Goal: Task Accomplishment & Management: Manage account settings

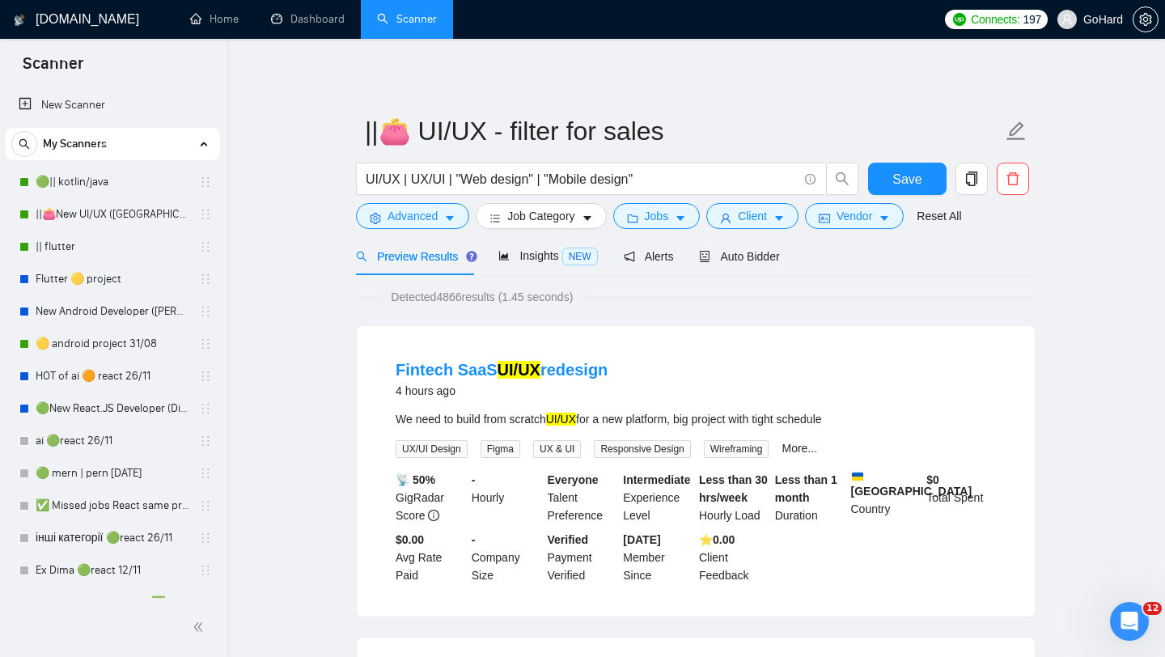
scroll to position [636, 0]
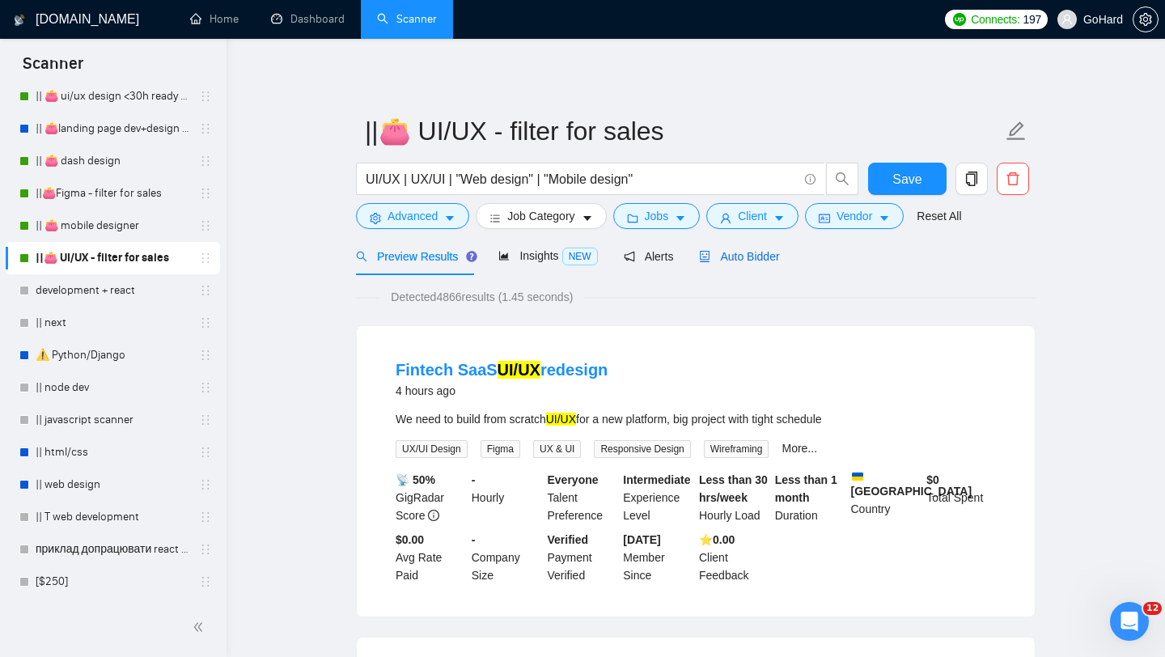
click at [734, 257] on span "Auto Bidder" at bounding box center [739, 256] width 80 height 13
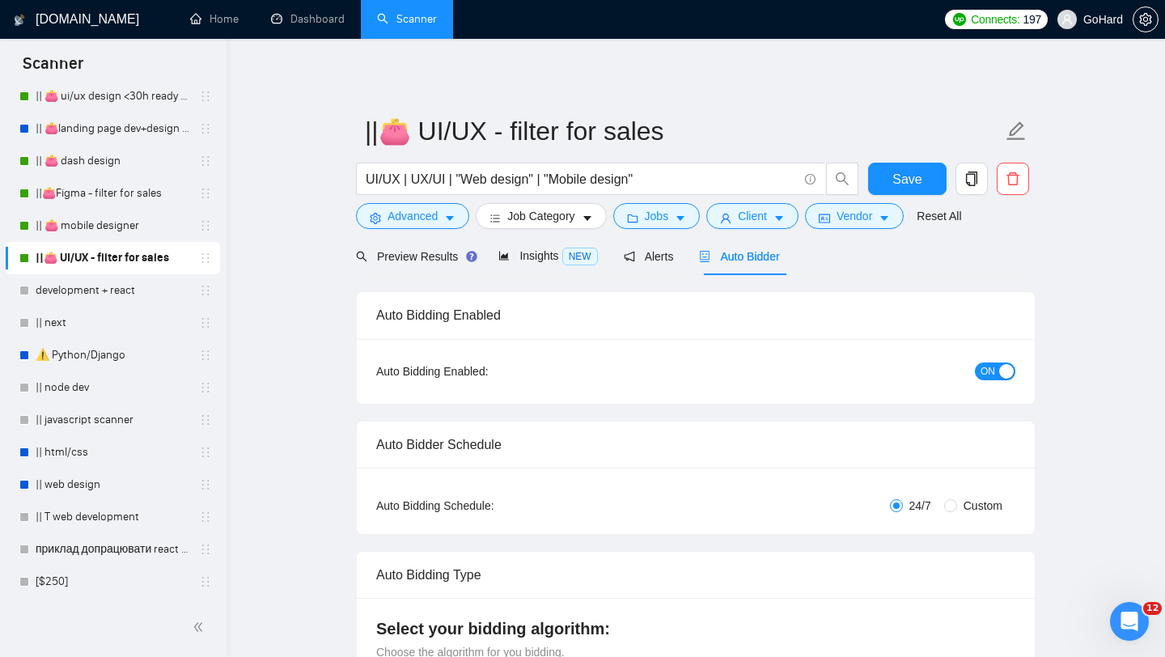
radio input "false"
radio input "true"
checkbox input "true"
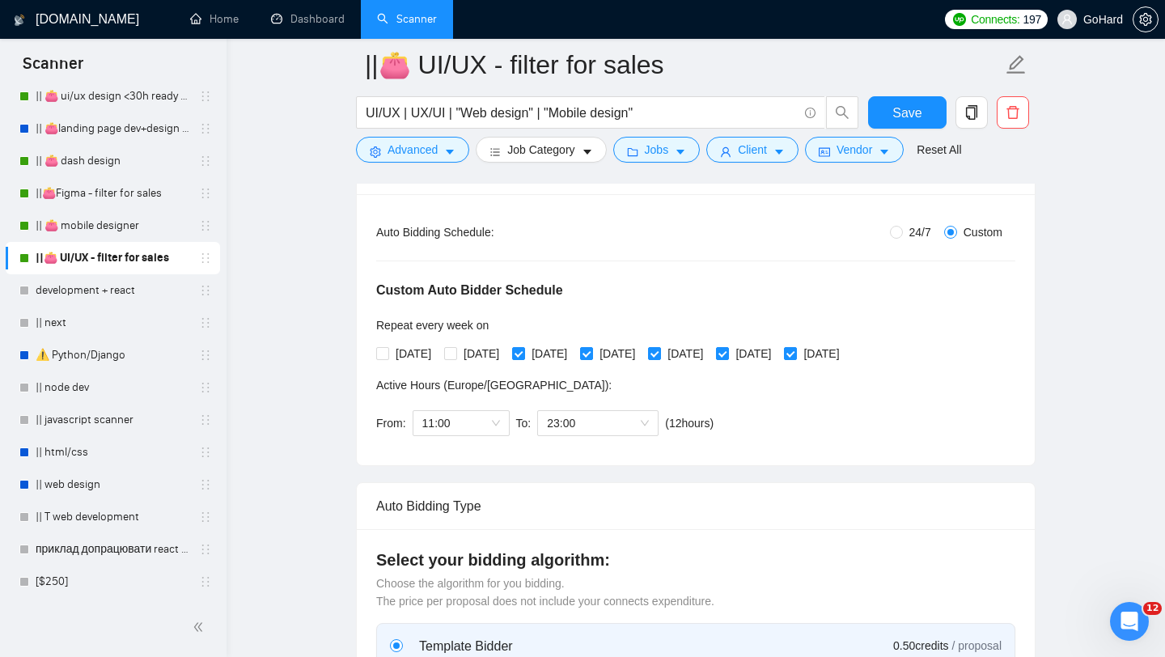
scroll to position [340, 0]
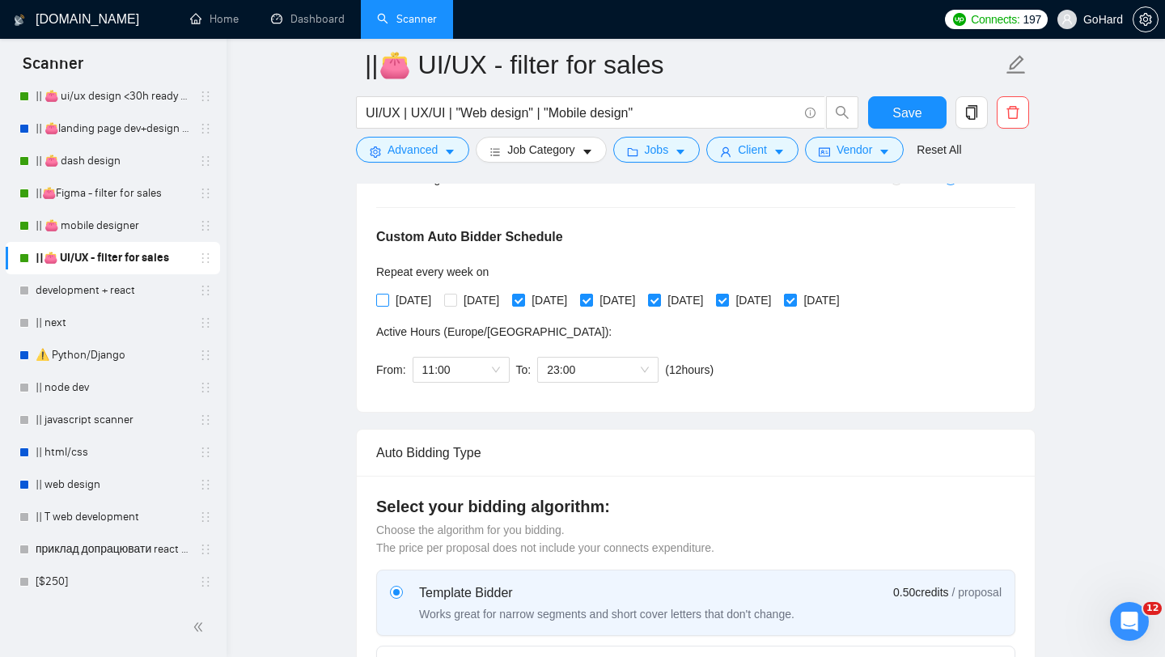
click at [381, 300] on input "[DATE]" at bounding box center [381, 299] width 11 height 11
checkbox input "true"
click at [455, 301] on input "[DATE]" at bounding box center [449, 299] width 11 height 11
checkbox input "true"
click at [500, 368] on div "11:00" at bounding box center [461, 370] width 97 height 26
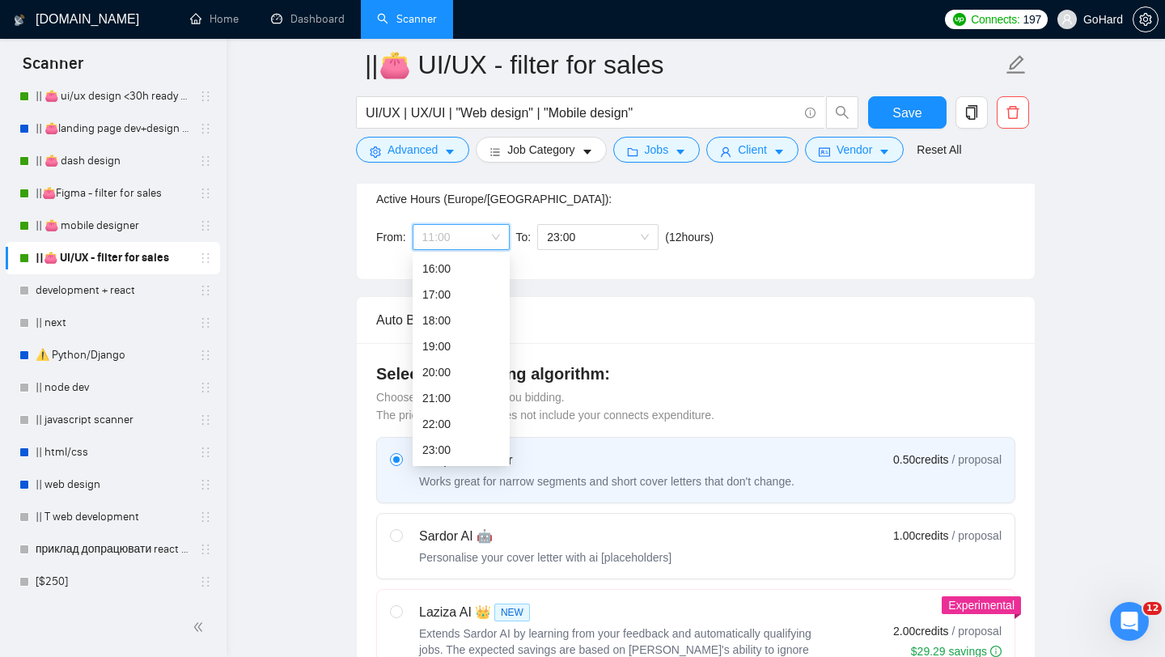
scroll to position [525, 0]
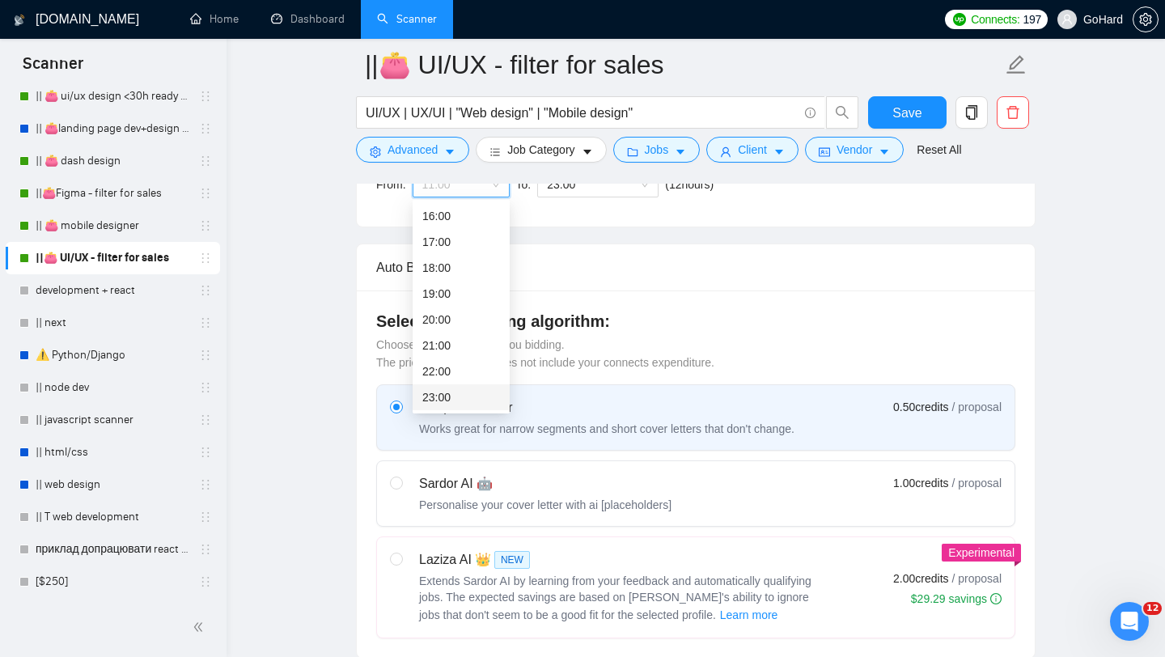
click at [458, 400] on div "23:00" at bounding box center [461, 397] width 78 height 18
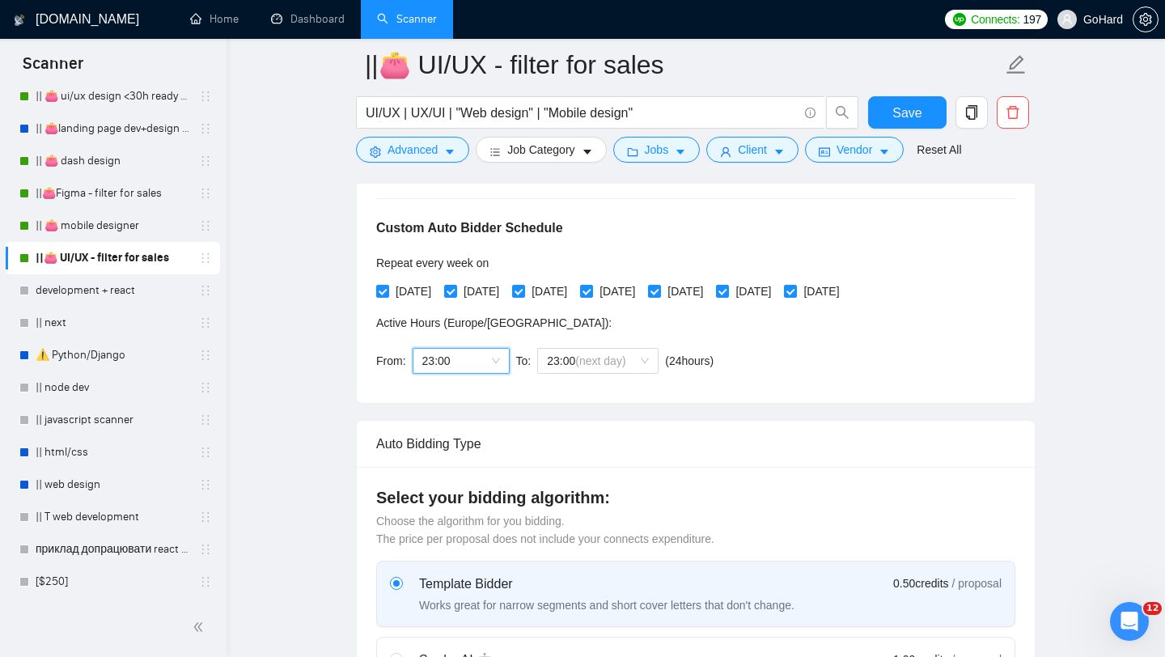
scroll to position [350, 0]
click at [646, 358] on span "23:00 (next day)" at bounding box center [598, 359] width 102 height 24
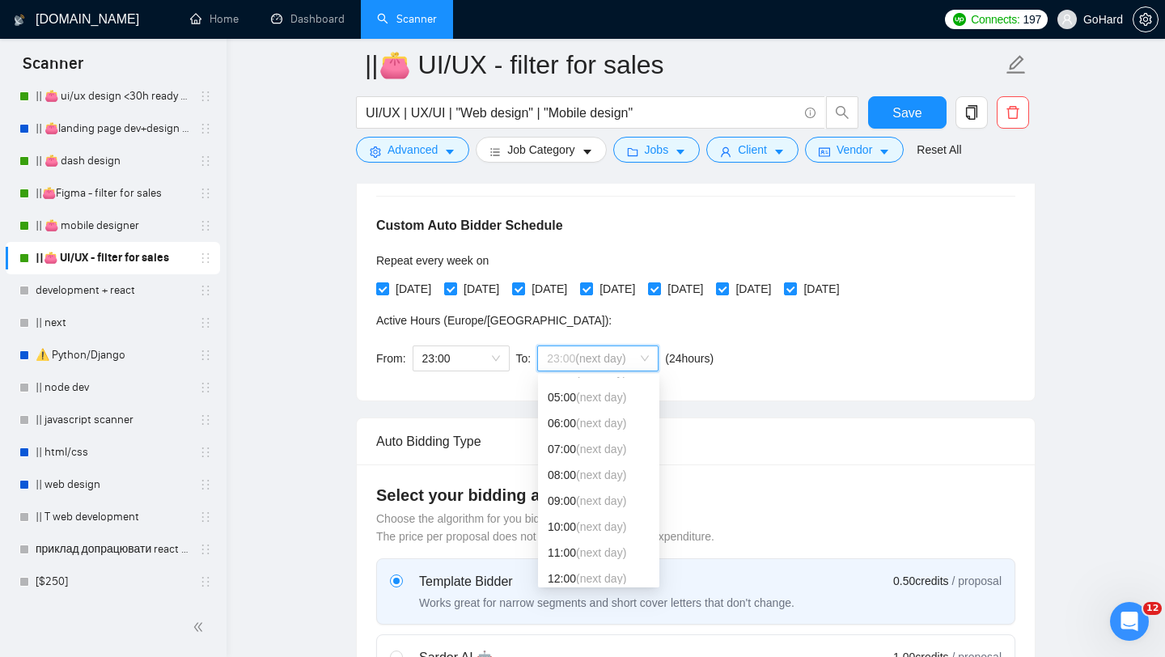
scroll to position [119, 0]
click at [575, 501] on div "09:00 (next day)" at bounding box center [599, 504] width 102 height 18
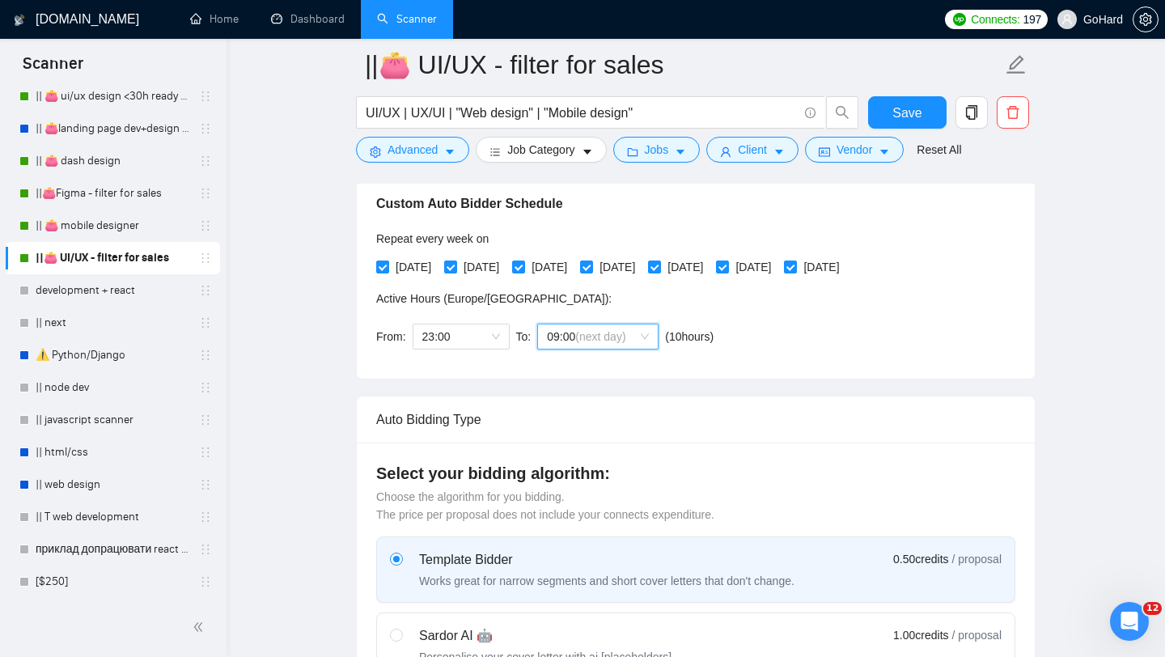
scroll to position [309, 0]
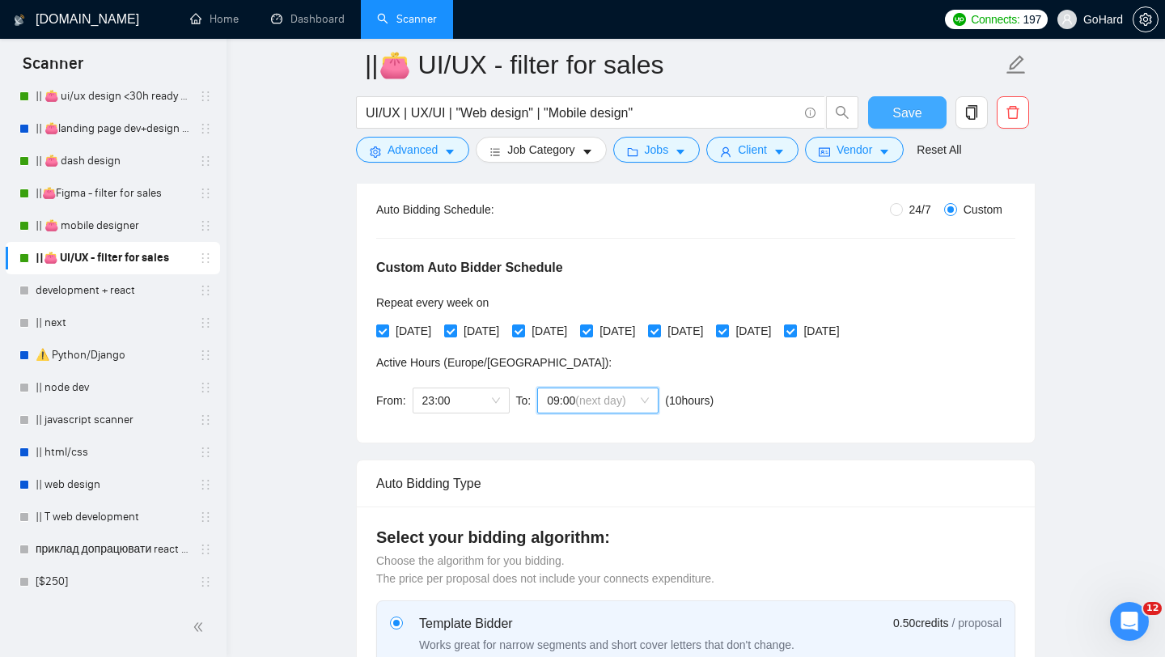
click at [905, 112] on span "Save" at bounding box center [906, 113] width 29 height 20
checkbox input "true"
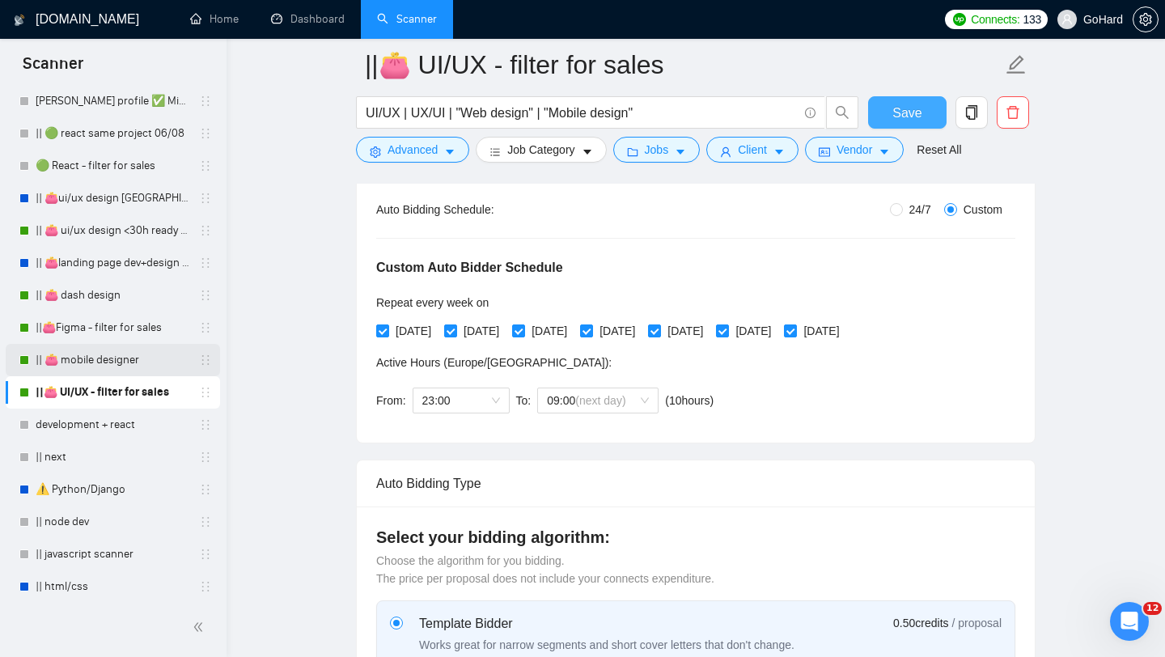
scroll to position [499, 0]
click at [107, 366] on link "|| 👛 mobile designer" at bounding box center [113, 362] width 154 height 32
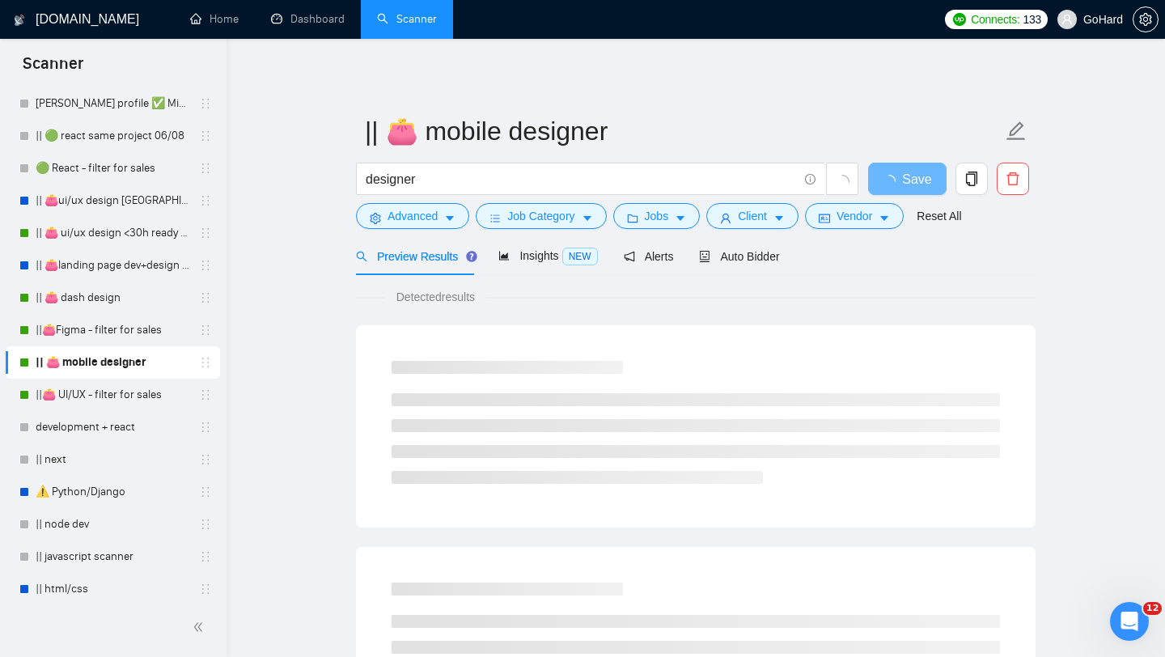
click at [107, 366] on link "|| 👛 mobile designer" at bounding box center [113, 362] width 154 height 32
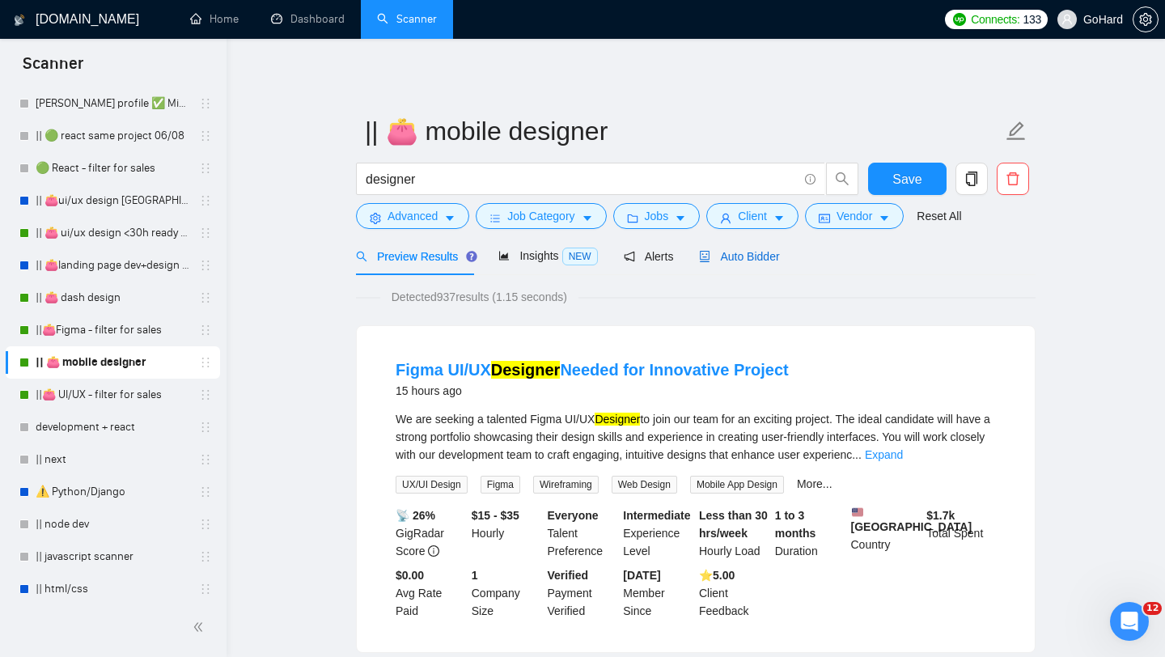
click at [751, 253] on span "Auto Bidder" at bounding box center [739, 256] width 80 height 13
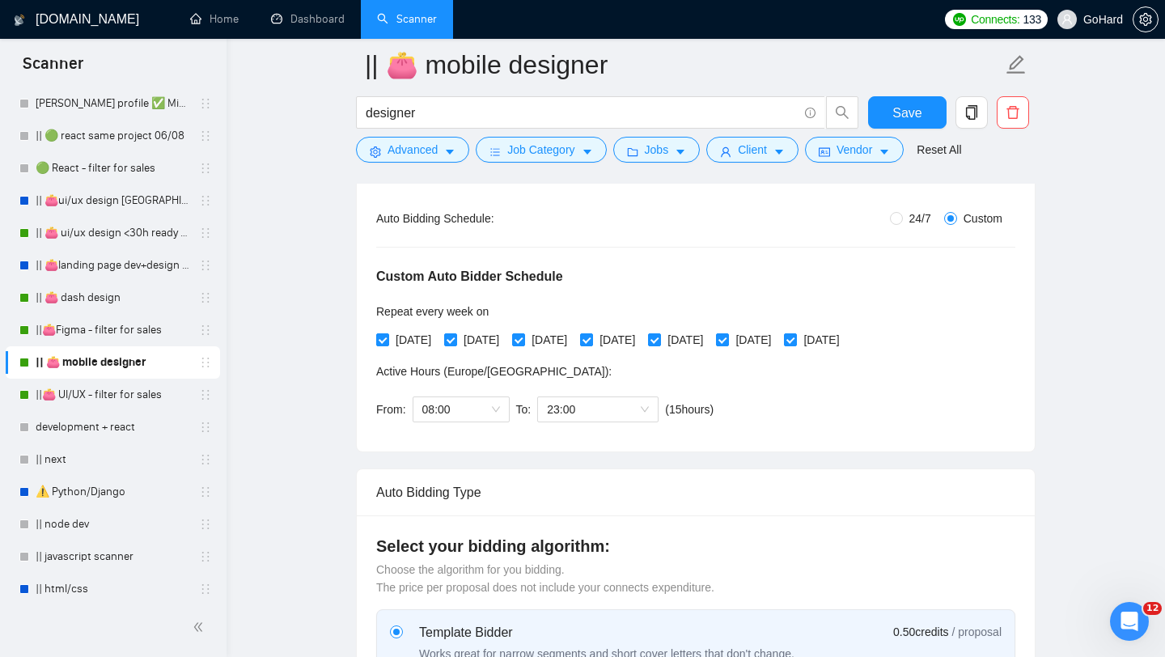
scroll to position [286, 0]
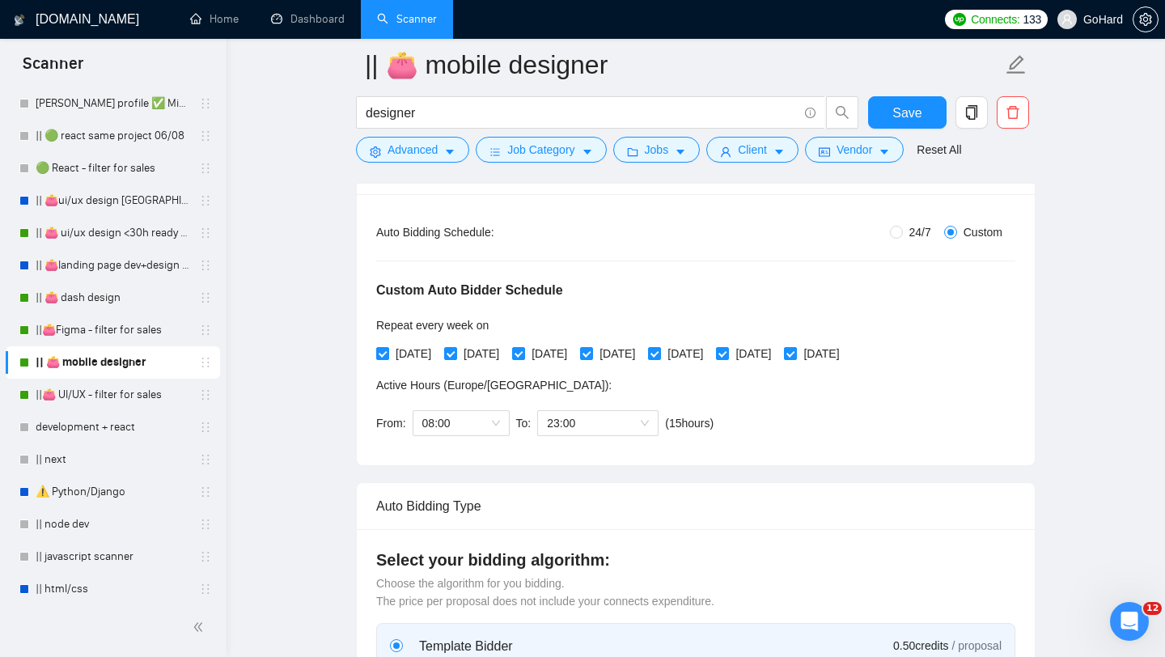
click at [506, 453] on div "Auto Bidding Type: Automated (recommended) Semi-automated Auto Bidding Schedule…" at bounding box center [696, 329] width 678 height 271
click at [130, 332] on link "||👛Figma - filter for sales" at bounding box center [113, 330] width 154 height 32
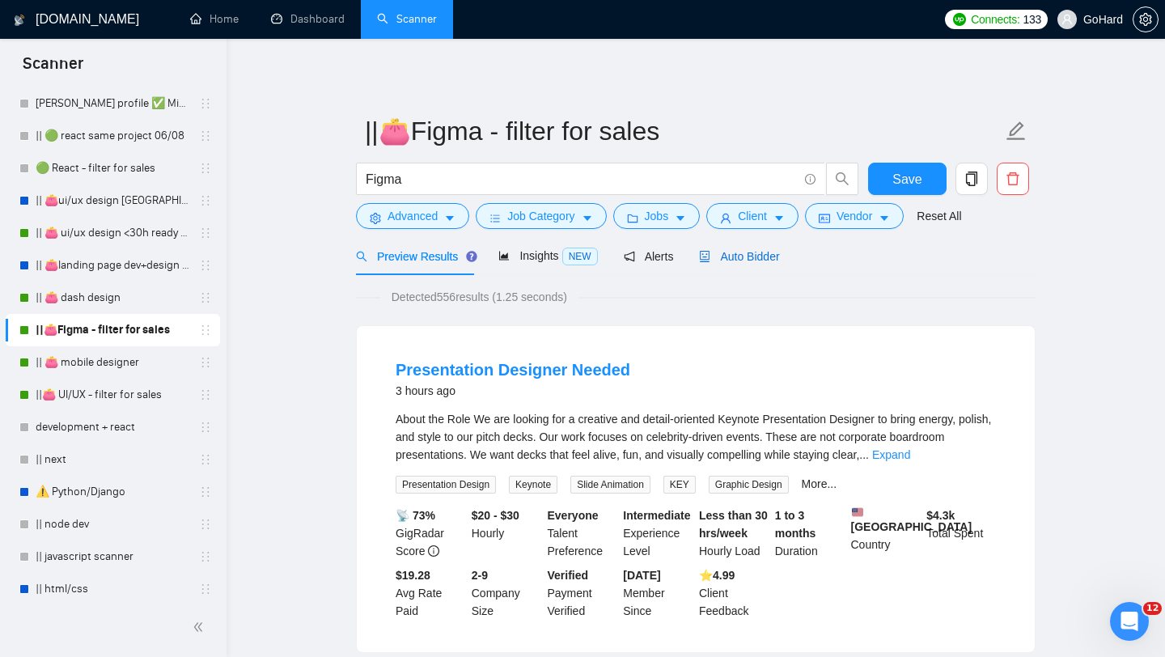
click at [737, 252] on span "Auto Bidder" at bounding box center [739, 256] width 80 height 13
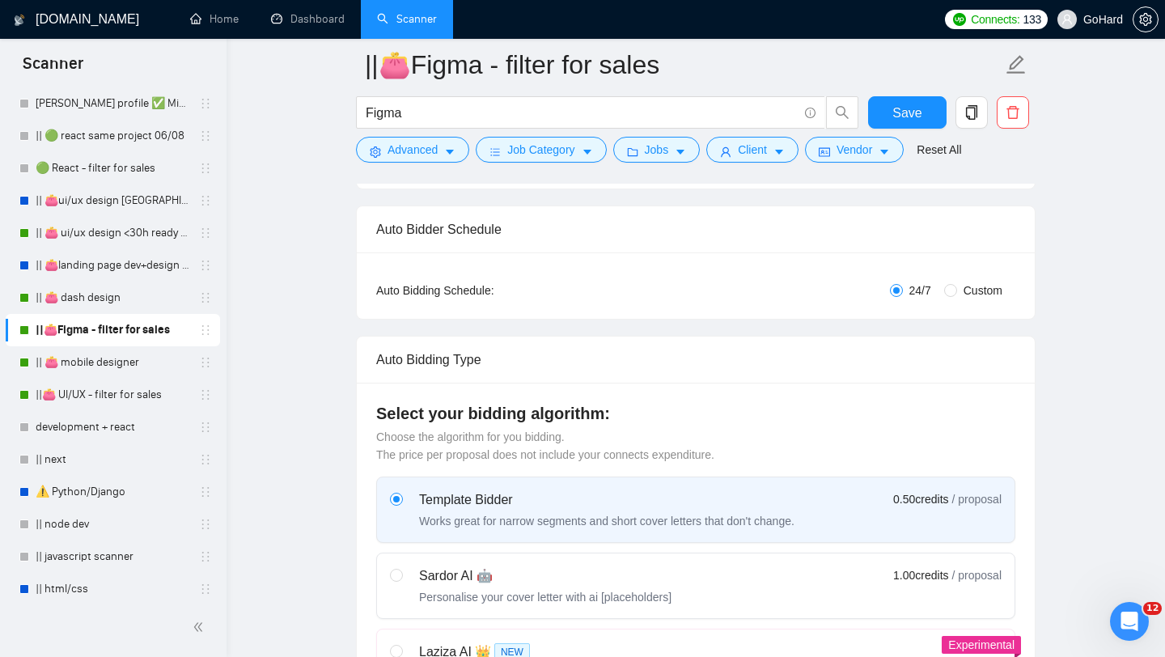
scroll to position [224, 0]
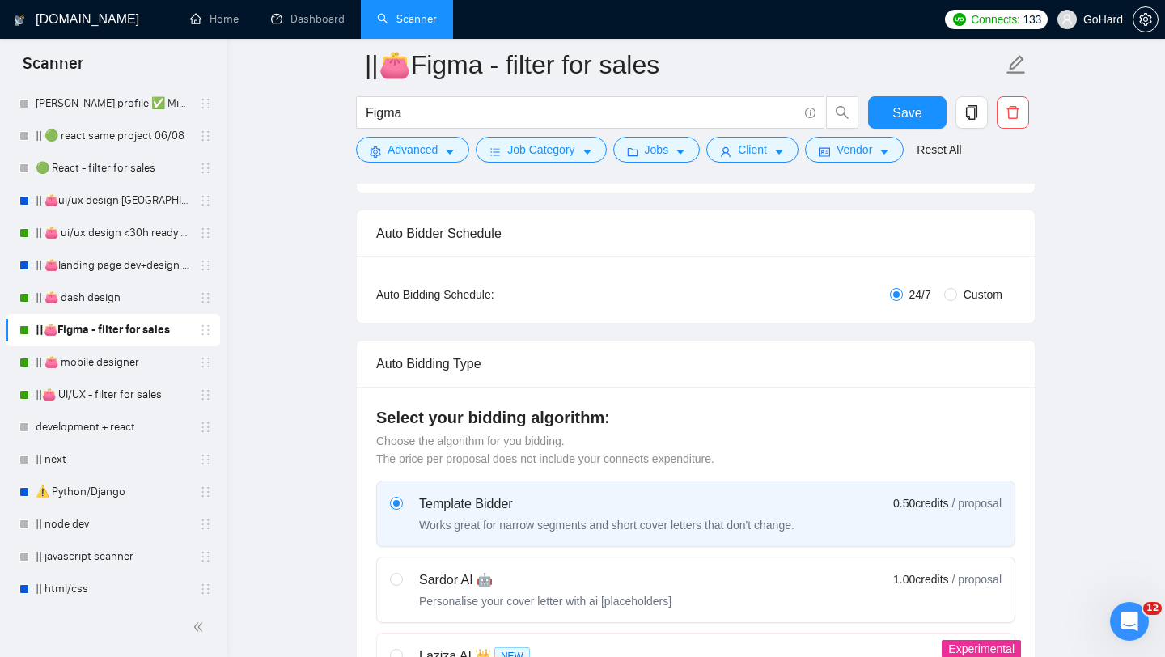
click at [957, 290] on span "Custom" at bounding box center [983, 295] width 52 height 18
click at [956, 290] on input "Custom" at bounding box center [950, 294] width 13 height 13
radio input "true"
radio input "false"
checkbox input "true"
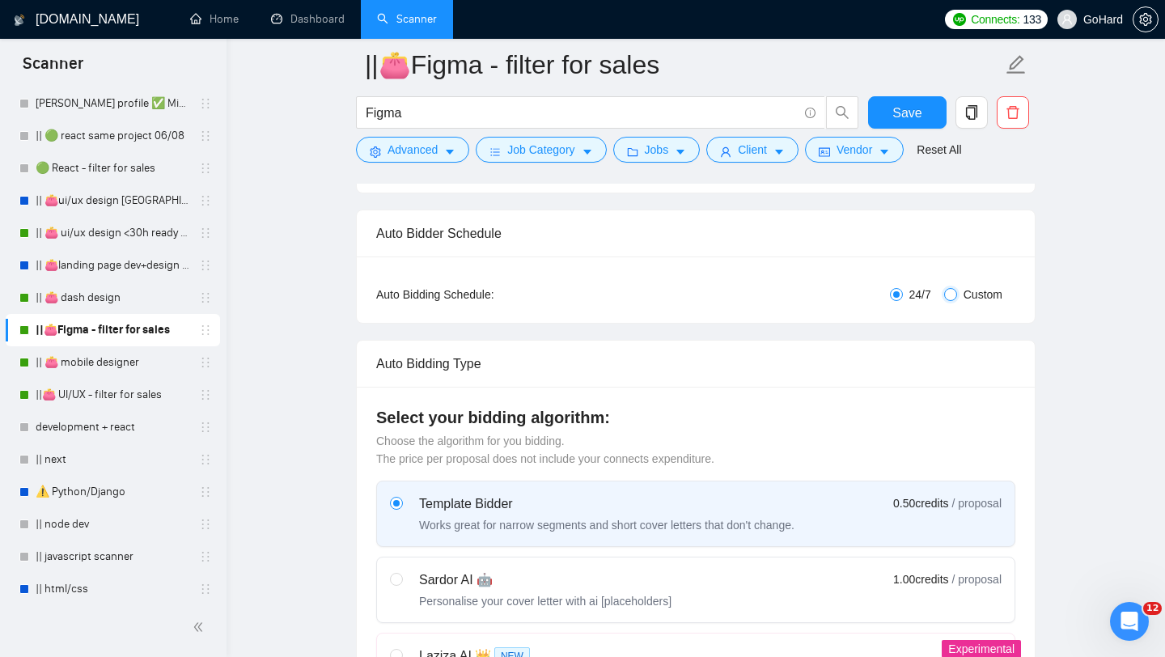
checkbox input "true"
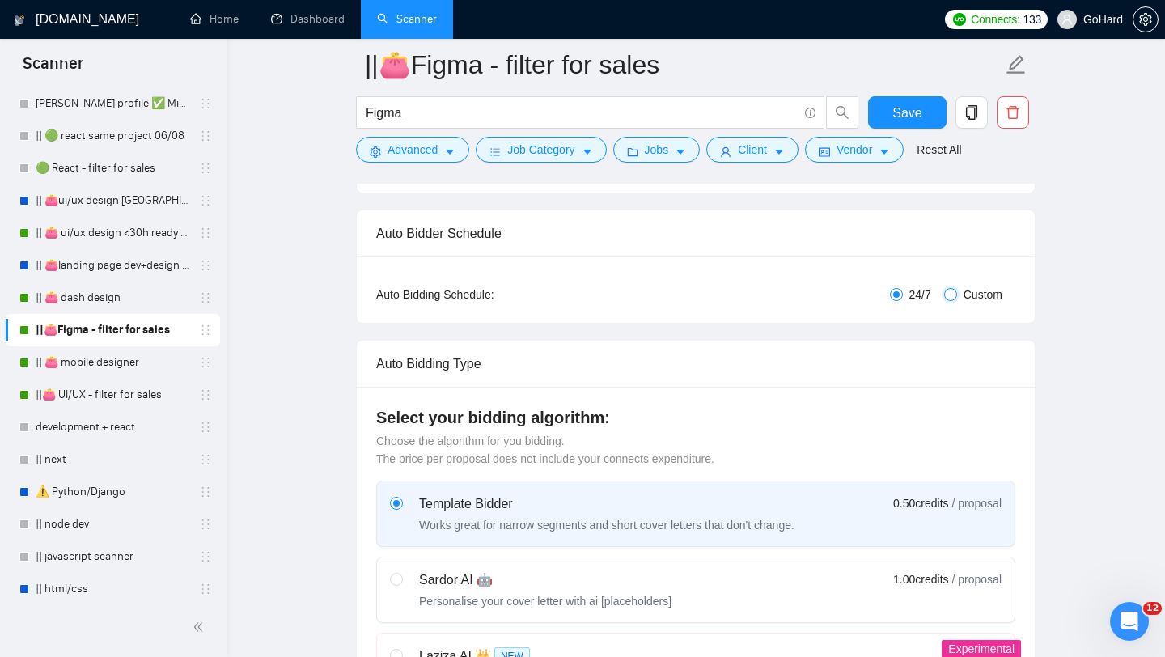
checkbox input "true"
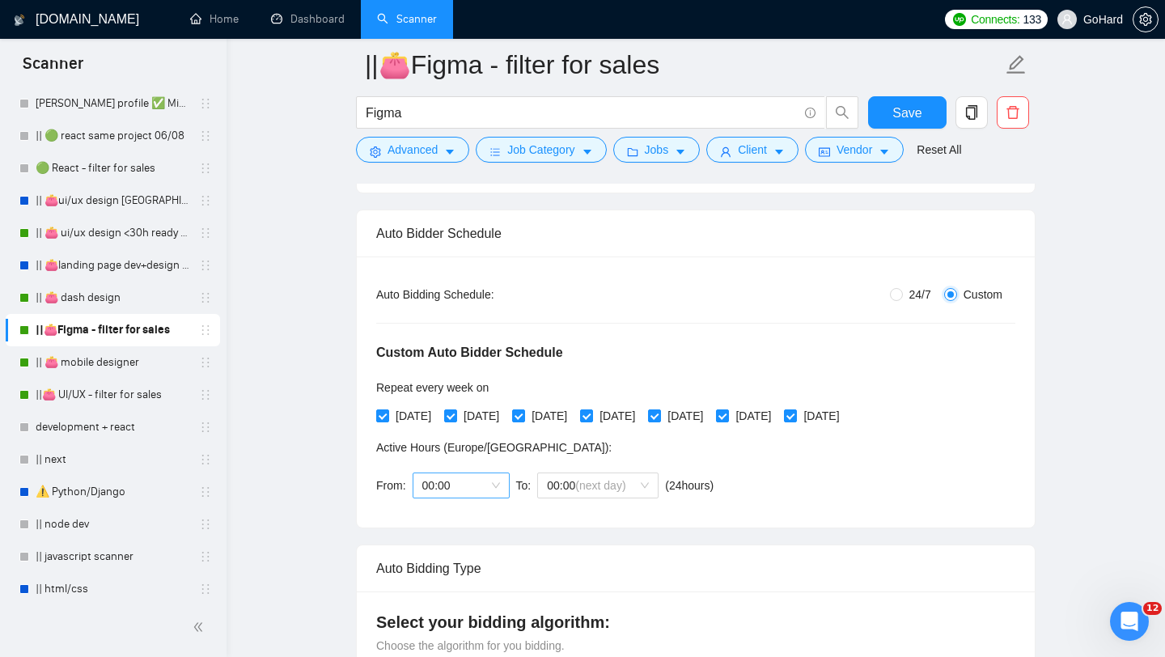
click at [498, 486] on span "00:00" at bounding box center [461, 485] width 78 height 24
click at [458, 527] on div "09:00" at bounding box center [461, 523] width 78 height 18
click at [502, 486] on div "09:00" at bounding box center [461, 485] width 97 height 26
click at [465, 552] on div "10:00" at bounding box center [461, 549] width 78 height 18
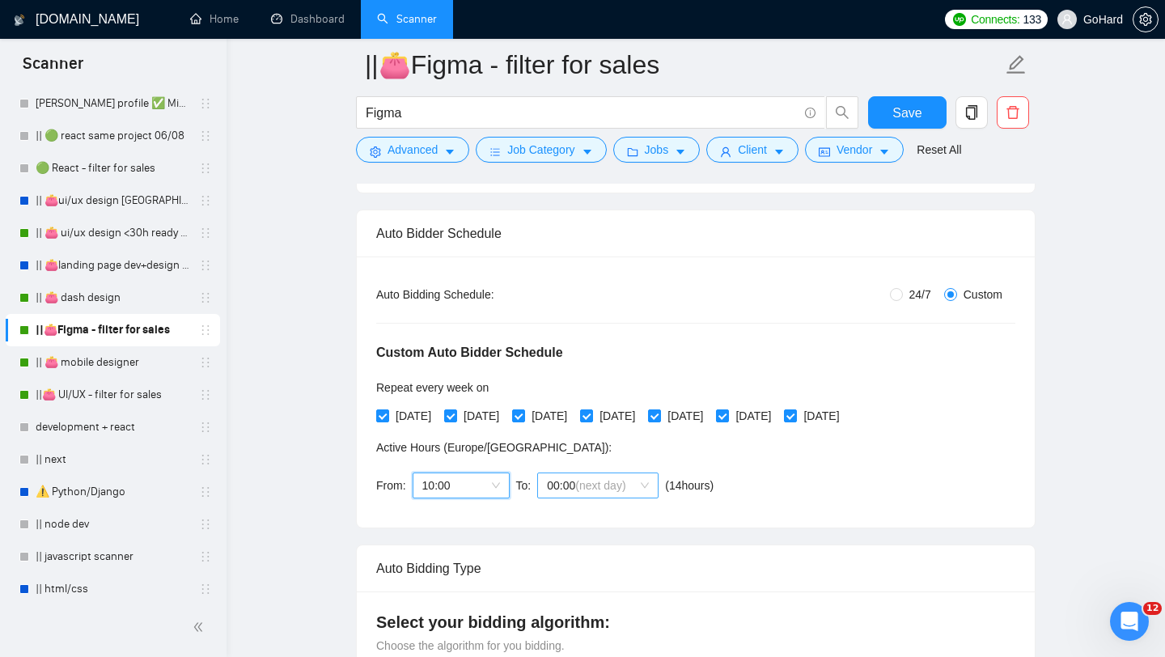
click at [641, 489] on span "00:00 (next day)" at bounding box center [598, 485] width 102 height 24
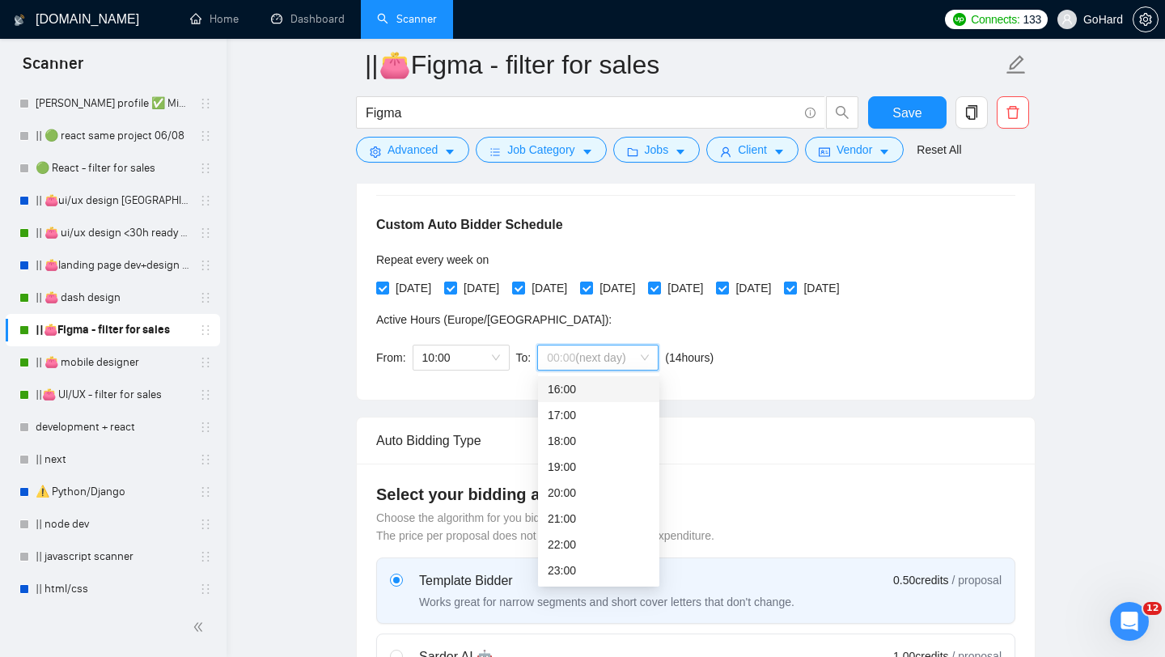
scroll to position [355, 0]
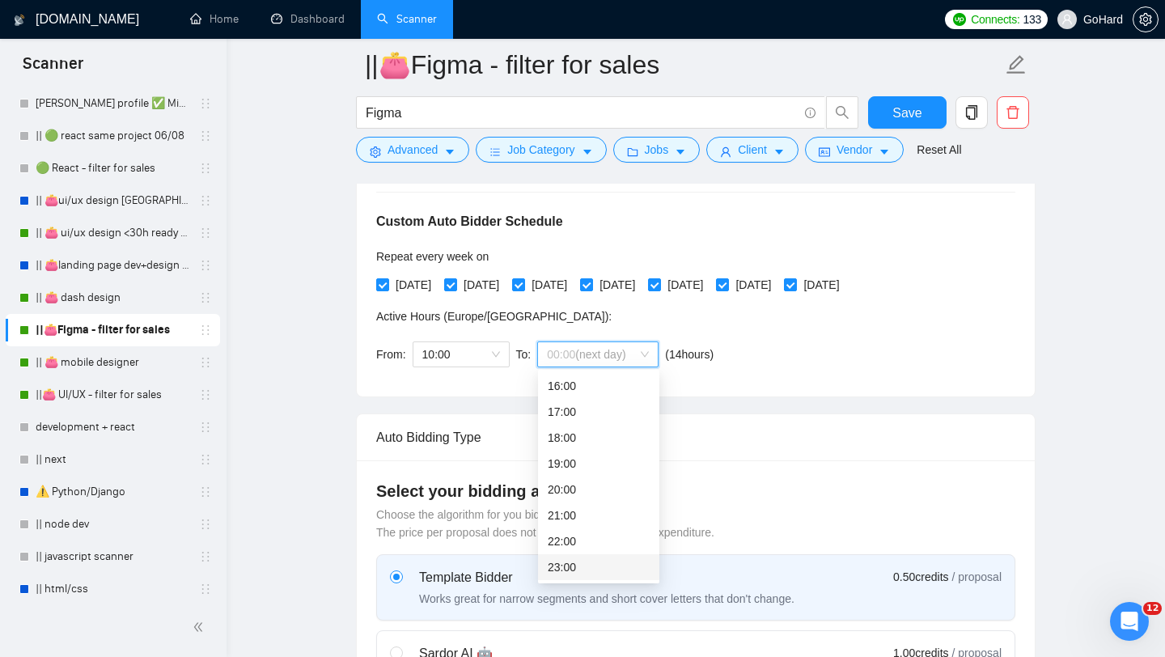
click at [563, 574] on div "23:00" at bounding box center [599, 567] width 102 height 18
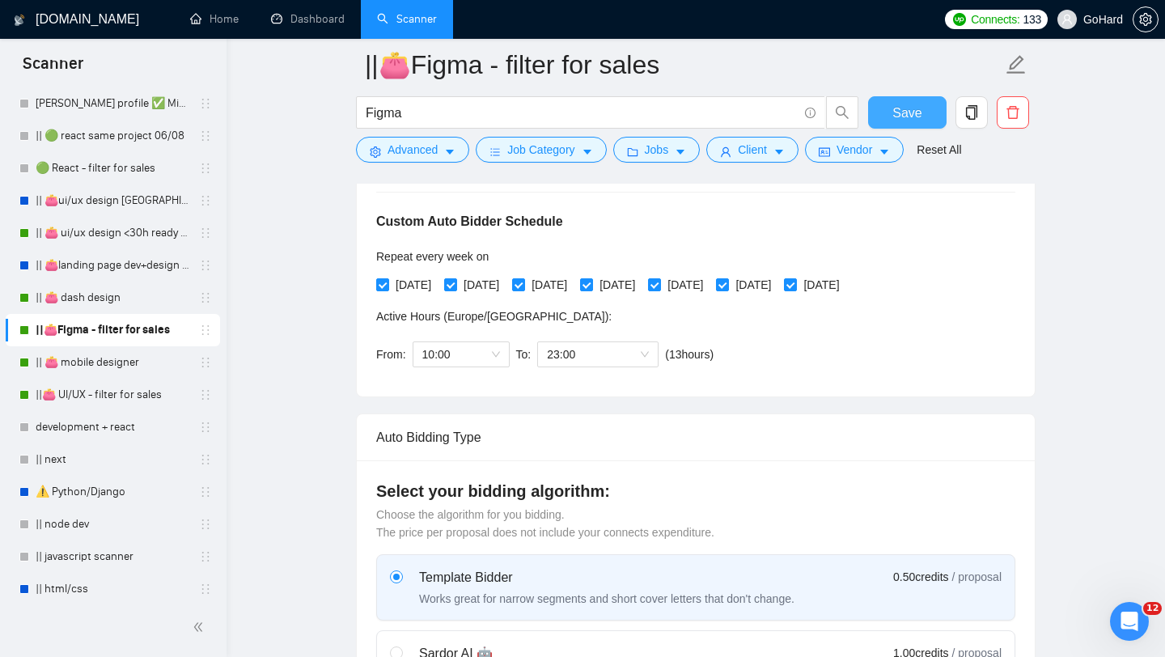
click at [908, 114] on span "Save" at bounding box center [906, 113] width 29 height 20
click at [86, 299] on link "|| 👛 dash design" at bounding box center [113, 298] width 154 height 32
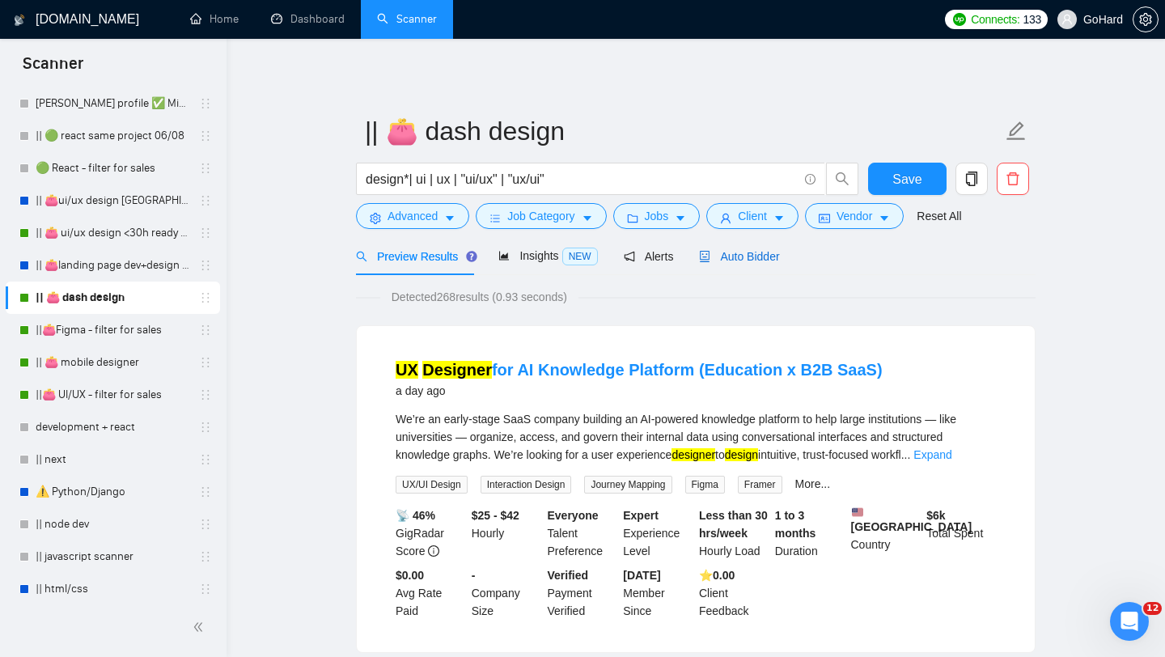
click at [746, 256] on span "Auto Bidder" at bounding box center [739, 256] width 80 height 13
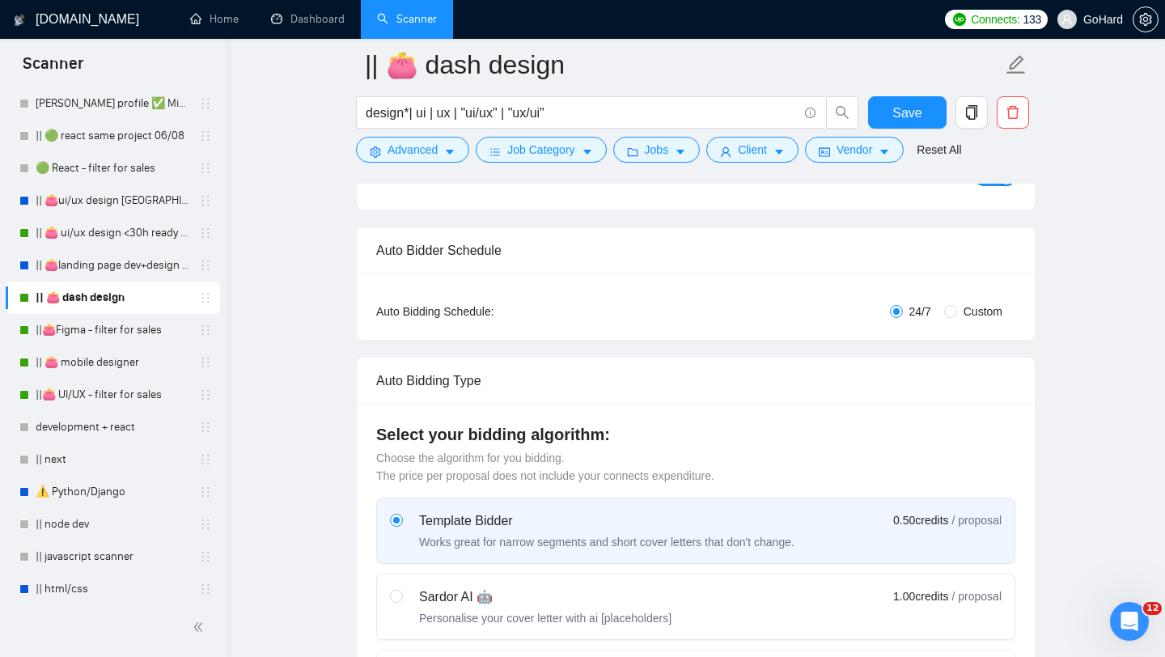
scroll to position [202, 0]
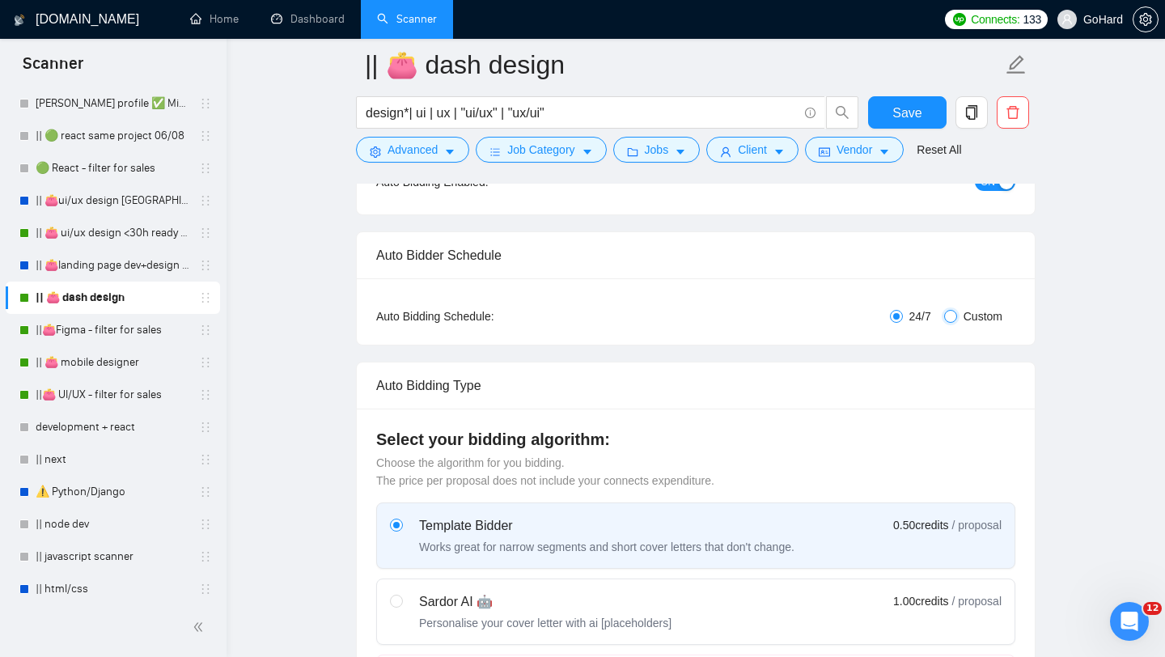
click at [945, 315] on input "Custom" at bounding box center [950, 316] width 13 height 13
radio input "true"
radio input "false"
checkbox input "true"
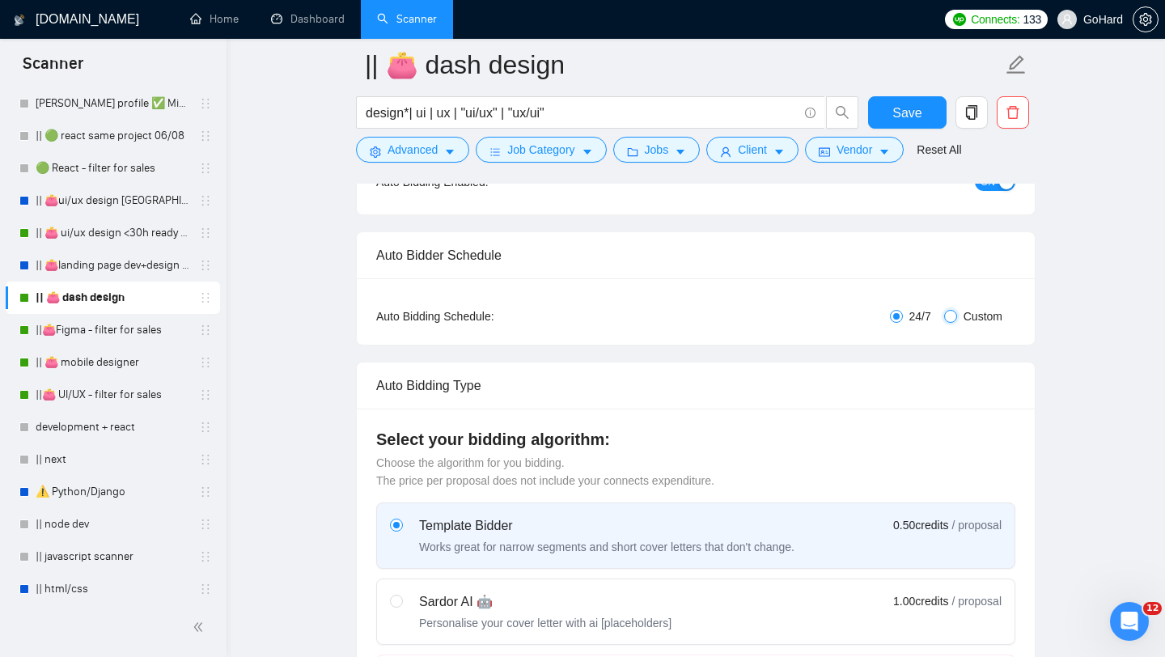
checkbox input "true"
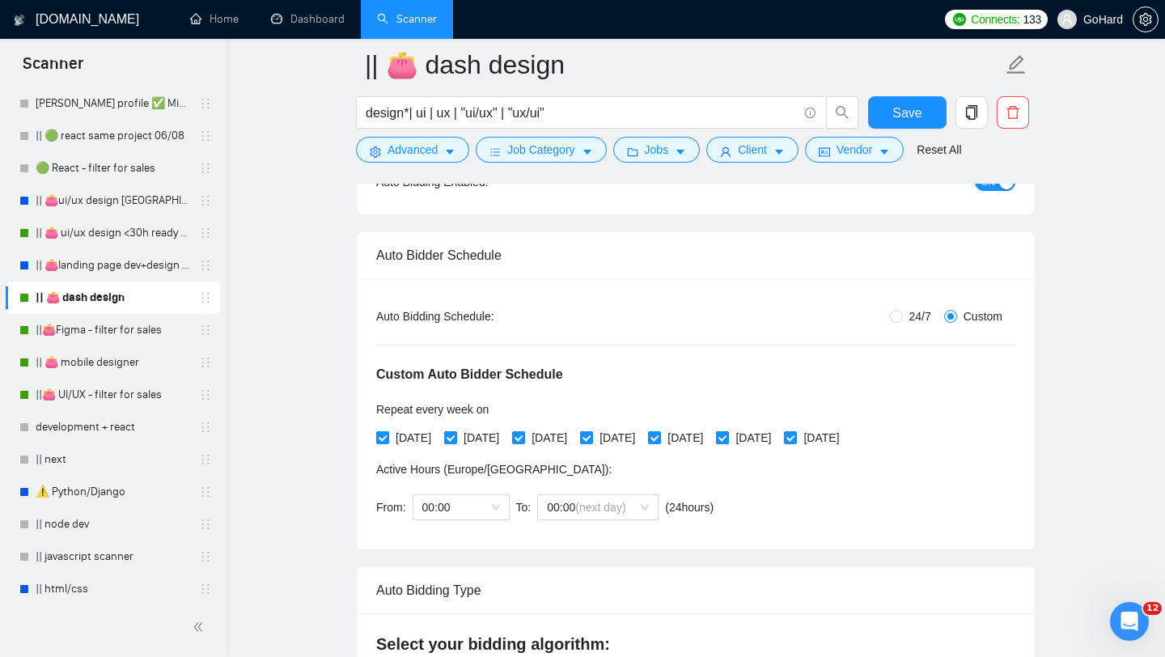
click at [727, 436] on input "[DATE]" at bounding box center [721, 436] width 11 height 11
checkbox input "false"
click at [845, 439] on span "[DATE]" at bounding box center [821, 438] width 49 height 18
click at [795, 439] on input "[DATE]" at bounding box center [789, 436] width 11 height 11
checkbox input "false"
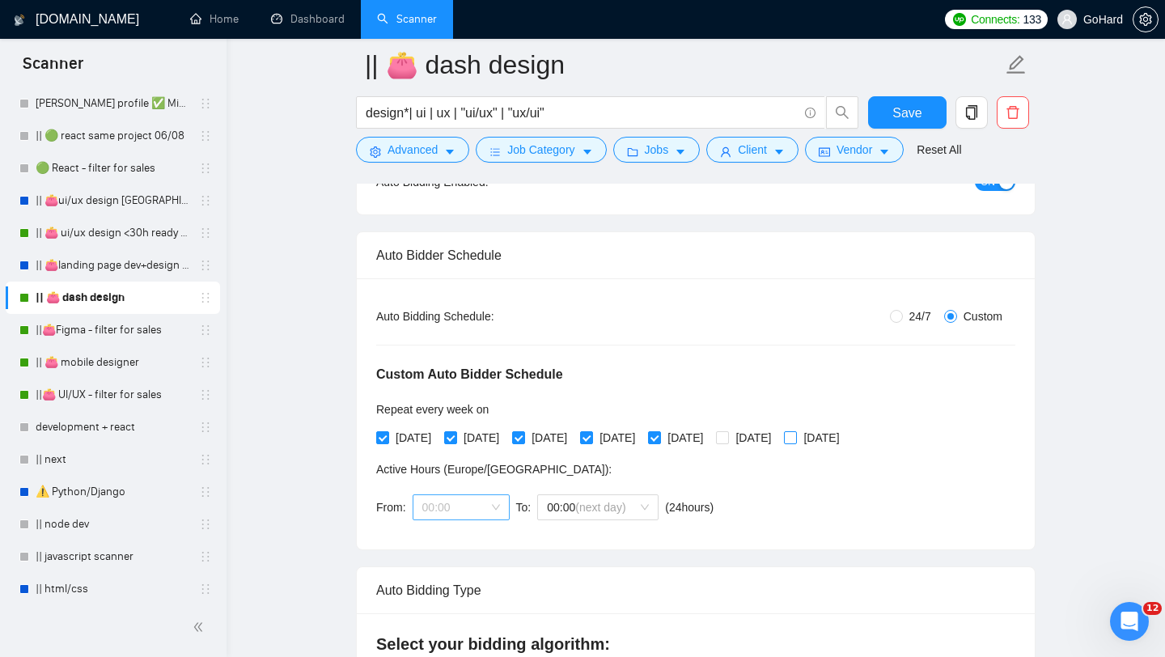
click at [500, 503] on div "00:00" at bounding box center [461, 507] width 97 height 26
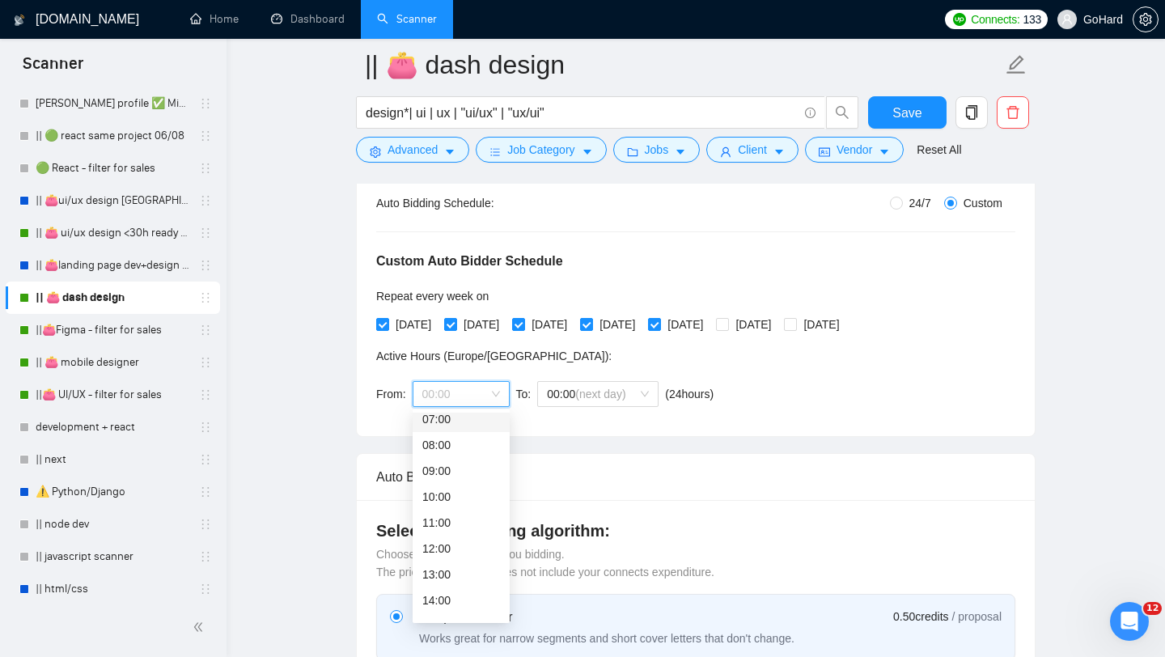
scroll to position [193, 0]
click at [448, 490] on div "10:00" at bounding box center [461, 492] width 78 height 18
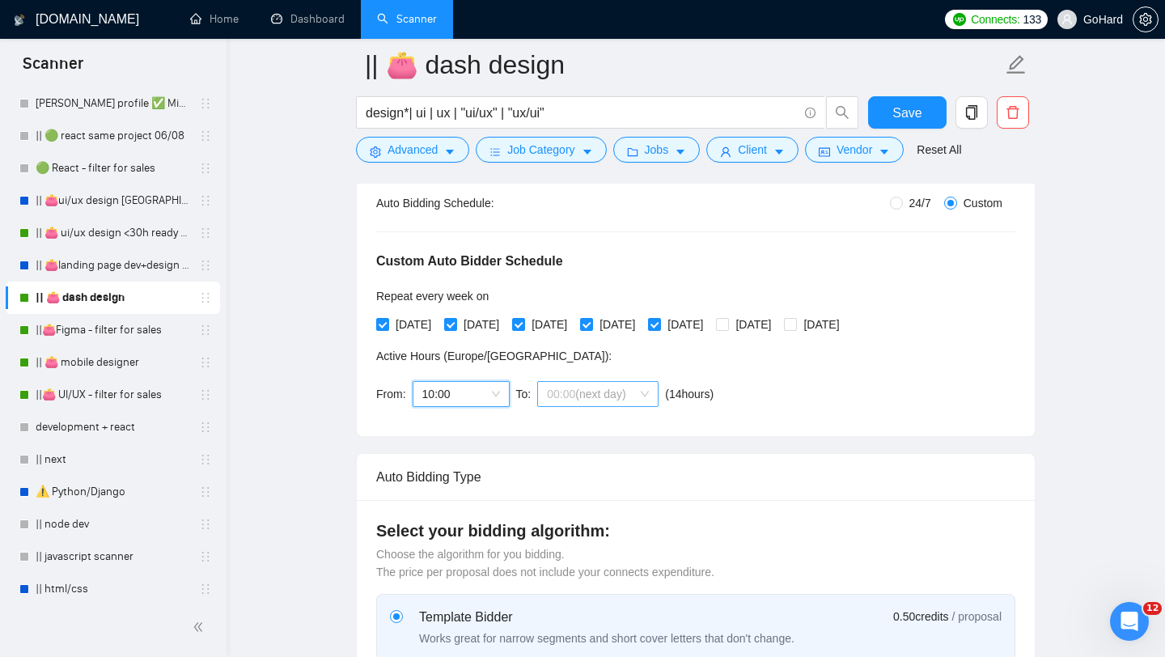
click at [650, 396] on div "00:00 (next day)" at bounding box center [597, 394] width 121 height 26
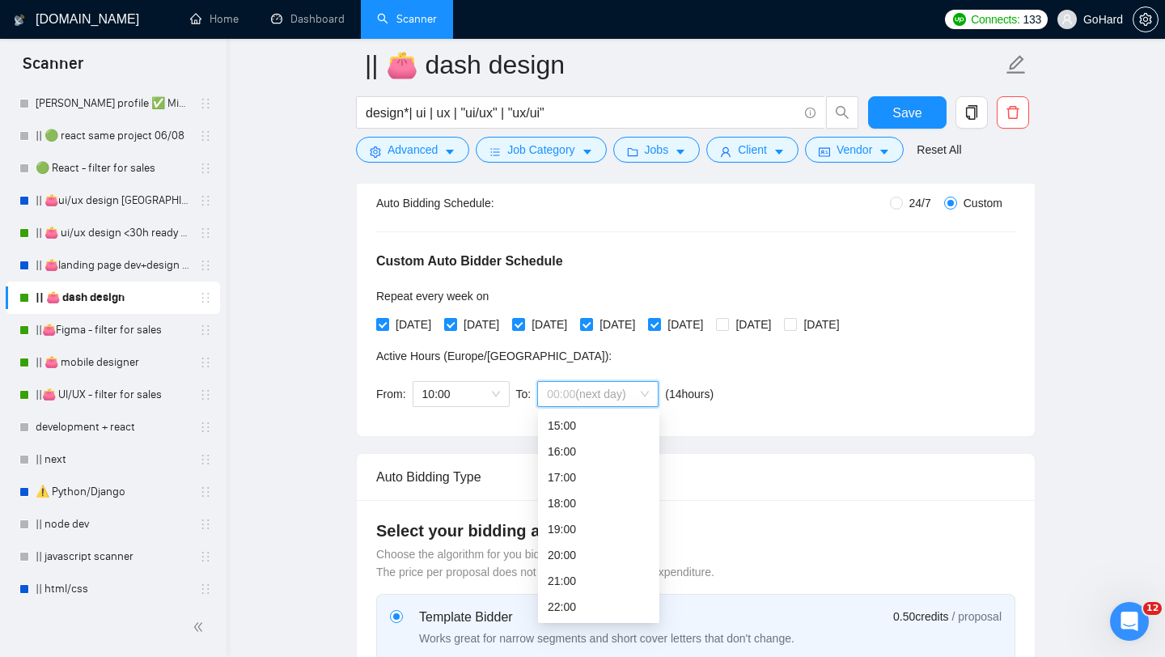
scroll to position [414, 0]
click at [597, 606] on div "23:00" at bounding box center [599, 607] width 102 height 18
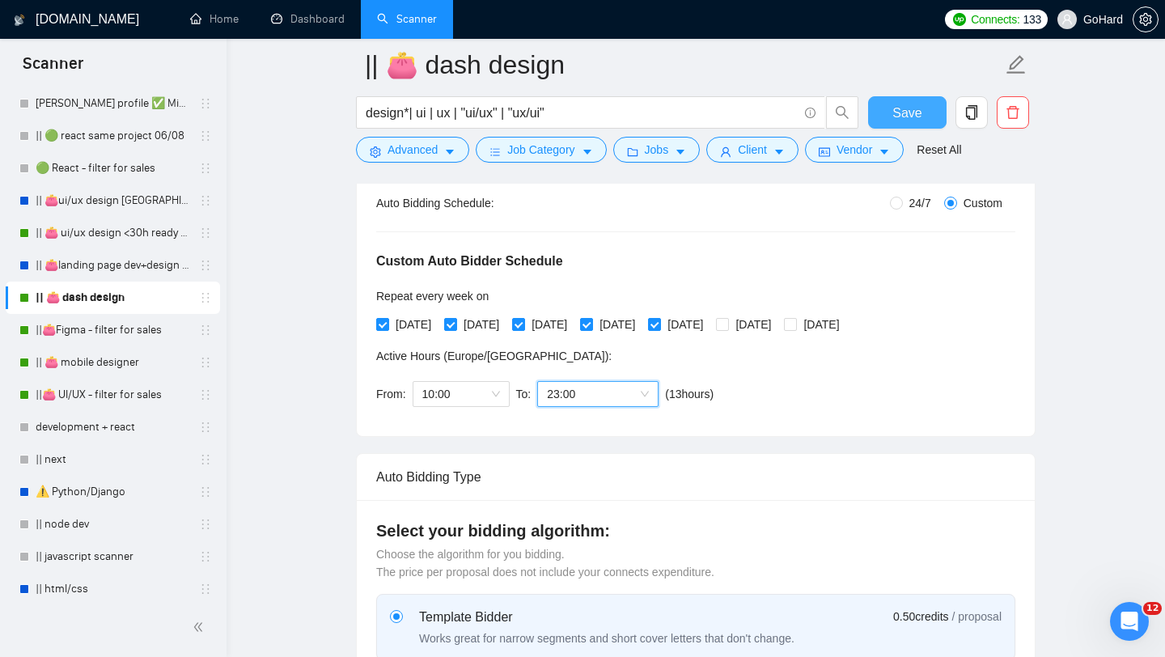
click at [900, 119] on span "Save" at bounding box center [906, 113] width 29 height 20
click at [108, 269] on link "|| 👛landing page dev+design 15/10 example added" at bounding box center [113, 265] width 154 height 32
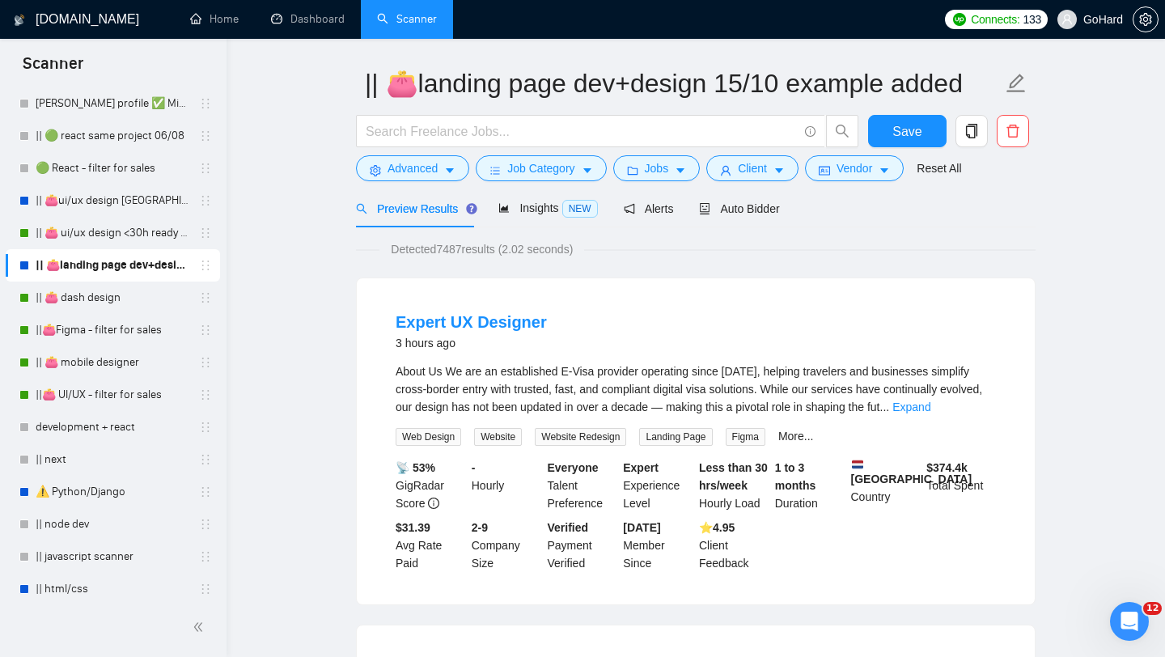
scroll to position [76, 0]
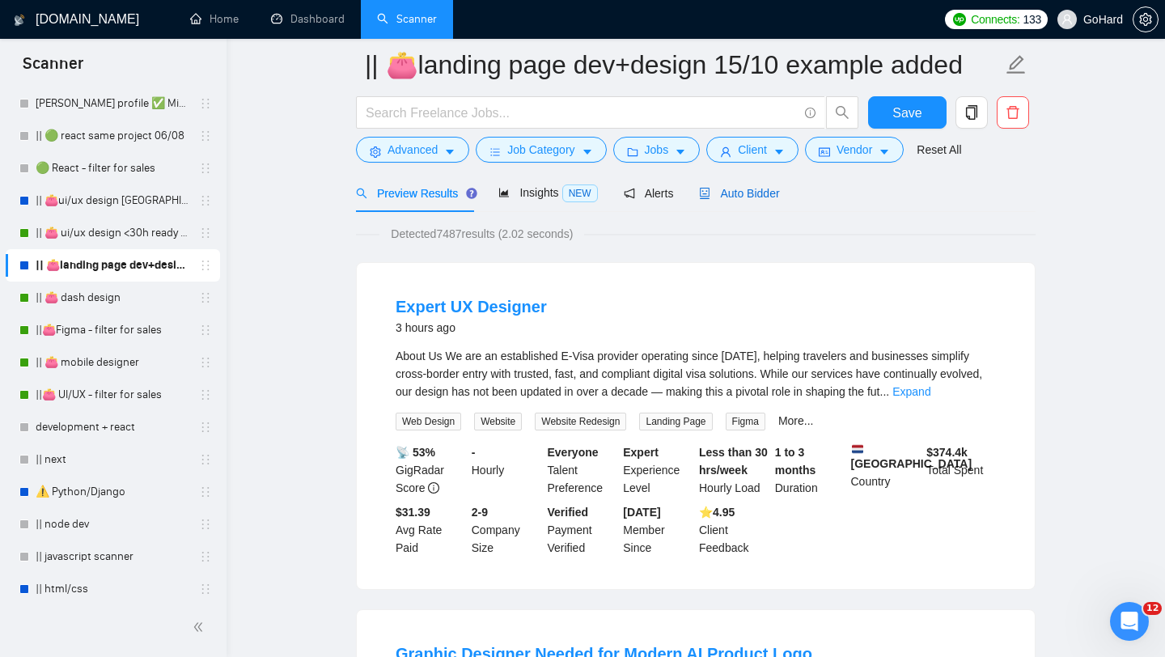
click at [740, 193] on span "Auto Bidder" at bounding box center [739, 193] width 80 height 13
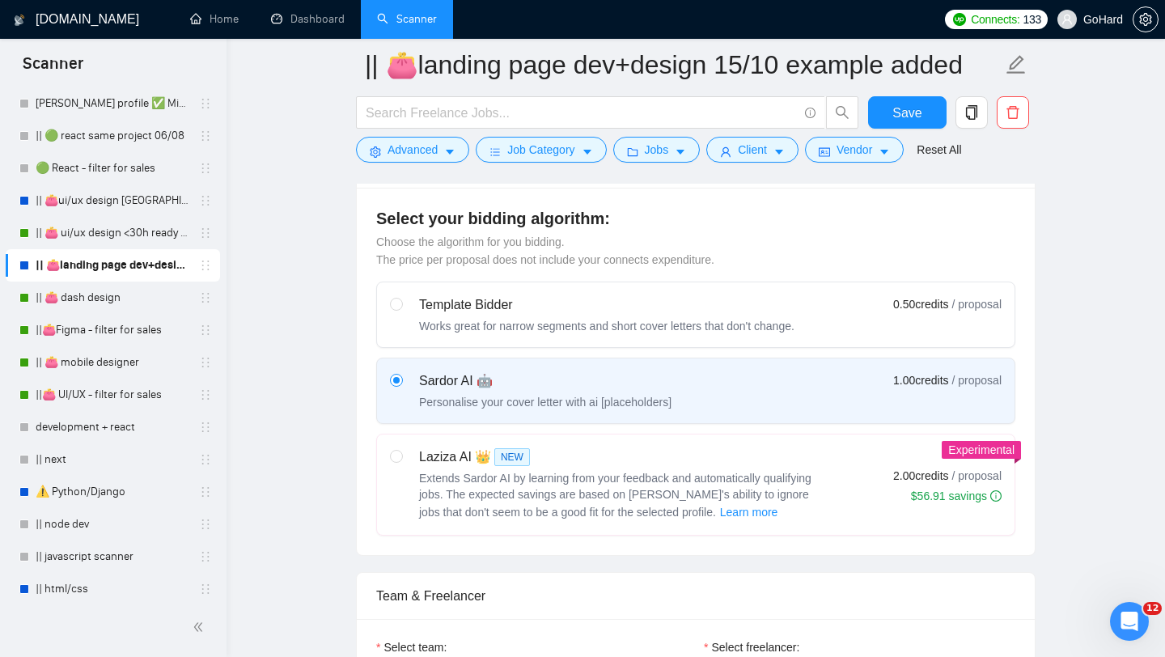
scroll to position [421, 0]
click at [397, 306] on input "radio" at bounding box center [395, 304] width 11 height 11
radio input "true"
radio input "false"
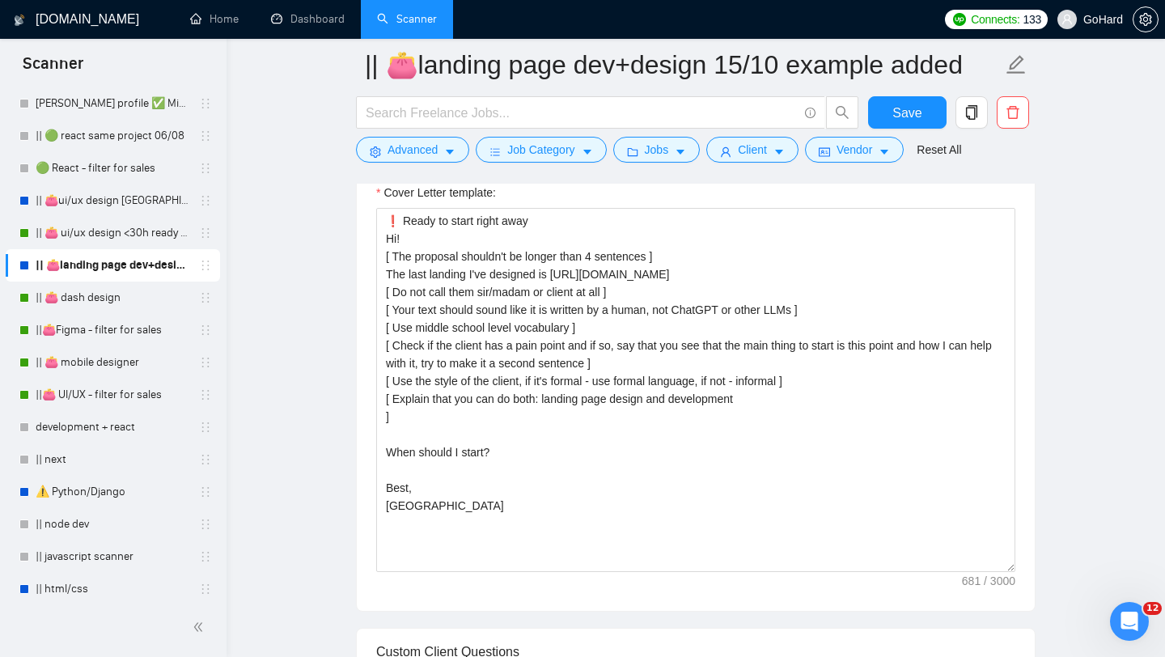
scroll to position [1108, 0]
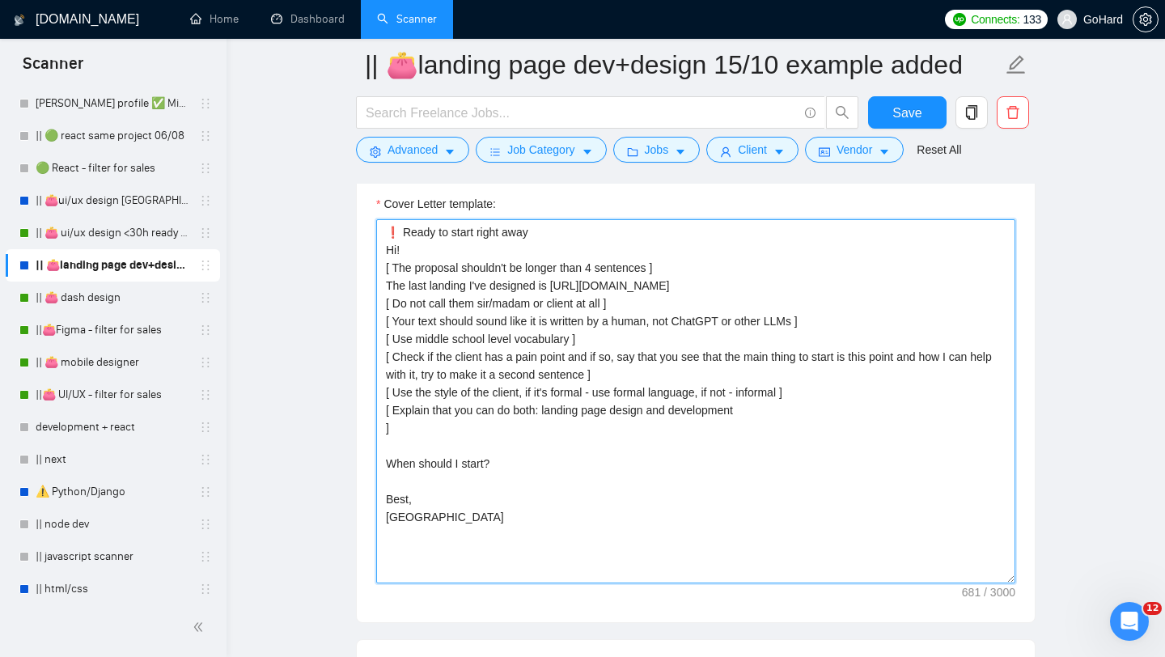
drag, startPoint x: 388, startPoint y: 231, endPoint x: 539, endPoint y: 514, distance: 320.6
click at [539, 514] on textarea "❗ Ready to start right away Hi! [ The proposal shouldn't be longer than 4 sente…" at bounding box center [695, 401] width 639 height 364
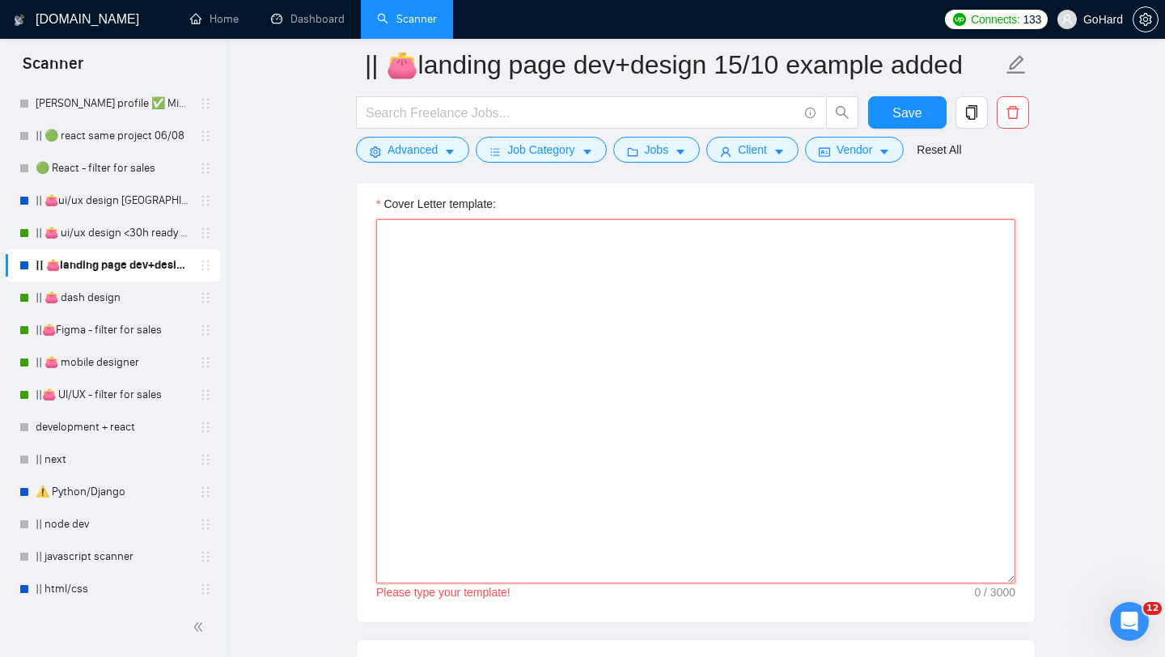
paste textarea "Lorem, ip dolo si Ametco adi E se doeiusmodte IN\UT laboreet dolo 1+ magna al e…"
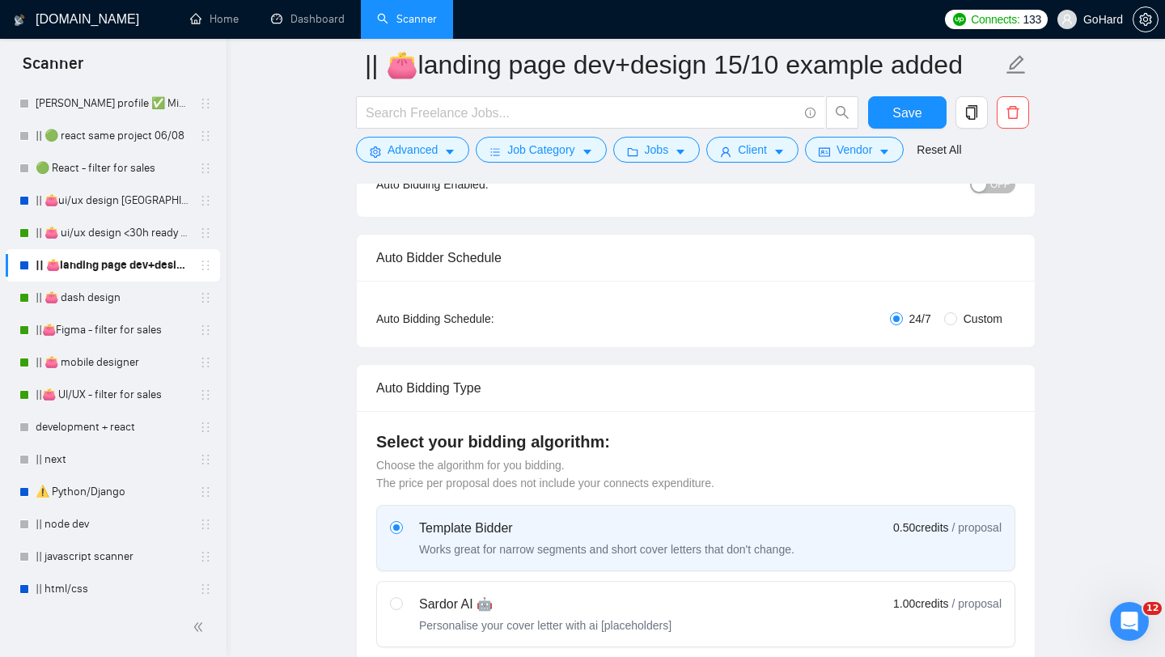
scroll to position [199, 0]
type textarea "Lorem, ip dolo si Ametco adi E se doeiusmodte IN\UT laboreet dolo 1+ magna al e…"
click at [951, 320] on input "Custom" at bounding box center [950, 319] width 13 height 13
radio input "true"
radio input "false"
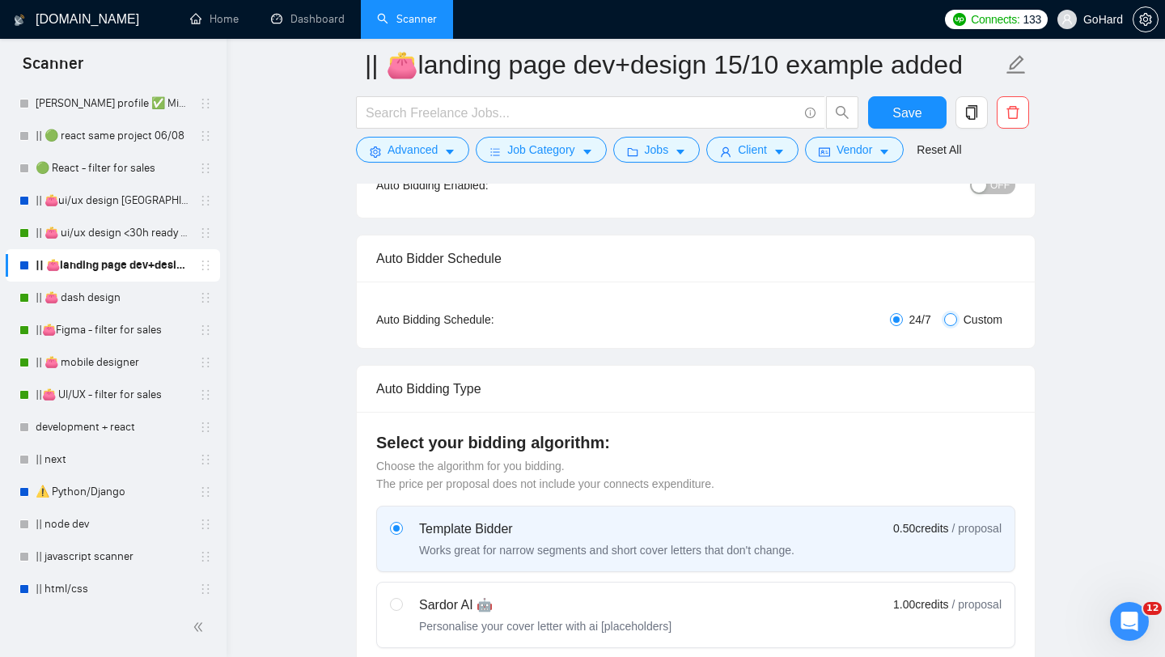
checkbox input "true"
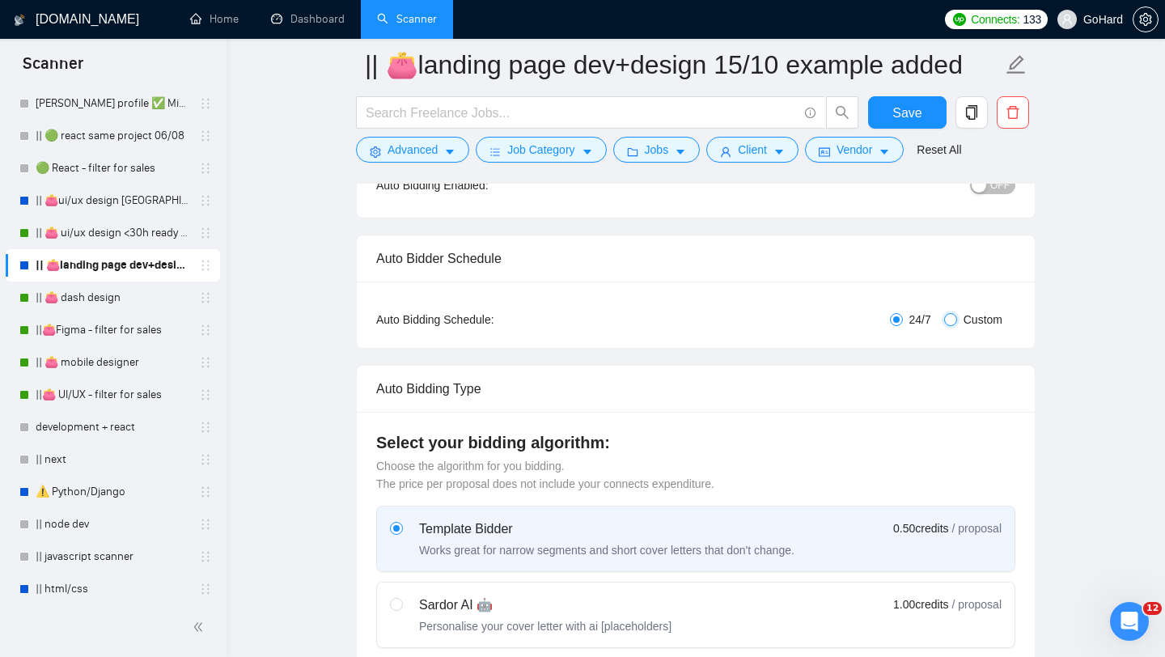
checkbox input "true"
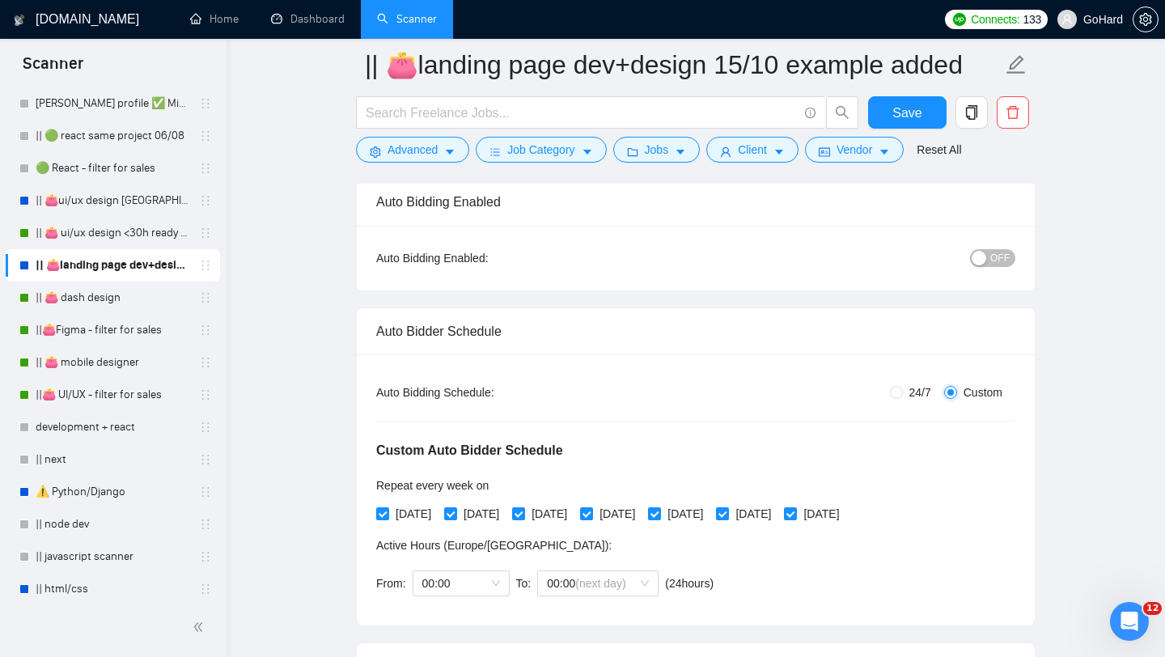
scroll to position [123, 0]
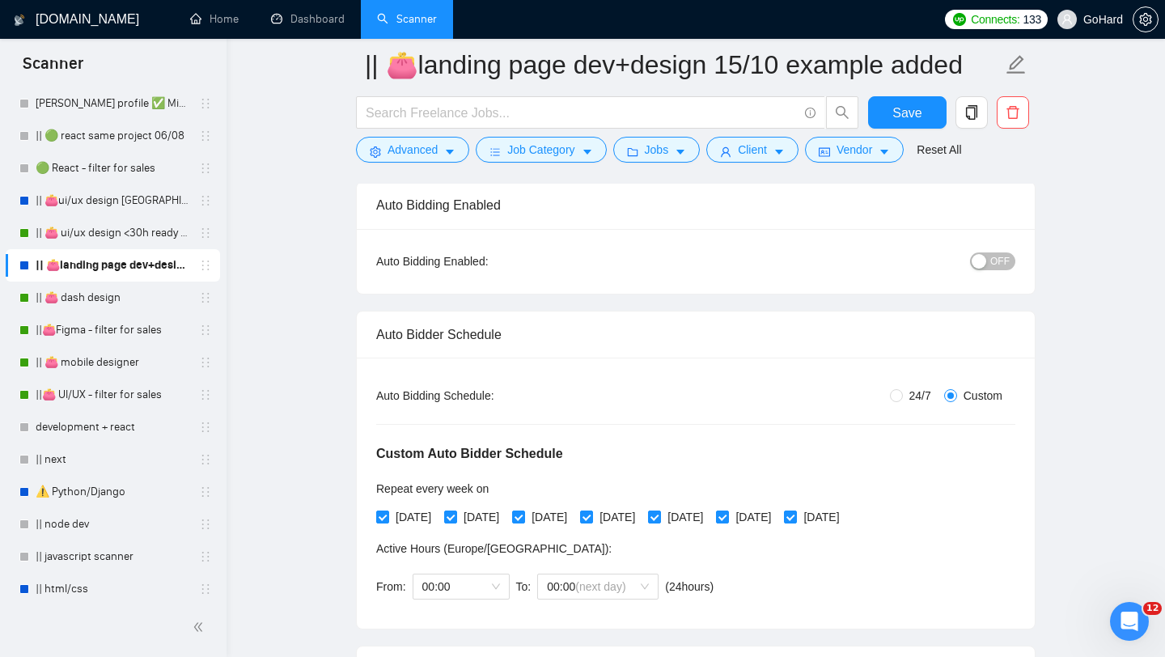
click at [988, 261] on button "OFF" at bounding box center [992, 261] width 45 height 18
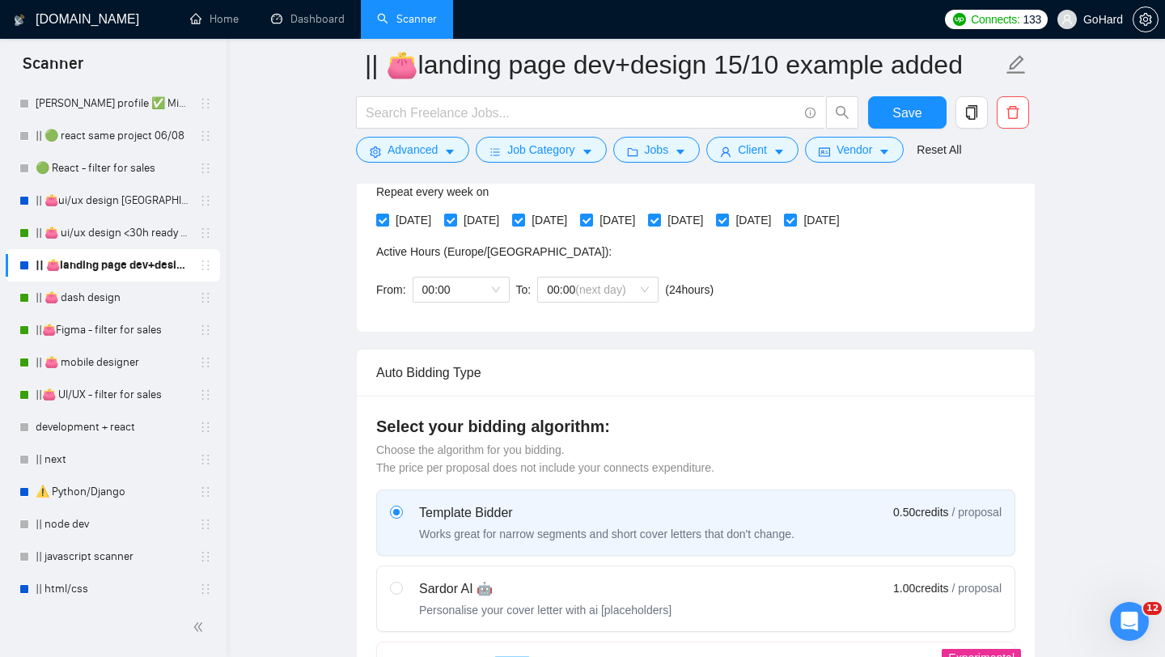
scroll to position [397, 0]
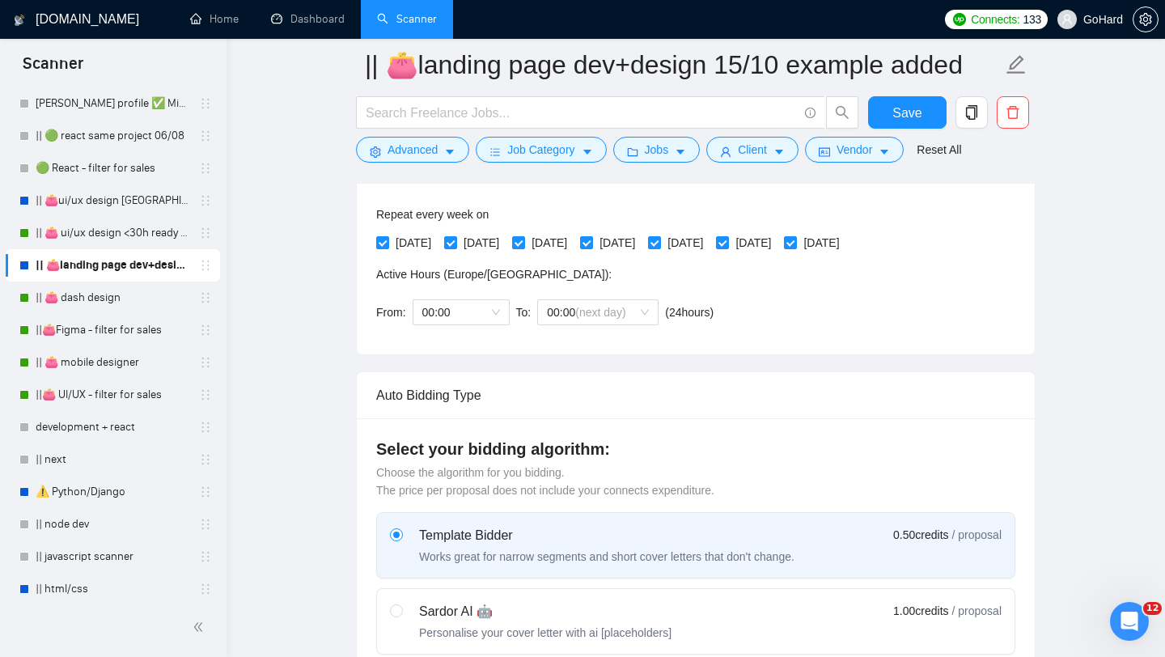
click at [762, 236] on div "[DATE] [DATE] [DATE] [DATE] [DATE] [DATE] [DATE]" at bounding box center [611, 243] width 470 height 18
click at [727, 243] on input "[DATE]" at bounding box center [721, 241] width 11 height 11
checkbox input "false"
click at [795, 243] on input "[DATE]" at bounding box center [789, 241] width 11 height 11
checkbox input "false"
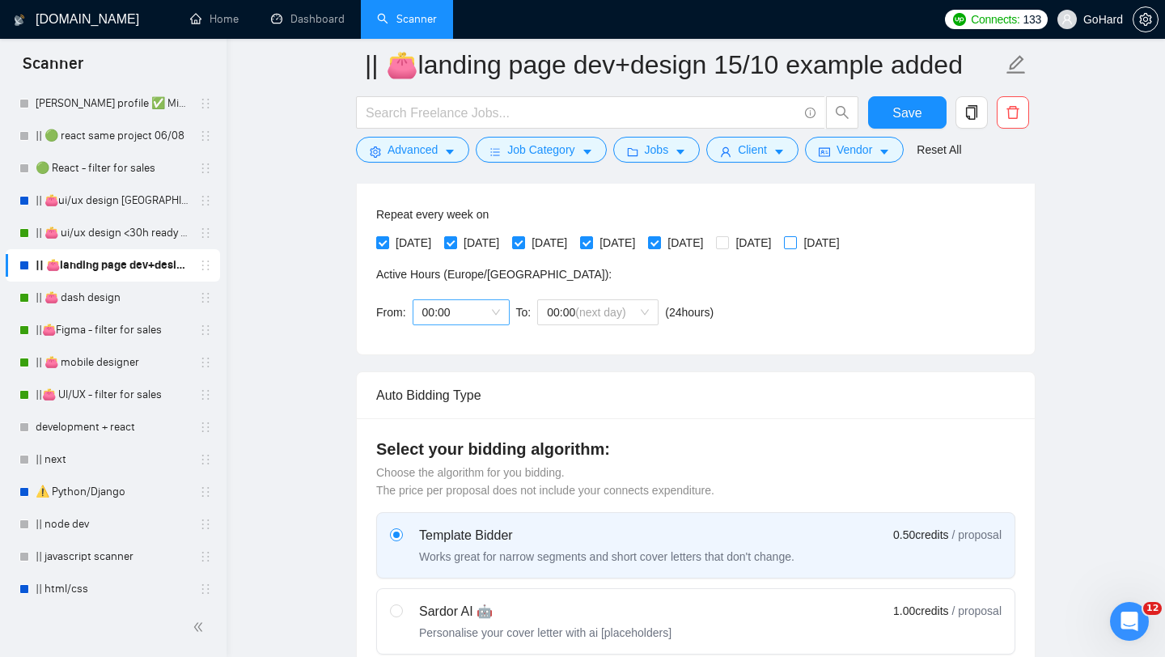
click at [500, 313] on div "00:00" at bounding box center [461, 312] width 97 height 26
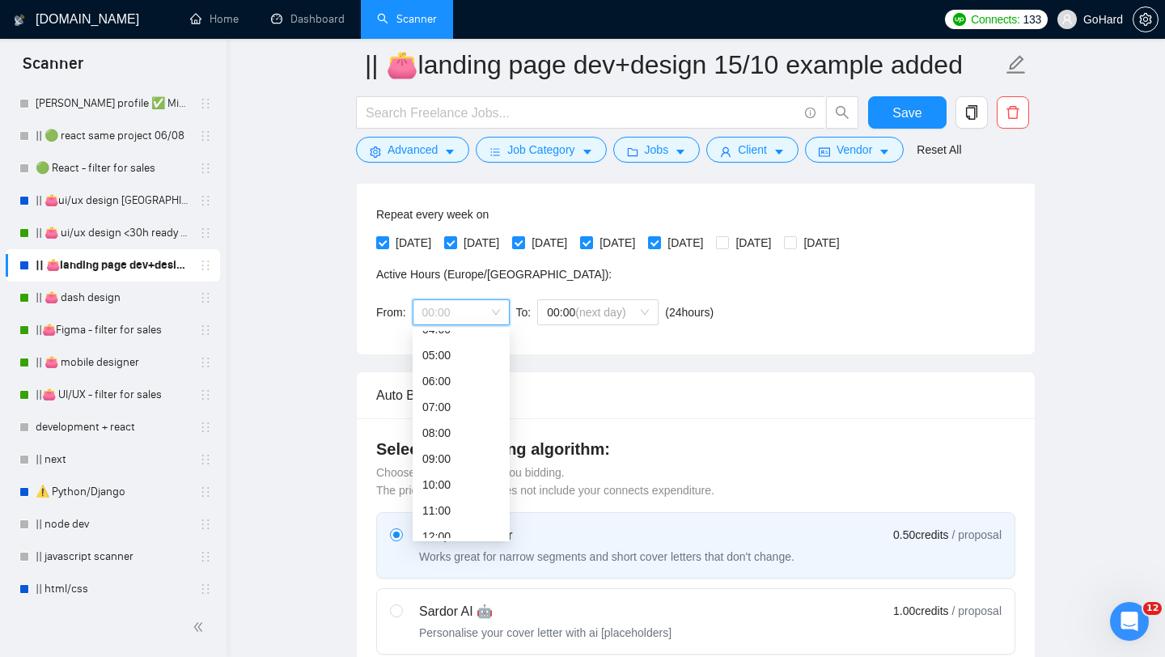
scroll to position [116, 0]
click at [451, 485] on div "10:00" at bounding box center [461, 486] width 78 height 18
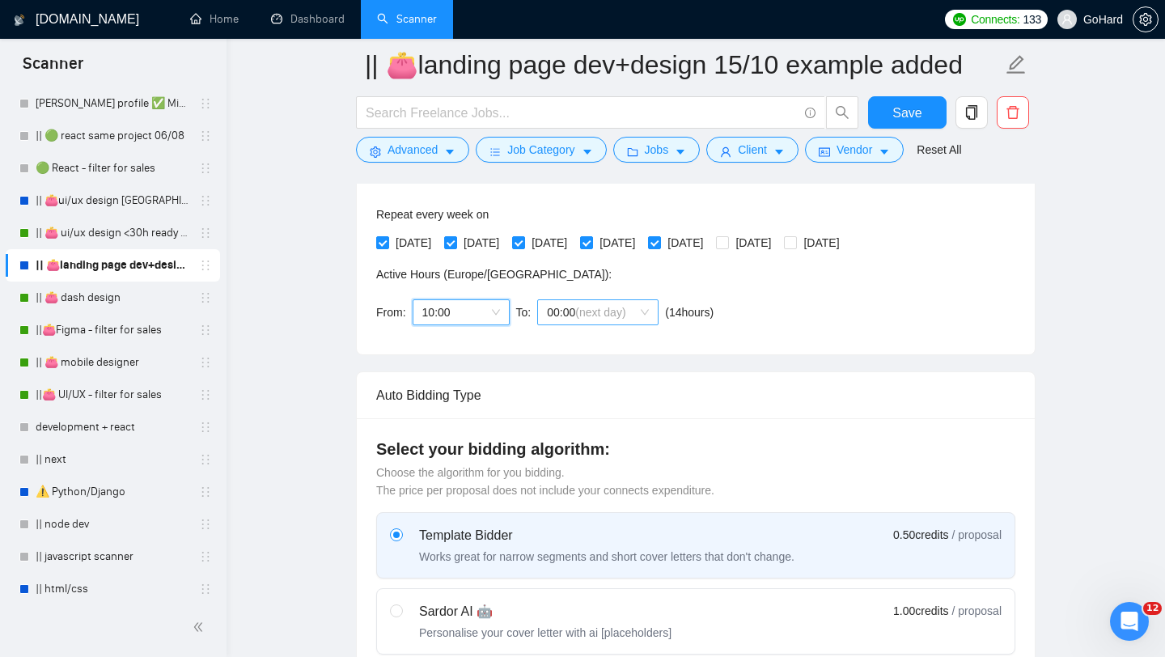
click at [625, 313] on span "(next day)" at bounding box center [600, 312] width 50 height 13
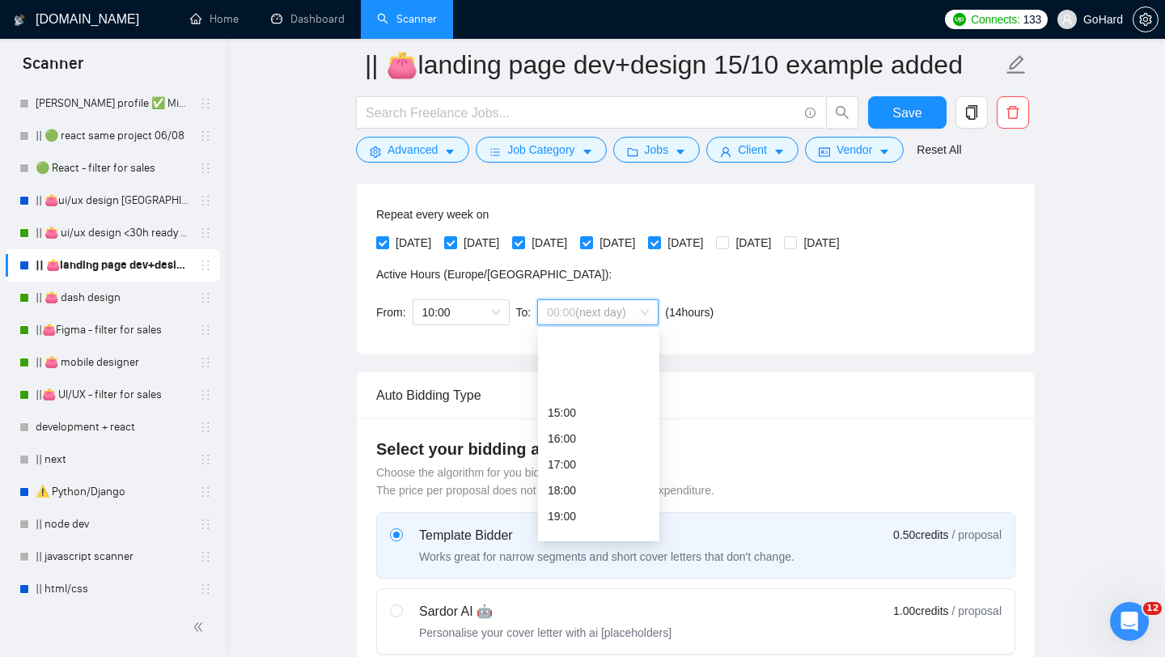
scroll to position [414, 0]
click at [568, 523] on div "23:00" at bounding box center [599, 525] width 102 height 18
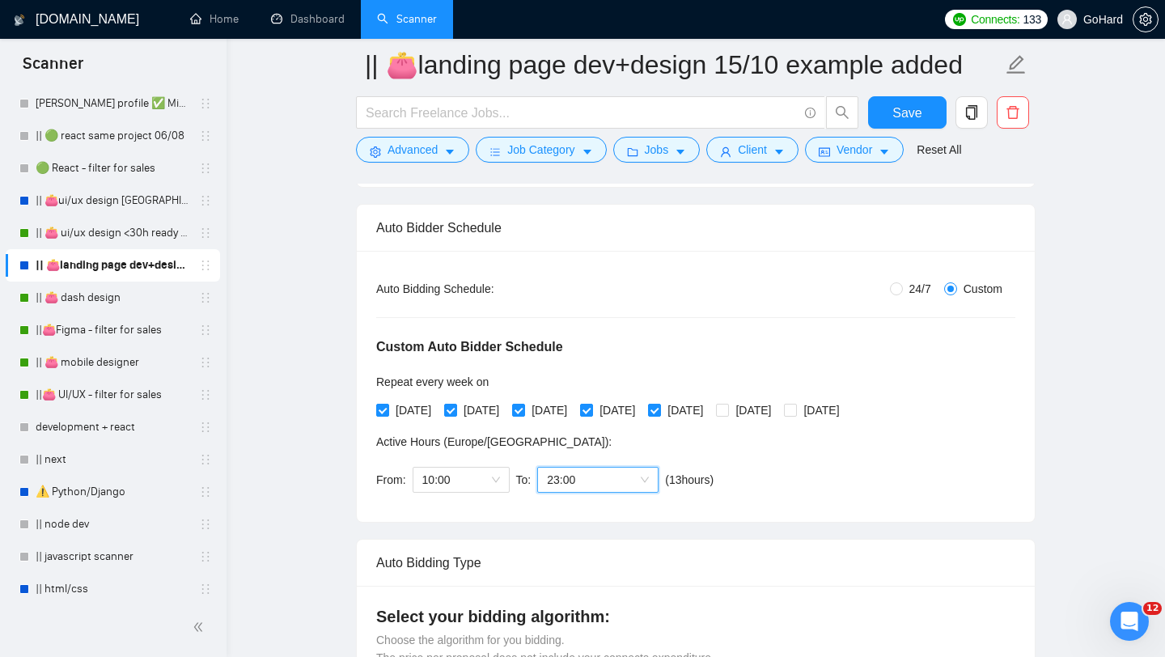
scroll to position [0, 0]
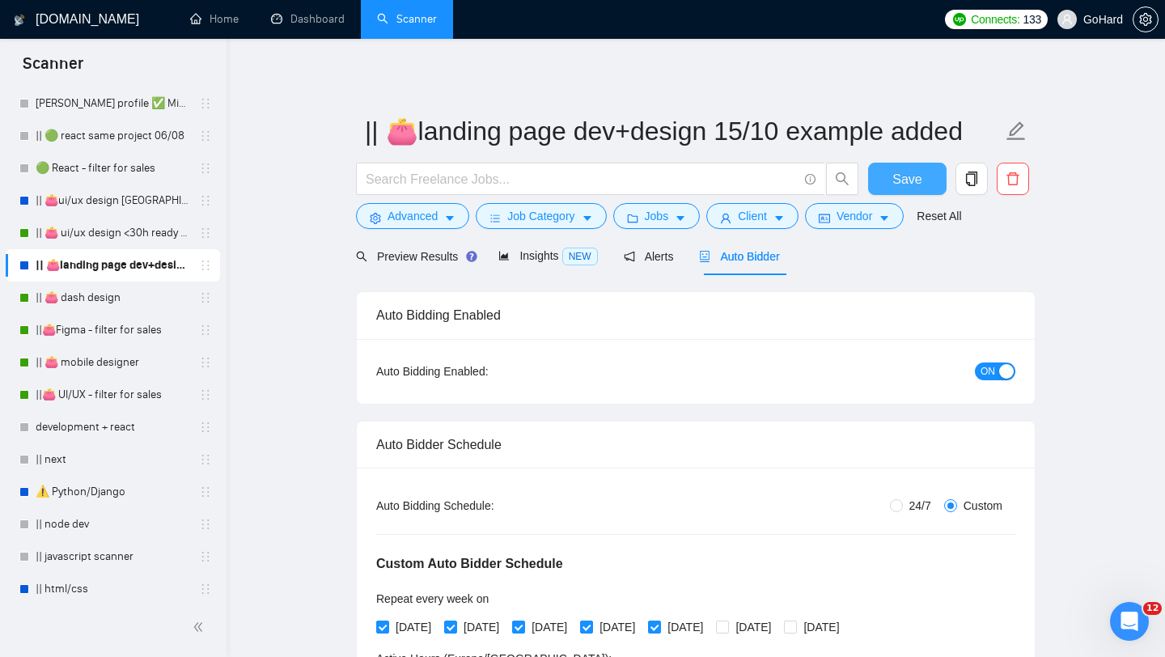
click at [913, 167] on button "Save" at bounding box center [907, 179] width 78 height 32
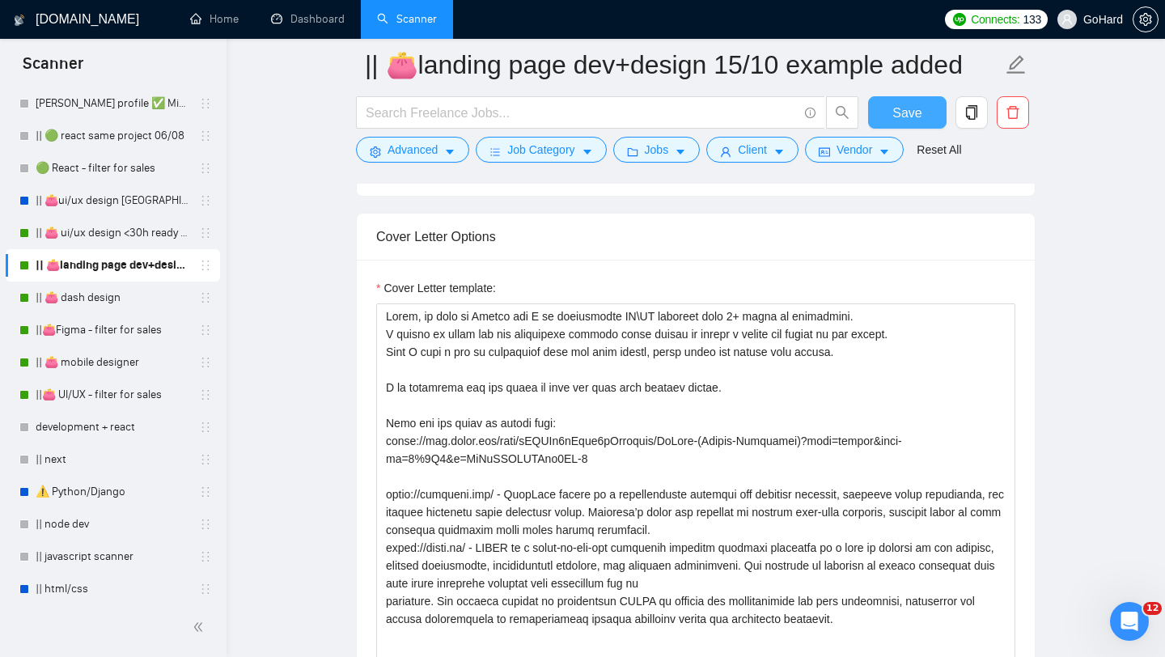
scroll to position [1231, 0]
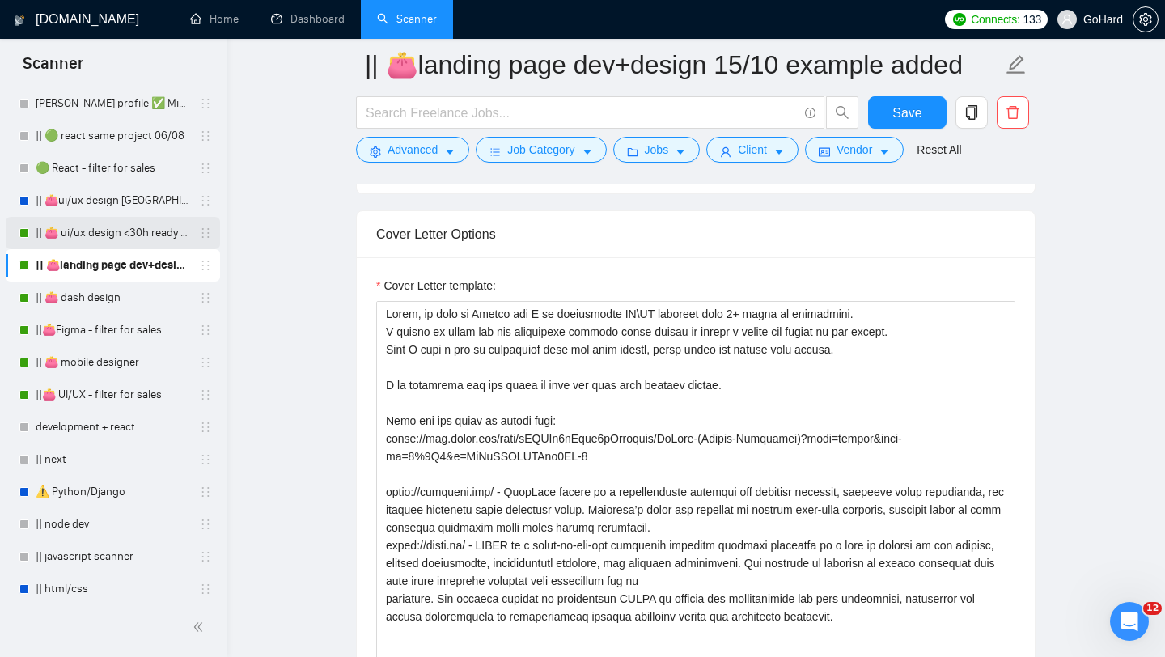
click at [108, 232] on link "|| 👛 ui/ux design <30h ready to start 23/07" at bounding box center [113, 233] width 154 height 32
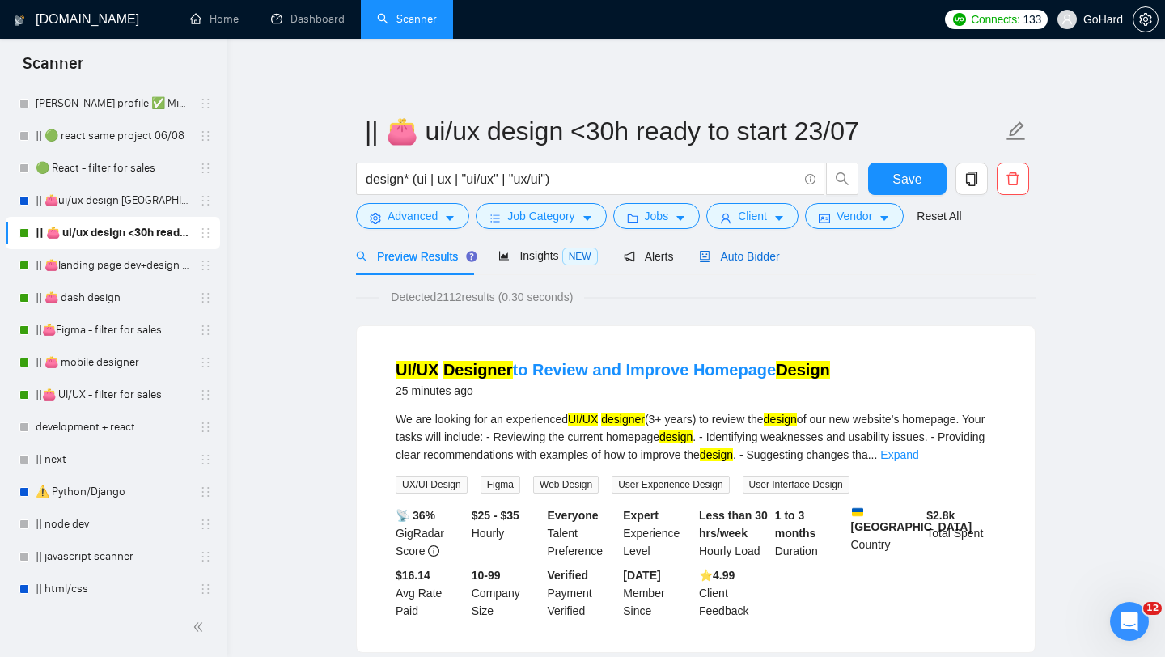
click at [758, 248] on div "Auto Bidder" at bounding box center [739, 257] width 80 height 18
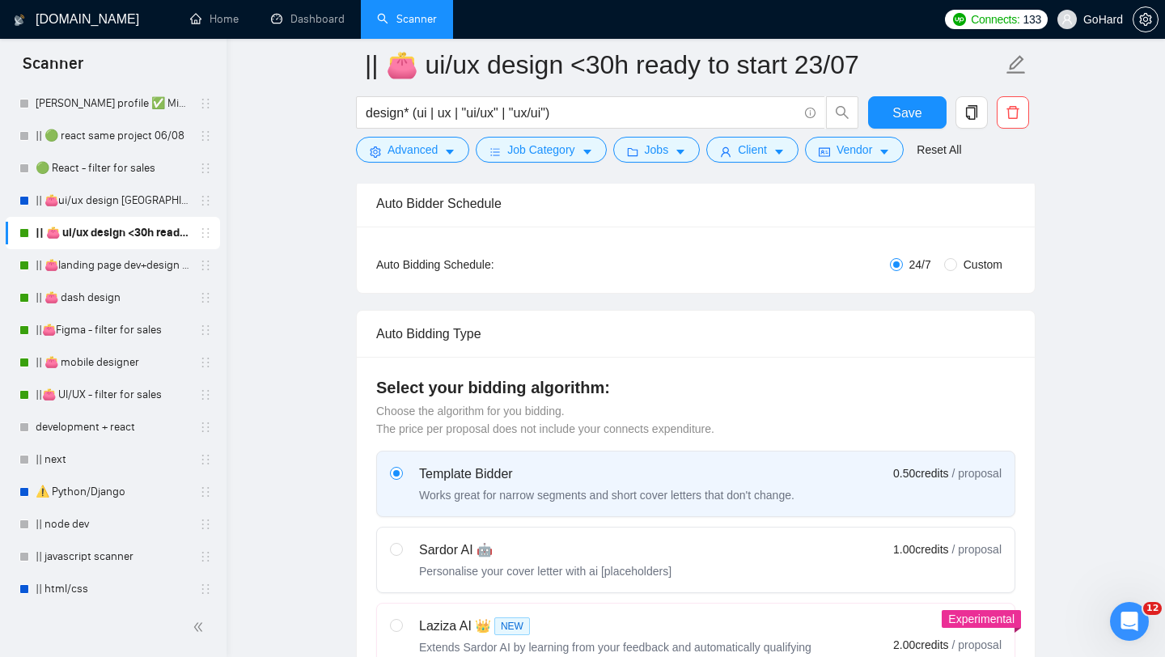
scroll to position [252, 0]
click at [950, 267] on input "Custom" at bounding box center [950, 266] width 13 height 13
radio input "true"
radio input "false"
checkbox input "true"
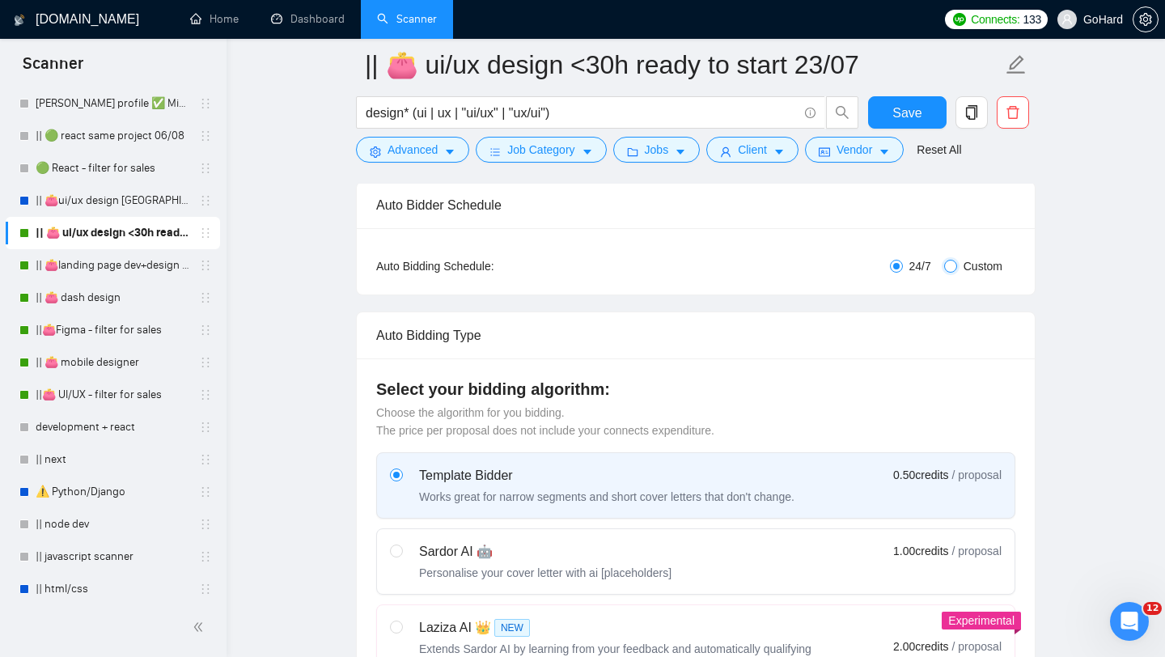
checkbox input "true"
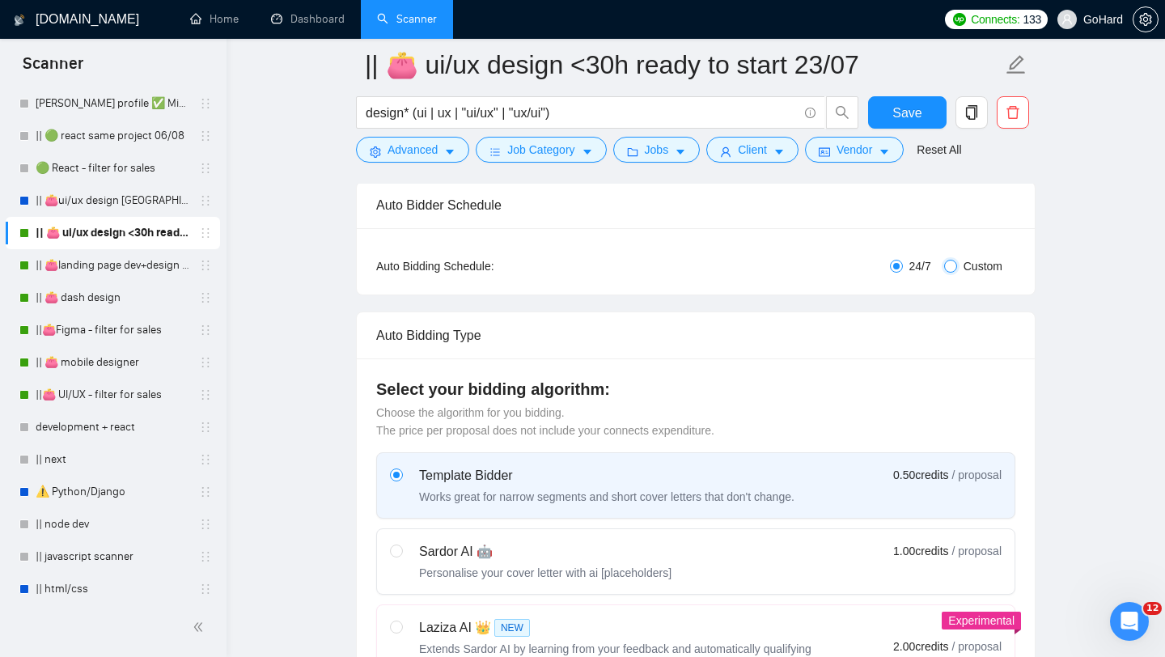
checkbox input "true"
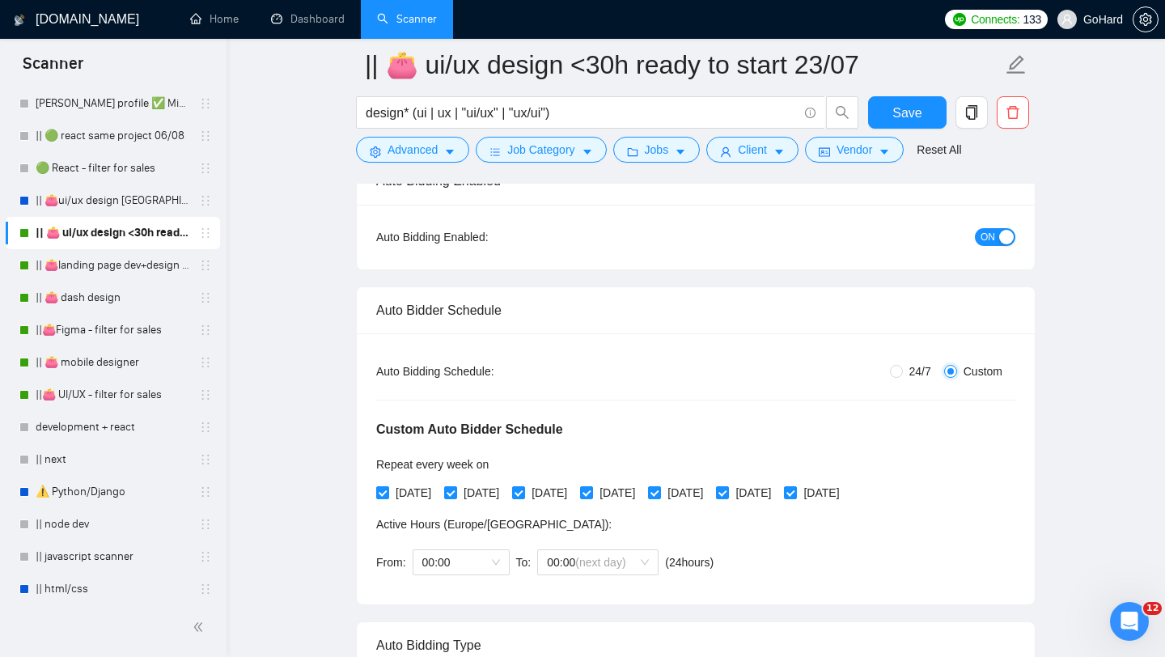
scroll to position [164, 0]
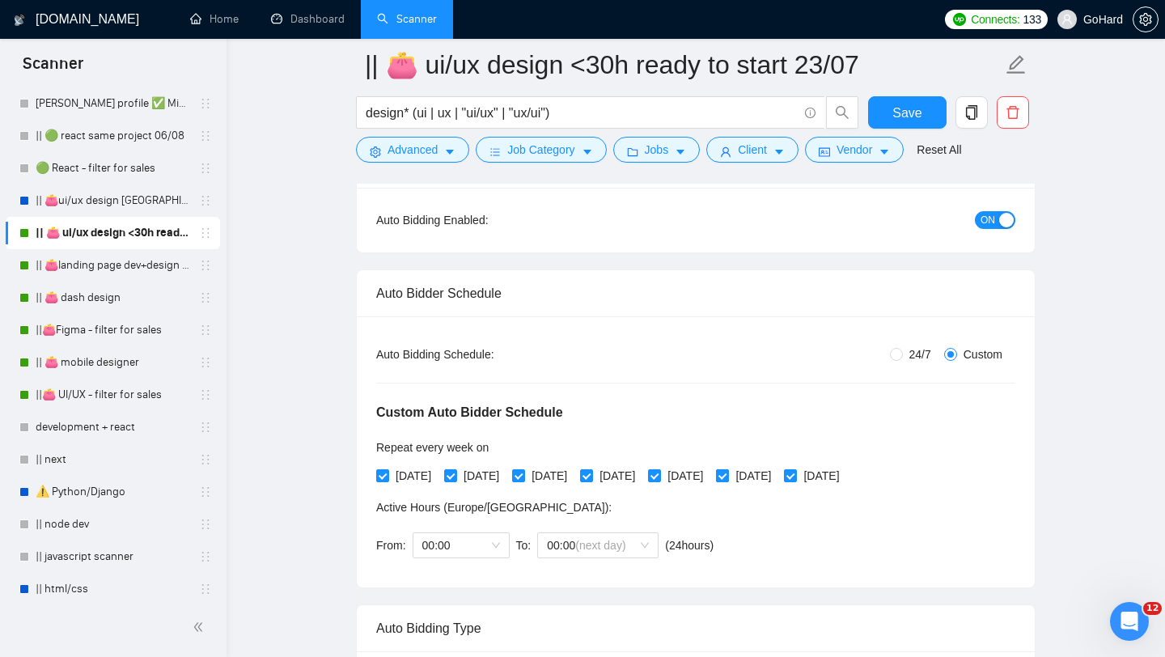
click at [768, 481] on label "[DATE]" at bounding box center [746, 476] width 61 height 18
click at [727, 481] on input "[DATE]" at bounding box center [721, 474] width 11 height 11
checkbox input "false"
click at [795, 477] on input "[DATE]" at bounding box center [789, 474] width 11 height 11
checkbox input "false"
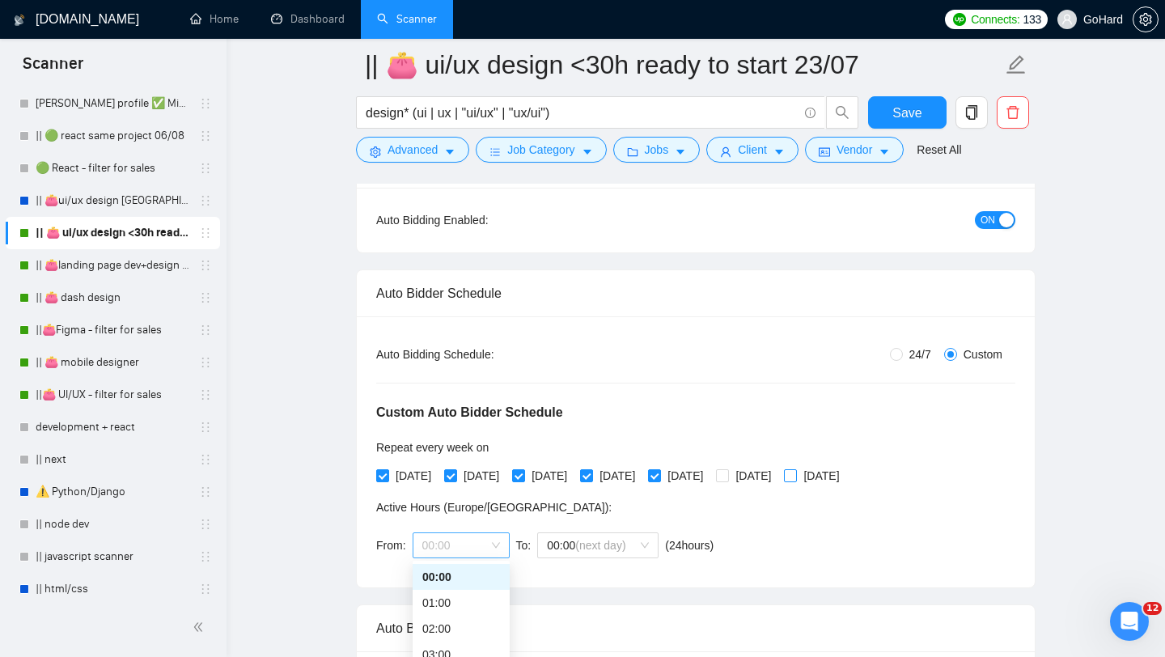
click at [491, 540] on span "00:00" at bounding box center [461, 545] width 78 height 24
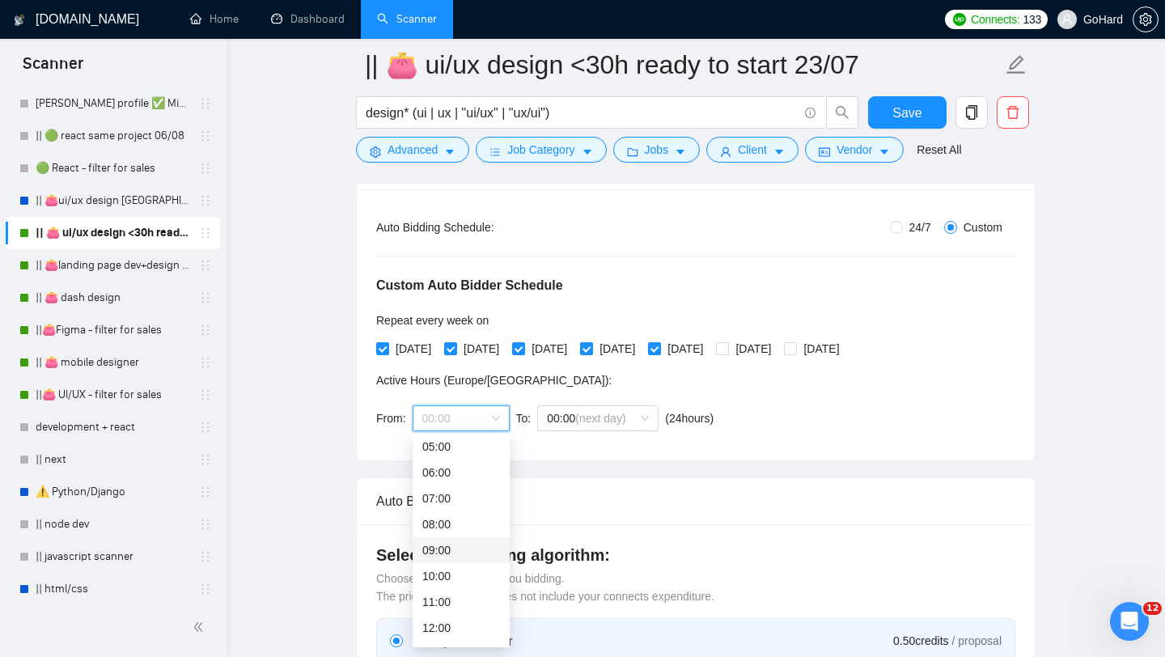
scroll to position [132, 0]
click at [449, 582] on div "10:00" at bounding box center [461, 577] width 78 height 18
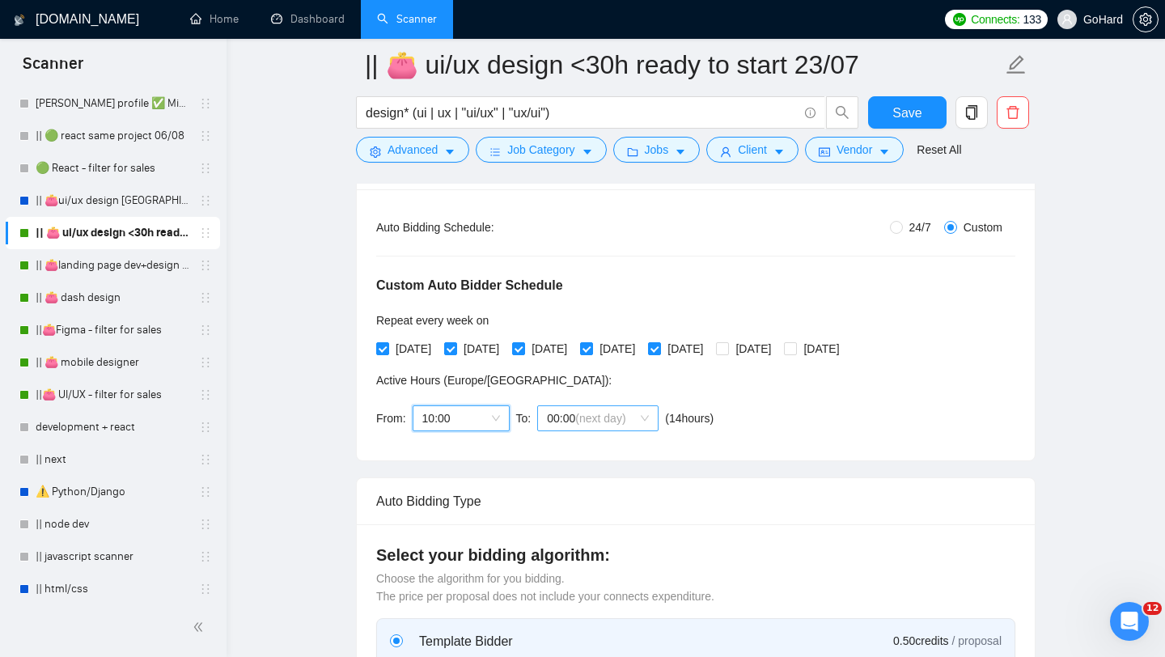
click at [625, 413] on span "(next day)" at bounding box center [600, 418] width 50 height 13
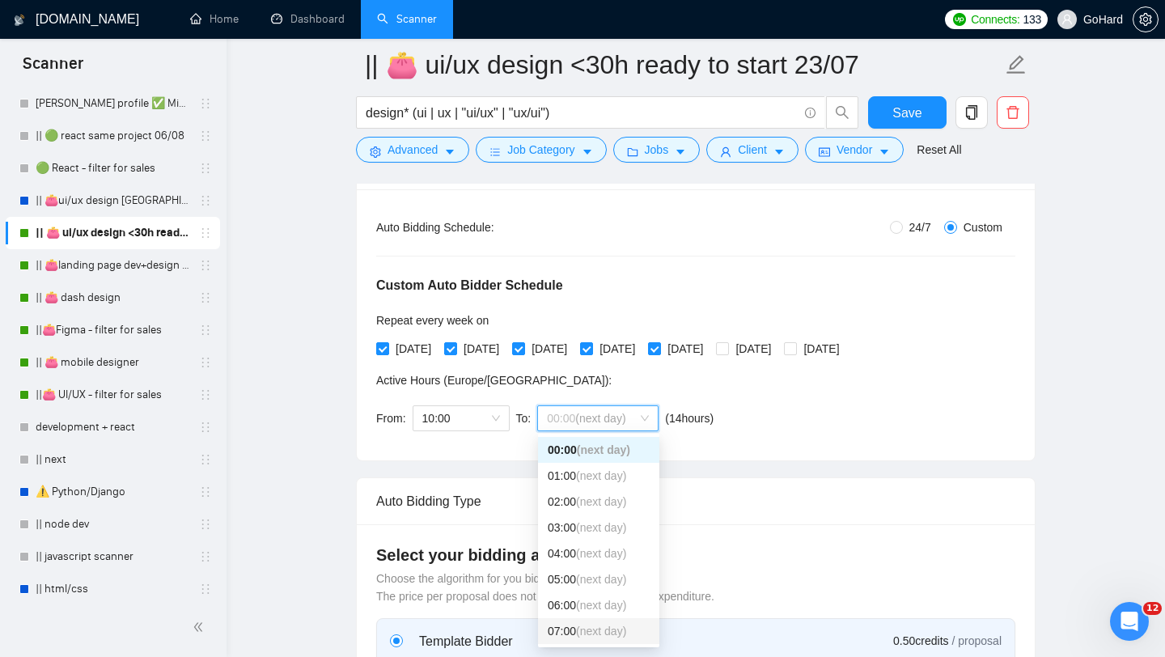
scroll to position [414, 0]
click at [573, 631] on div "23:00" at bounding box center [599, 631] width 102 height 18
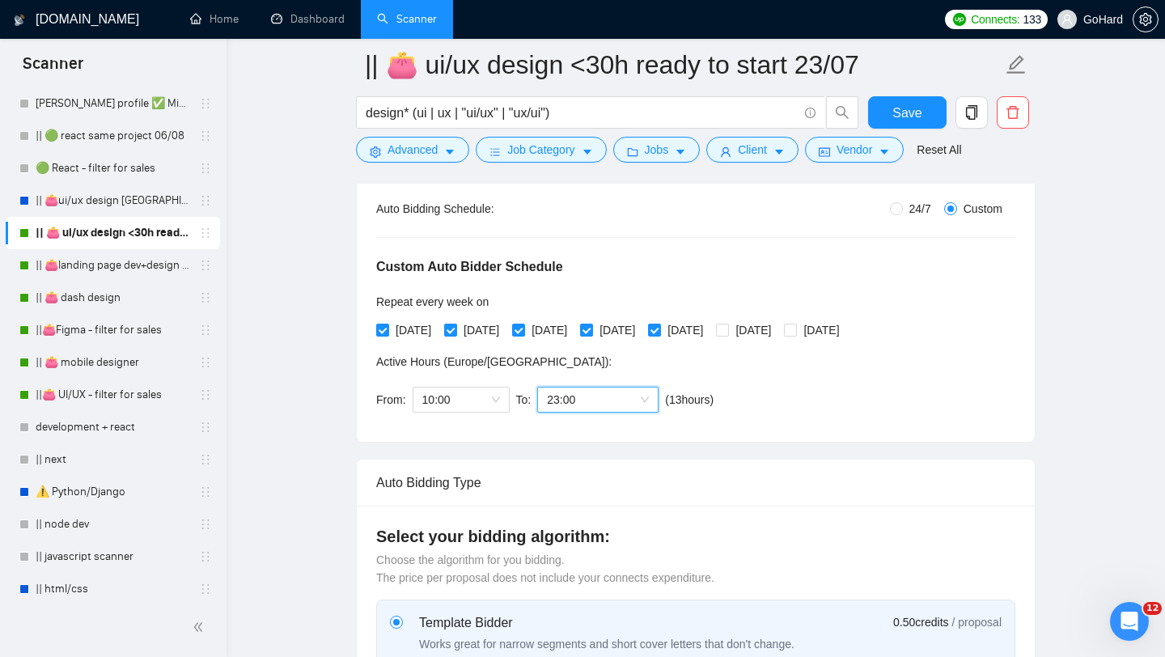
scroll to position [311, 0]
click at [919, 109] on span "Save" at bounding box center [906, 113] width 29 height 20
click at [911, 100] on button "Save" at bounding box center [907, 112] width 78 height 32
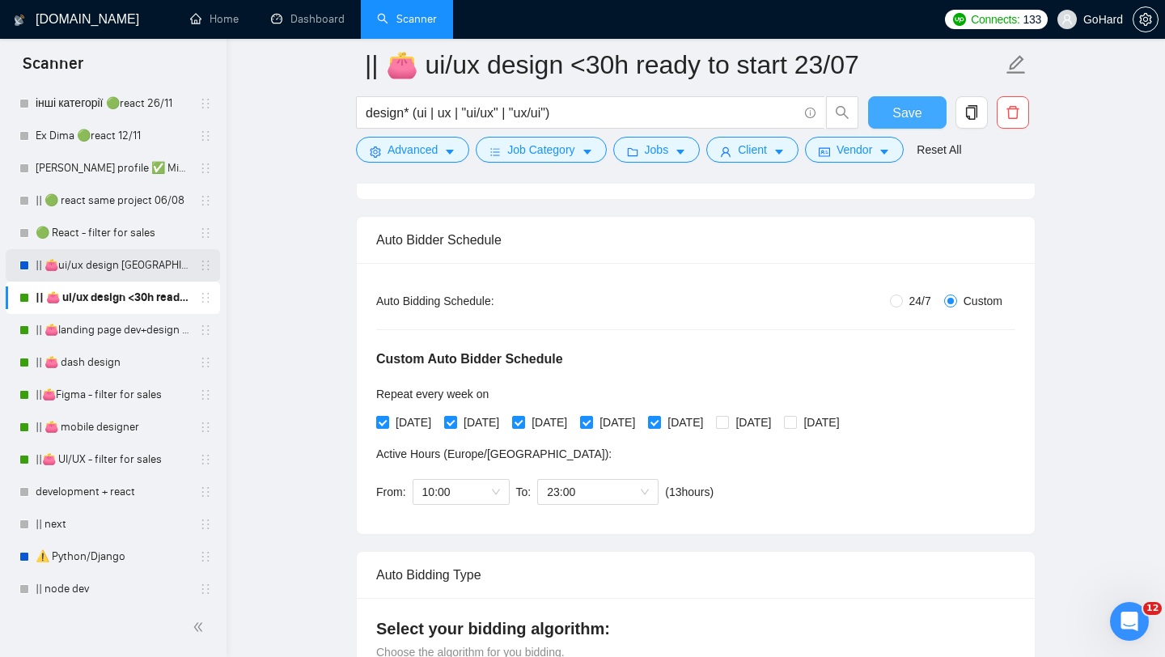
scroll to position [392, 0]
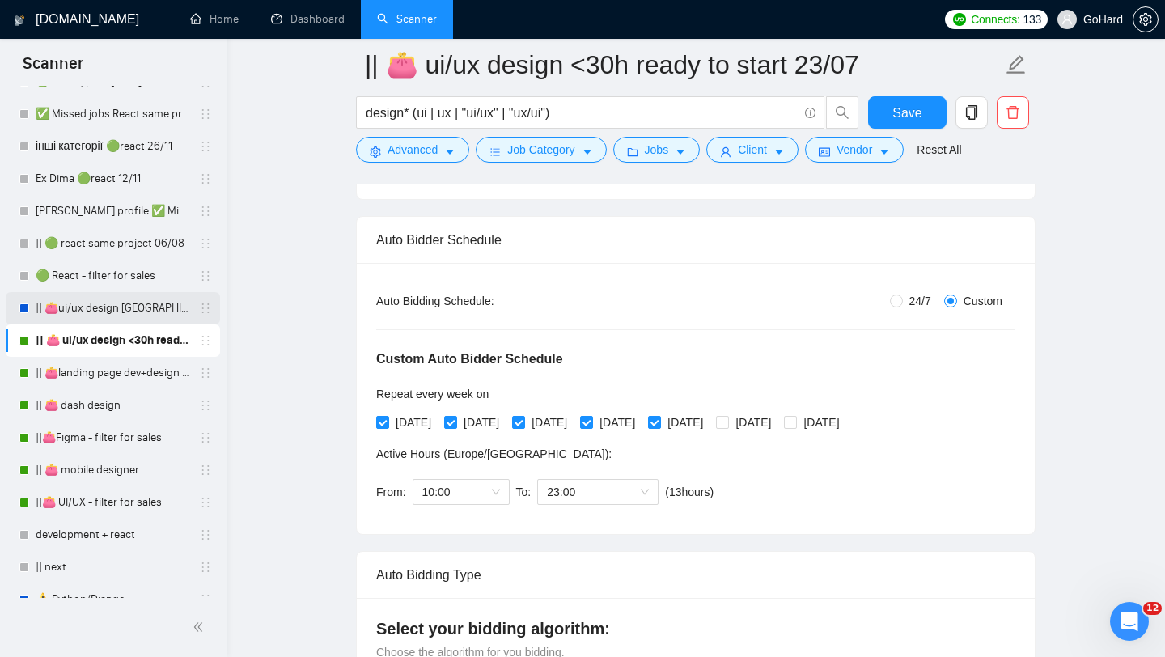
click at [96, 313] on link "|| 👛ui/ux design [GEOGRAPHIC_DATA] 08/02" at bounding box center [113, 308] width 154 height 32
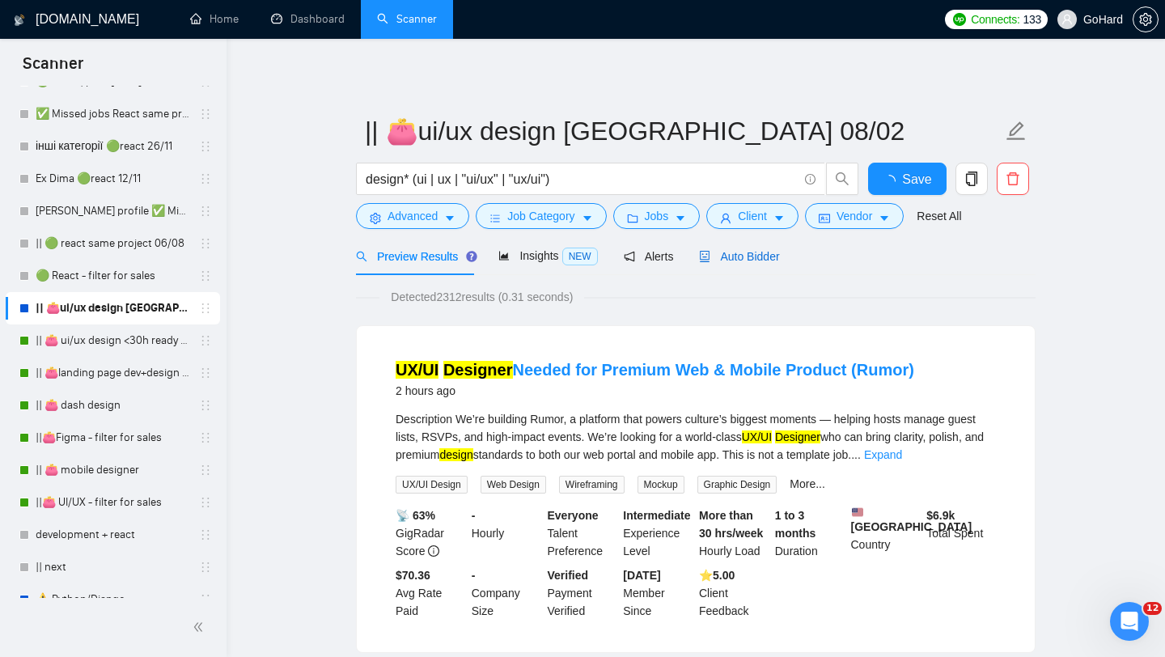
click at [779, 257] on span "Auto Bidder" at bounding box center [739, 256] width 80 height 13
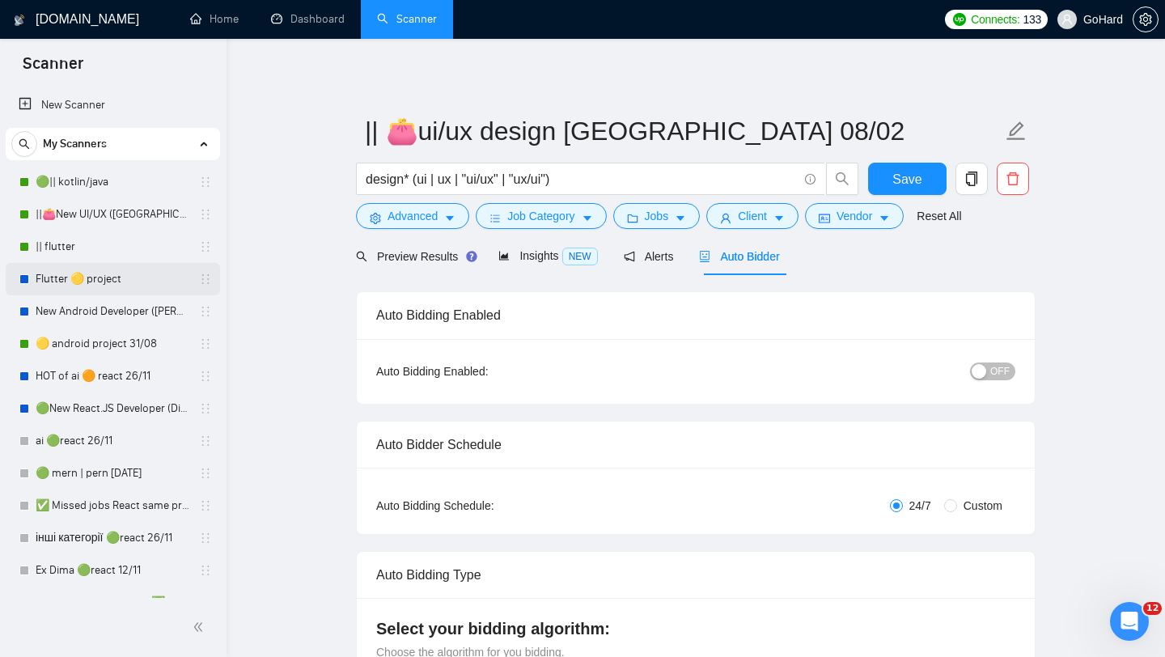
click at [71, 282] on link "Flutter 🟡 project" at bounding box center [113, 279] width 154 height 32
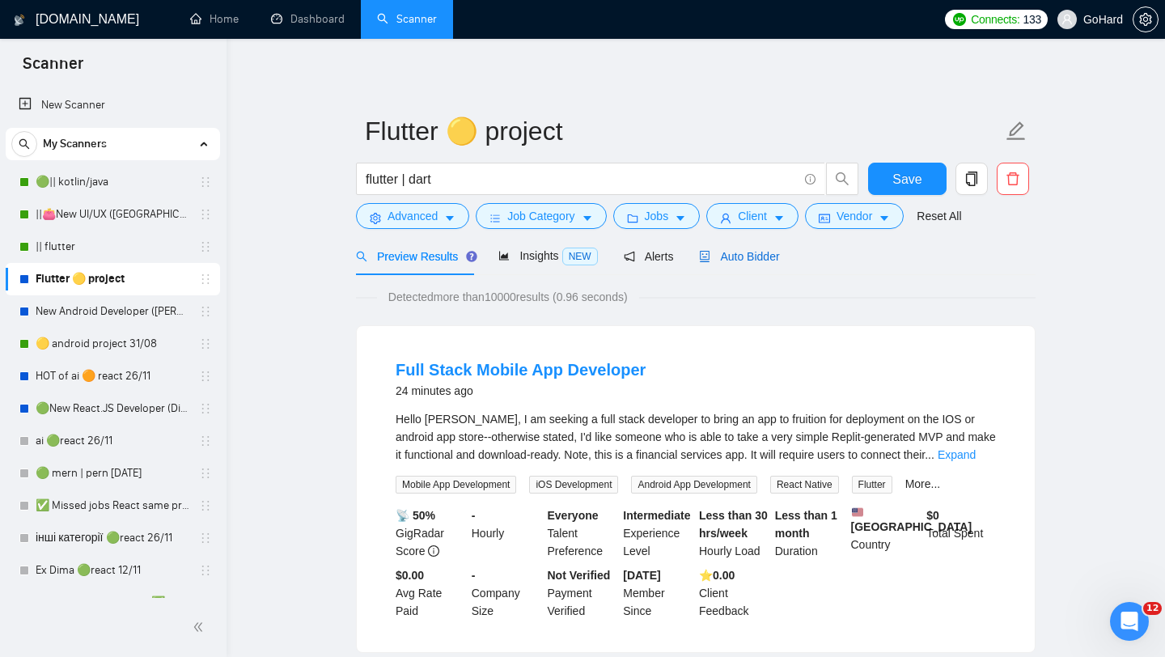
click at [742, 254] on span "Auto Bidder" at bounding box center [739, 256] width 80 height 13
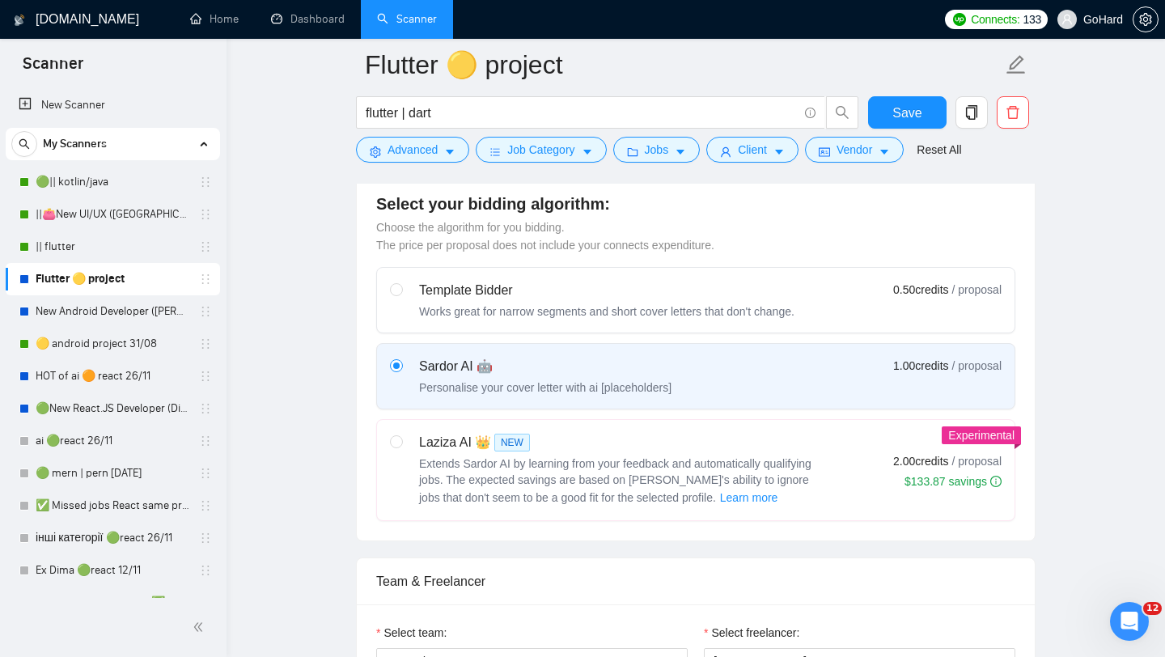
scroll to position [440, 0]
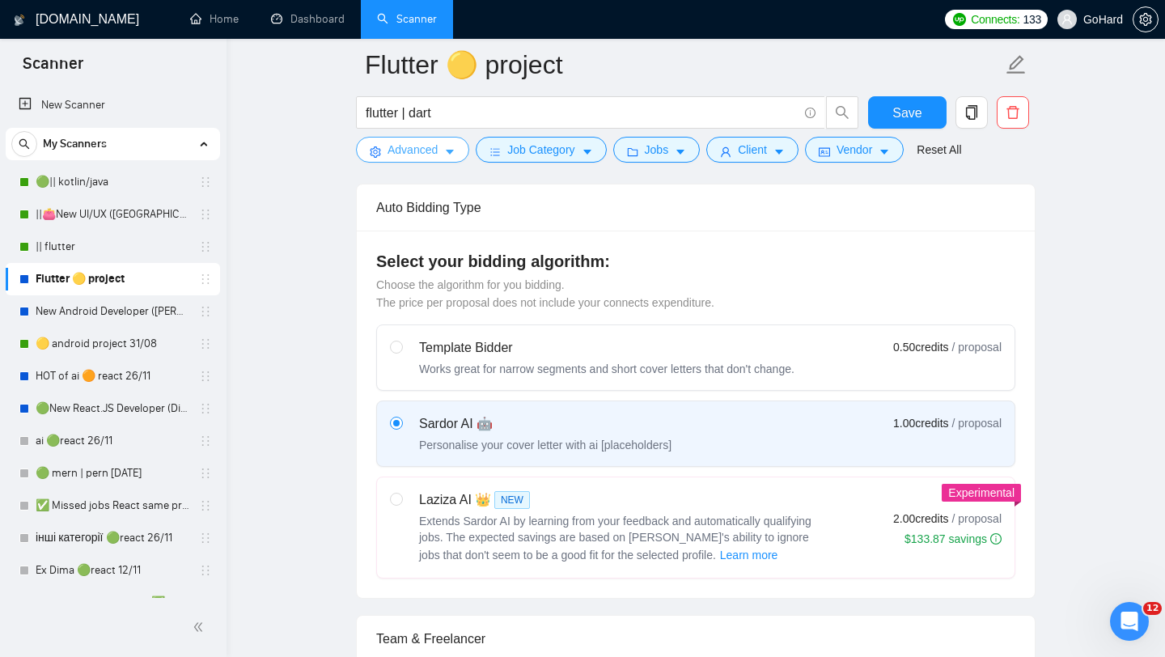
click at [412, 149] on span "Advanced" at bounding box center [412, 150] width 50 height 18
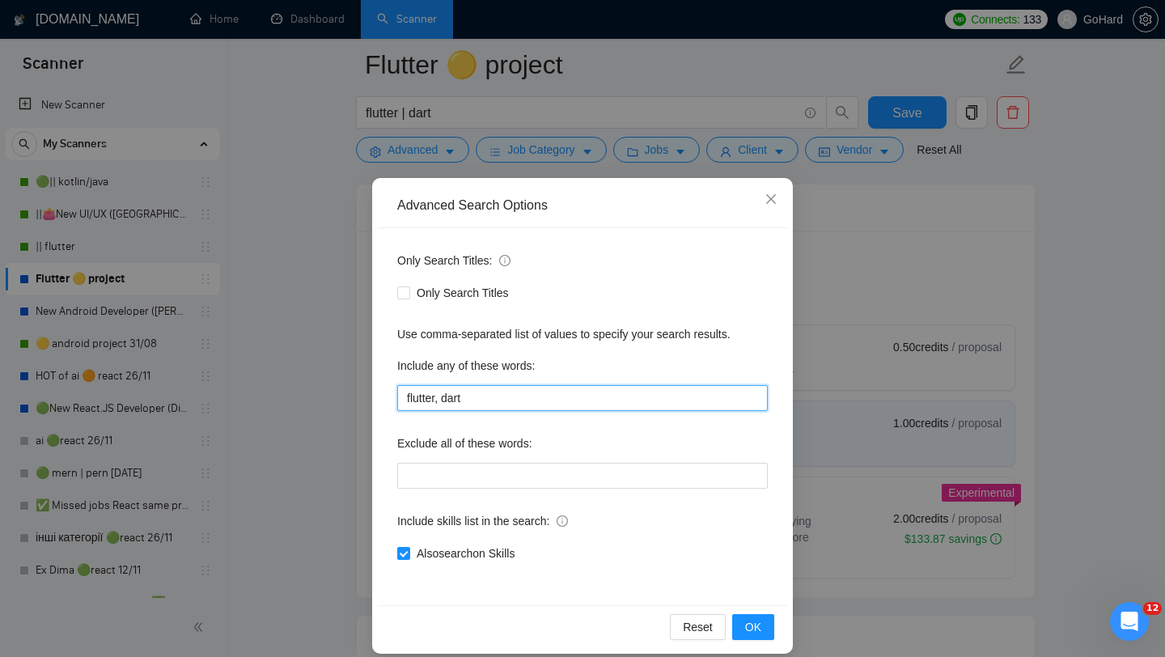
click at [485, 400] on input "flutter, dart" at bounding box center [582, 398] width 371 height 26
type input "flutter, dart, cross platform"
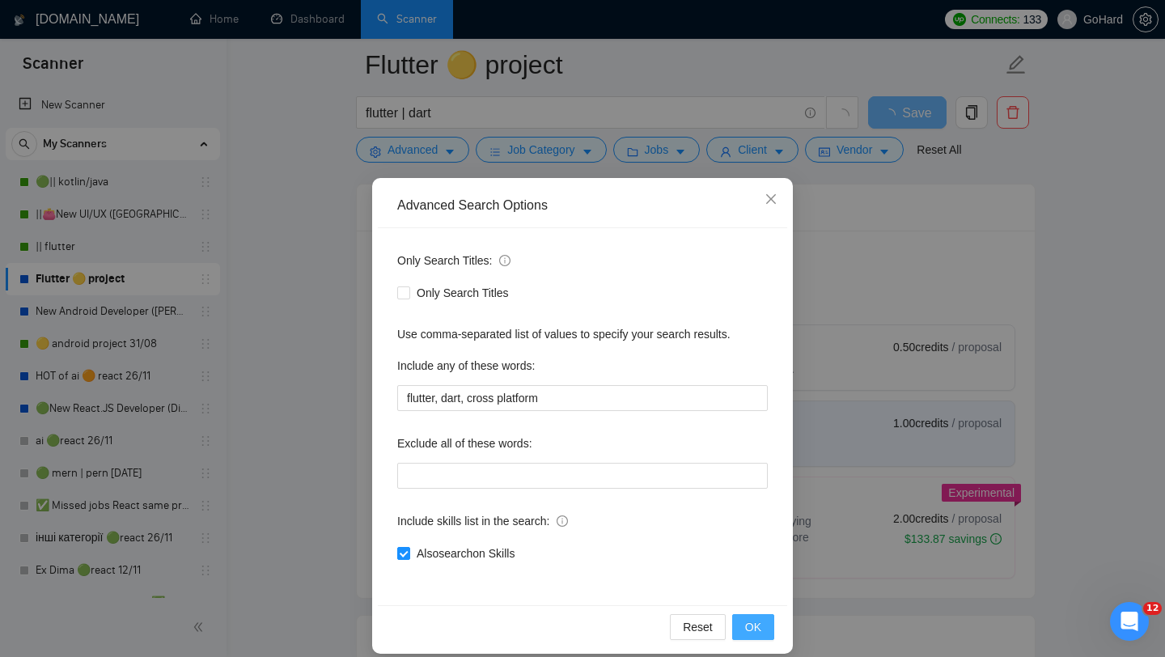
click at [753, 623] on span "OK" at bounding box center [753, 627] width 16 height 18
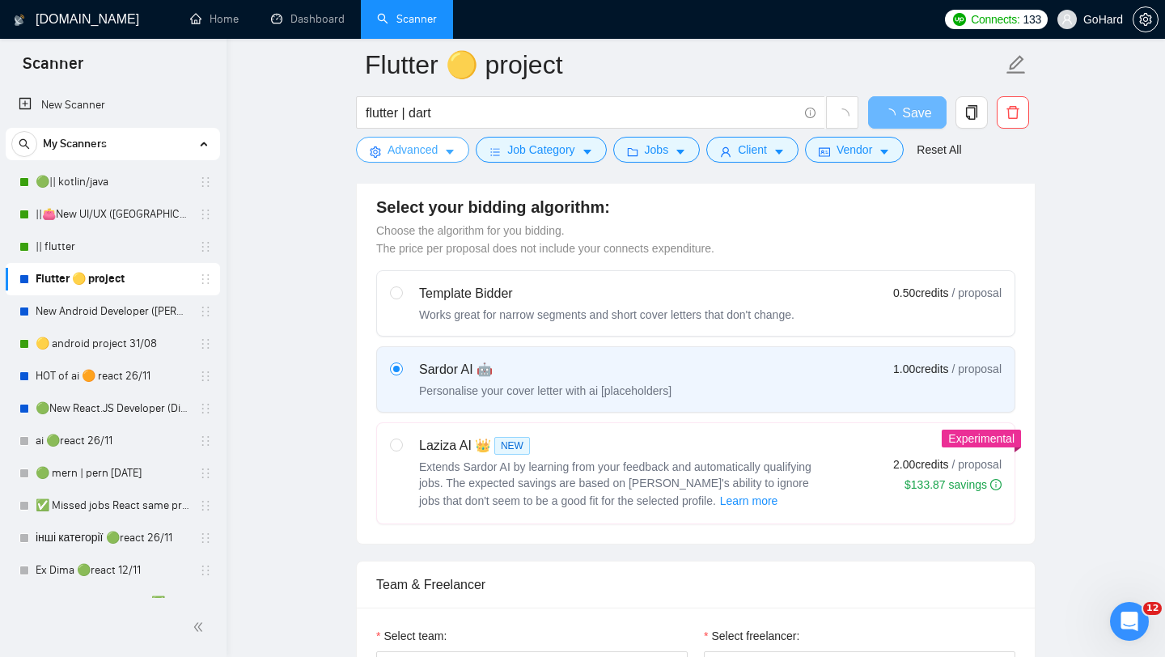
scroll to position [452, 0]
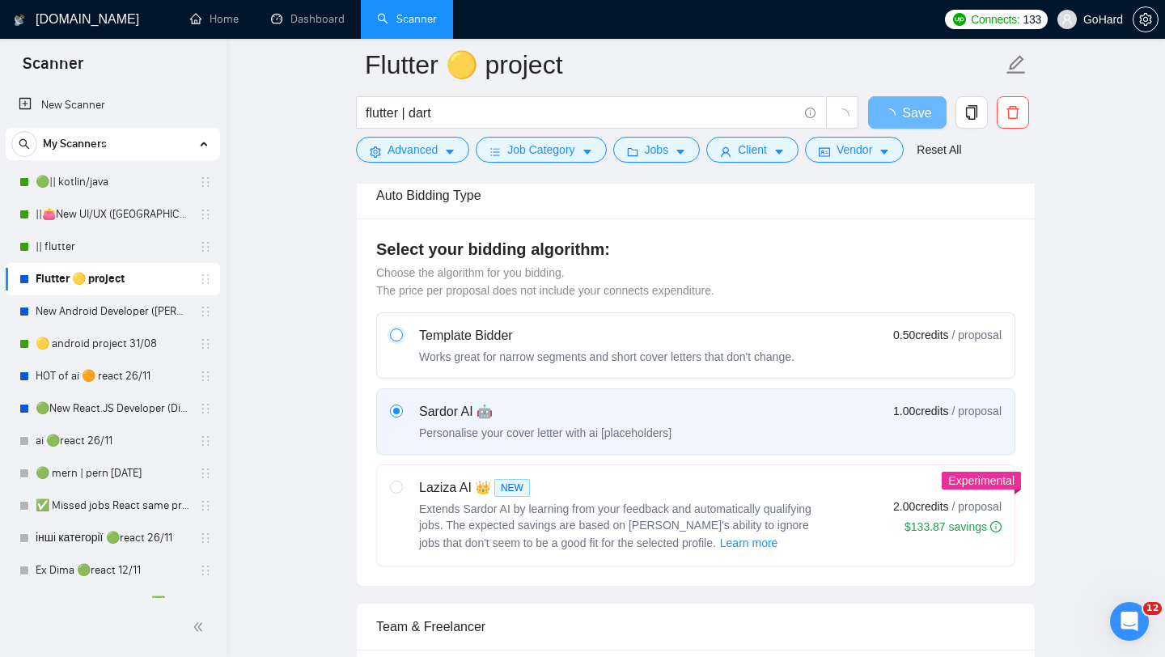
click at [399, 340] on input "radio" at bounding box center [395, 333] width 11 height 11
radio input "true"
radio input "false"
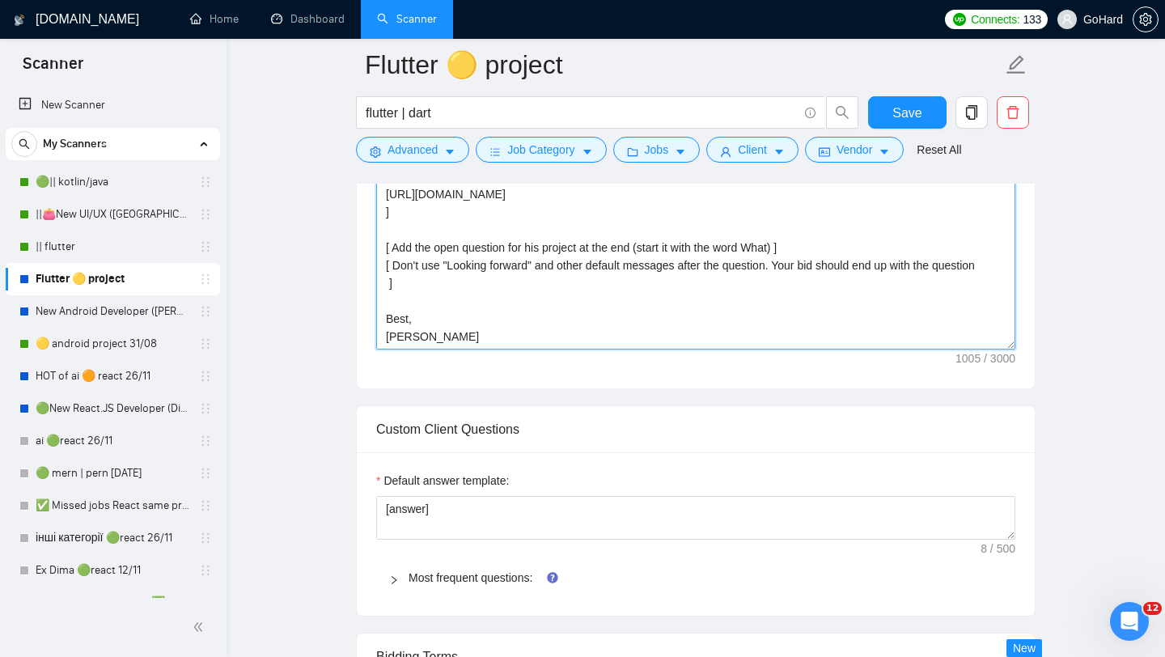
scroll to position [1413, 0]
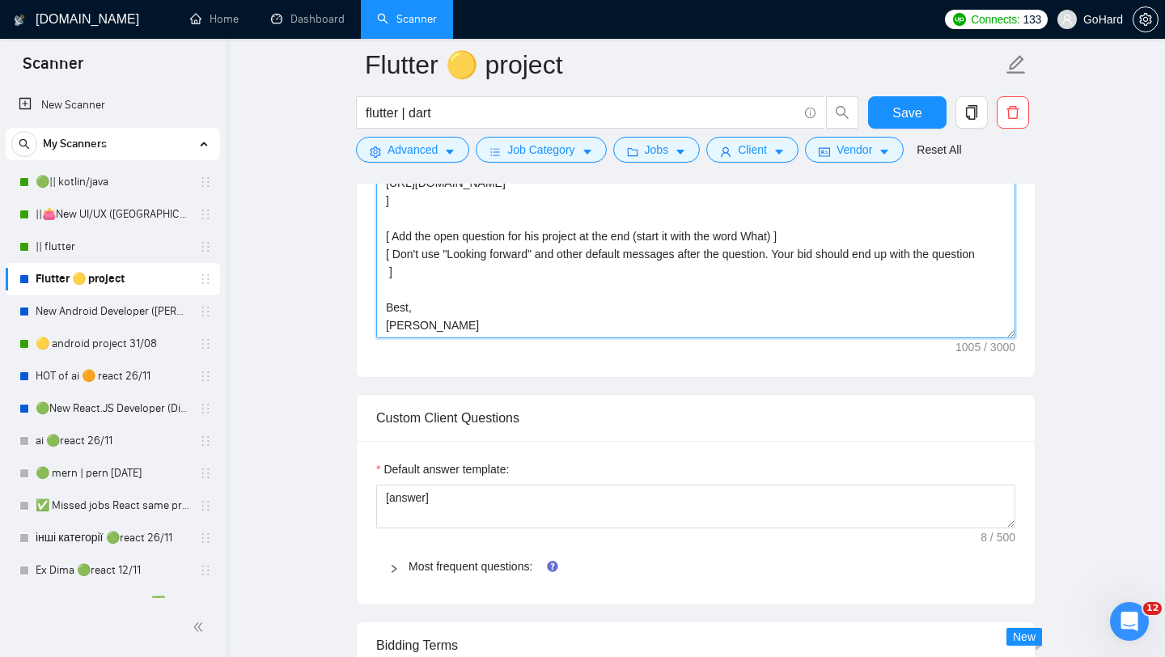
drag, startPoint x: 383, startPoint y: 373, endPoint x: 596, endPoint y: 341, distance: 215.1
click at [596, 338] on textarea "🚀[Say you made the same project before and explain how it helped the client] Hi…" at bounding box center [695, 156] width 639 height 364
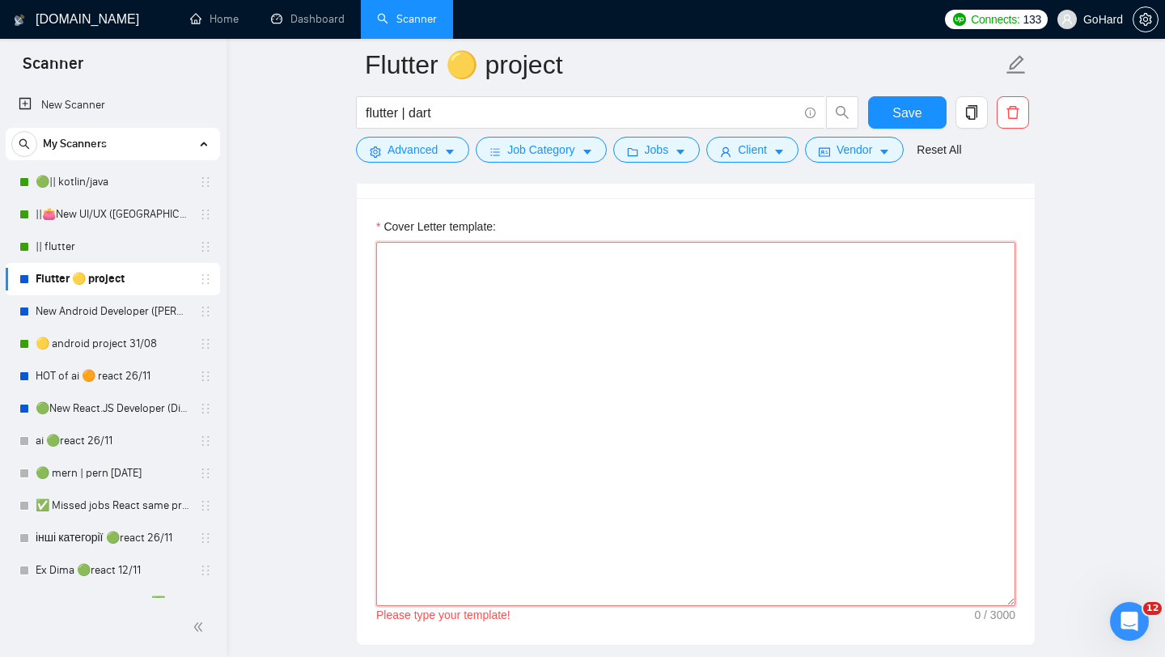
scroll to position [1145, 0]
click at [452, 363] on textarea "Cover Letter template:" at bounding box center [695, 425] width 639 height 364
paste textarea "Lorem! I dolor sita con adipiscinge se doeiusmodte inci utl. E do m Aliquae adm…"
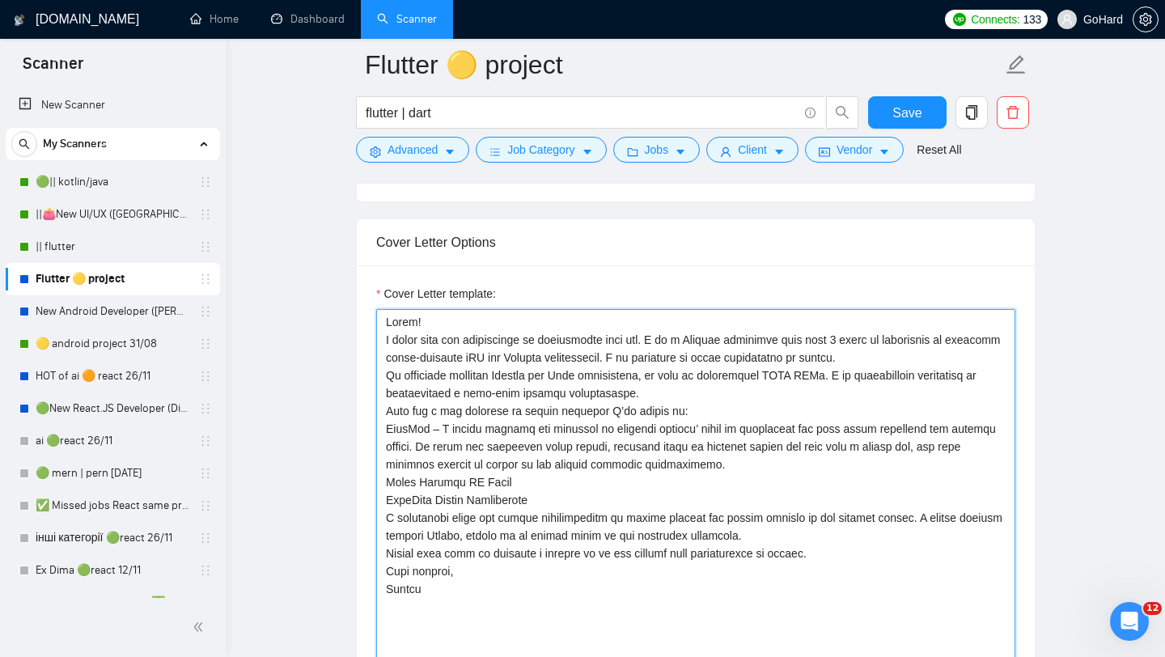
scroll to position [1075, 0]
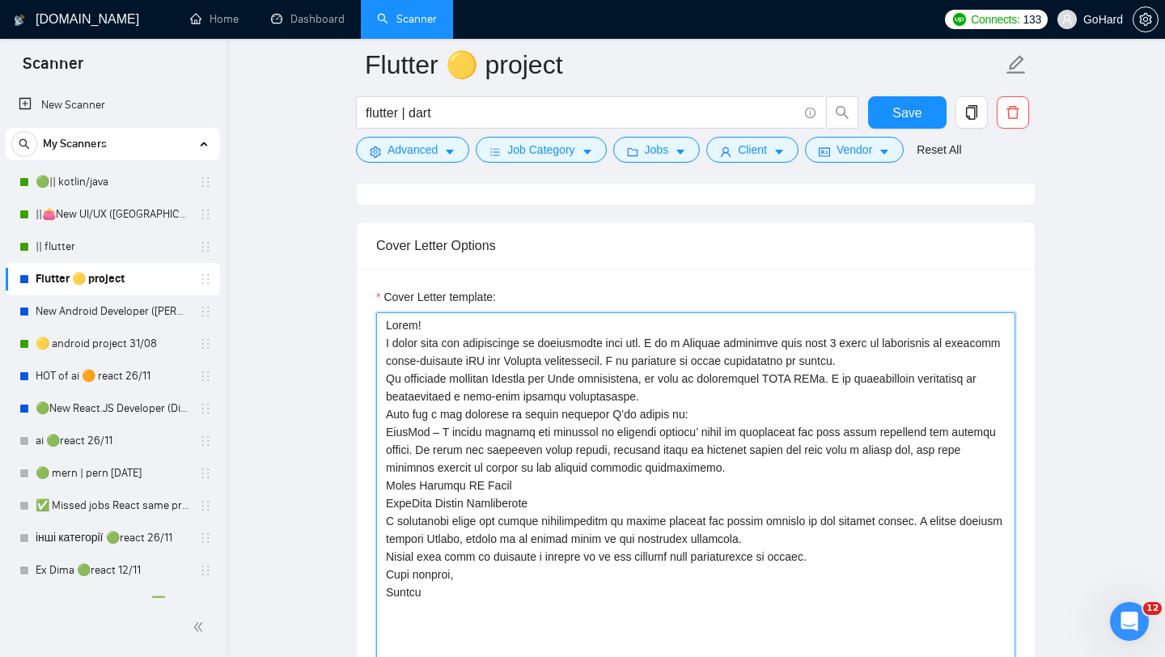
click at [558, 518] on textarea "Cover Letter template:" at bounding box center [695, 494] width 639 height 364
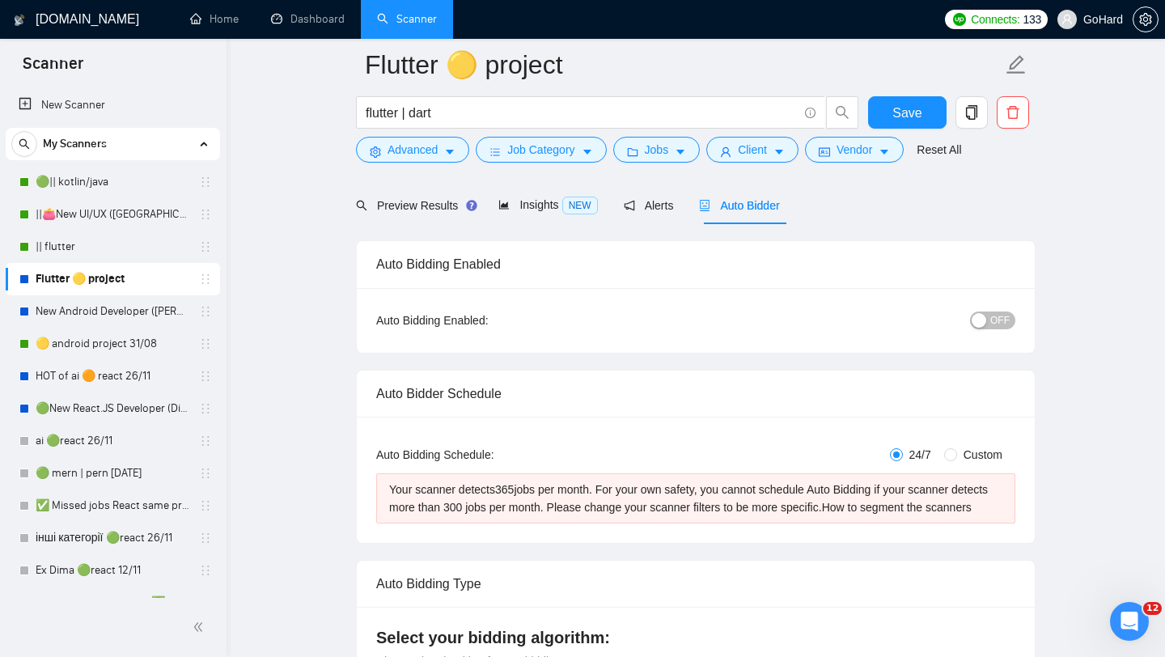
scroll to position [21, 0]
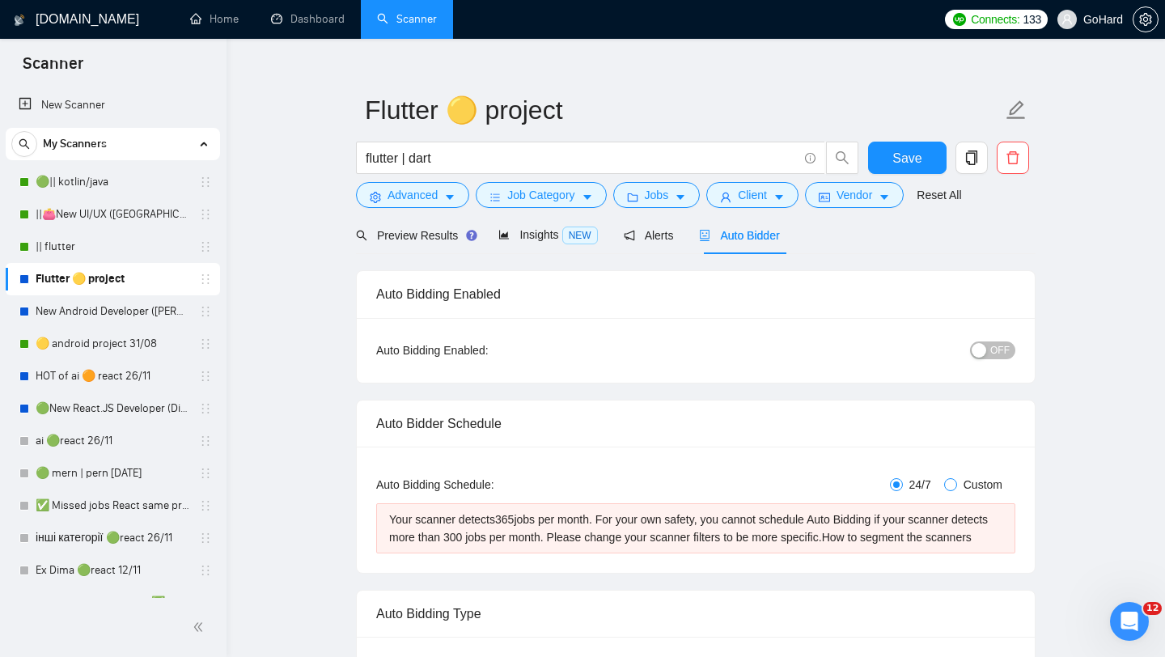
type textarea "Lorem! I dolor sita con adipiscinge se doeiusmodte inci utl. E do m Aliquae adm…"
click at [949, 482] on input "Custom" at bounding box center [950, 484] width 13 height 13
radio input "true"
radio input "false"
checkbox input "true"
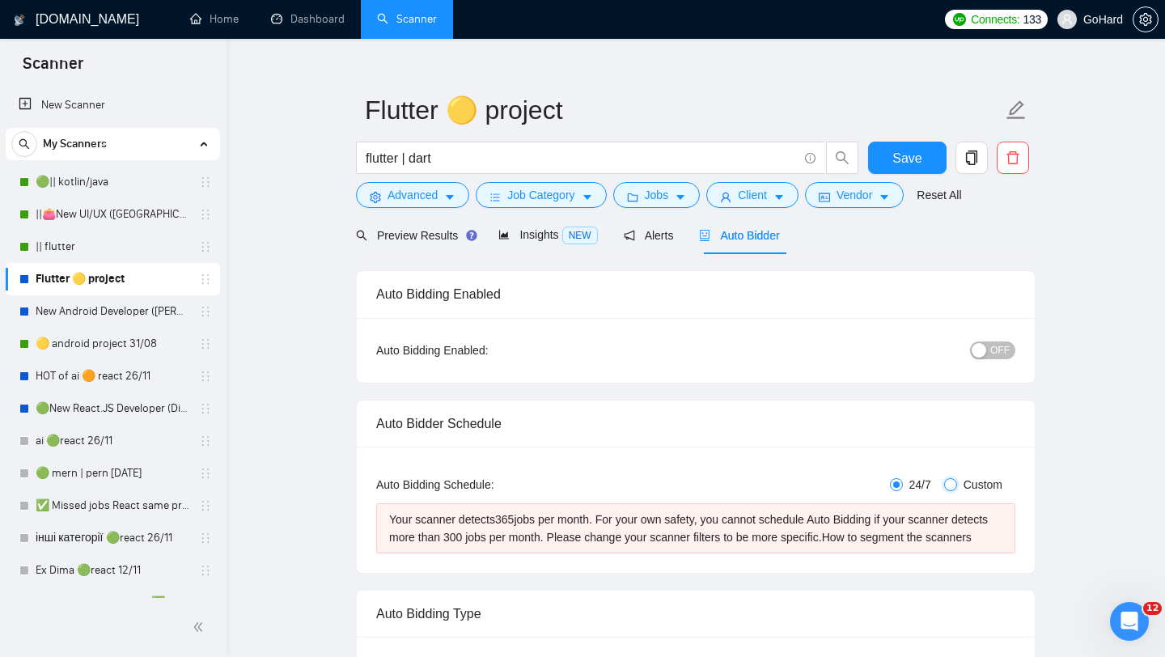
checkbox input "true"
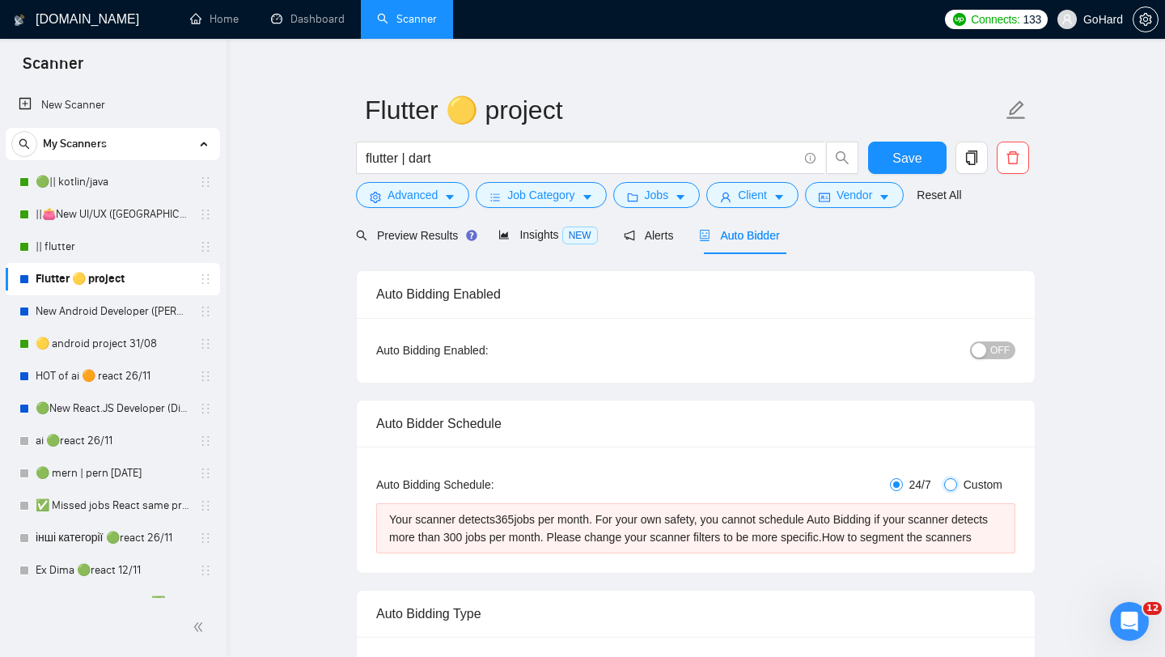
checkbox input "true"
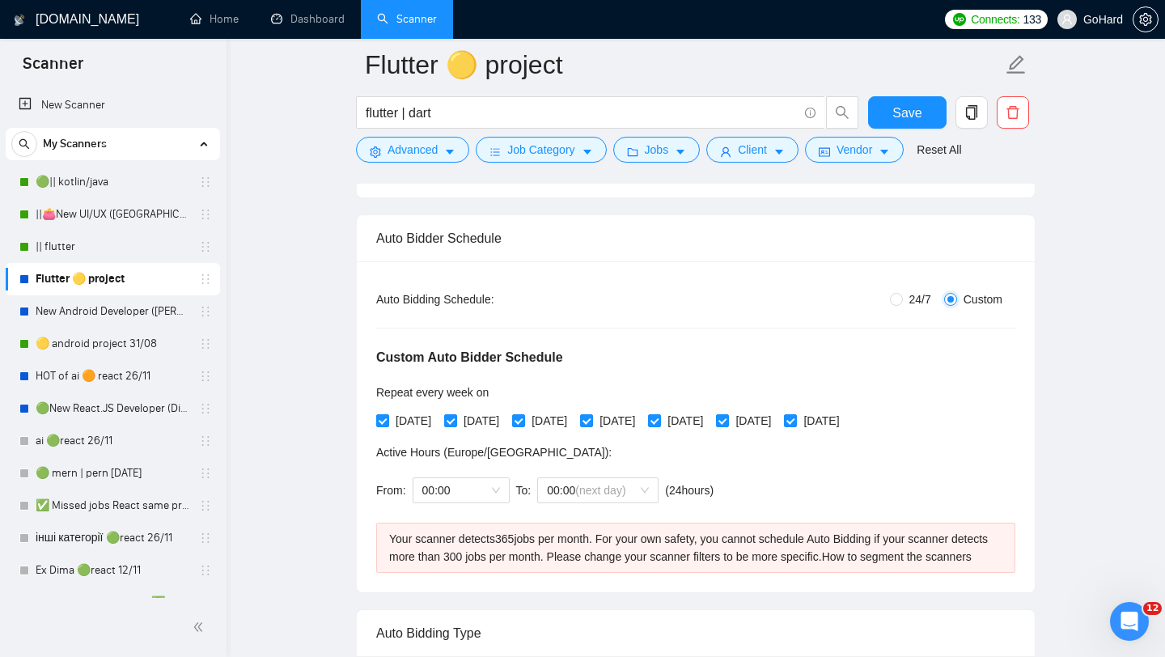
scroll to position [197, 0]
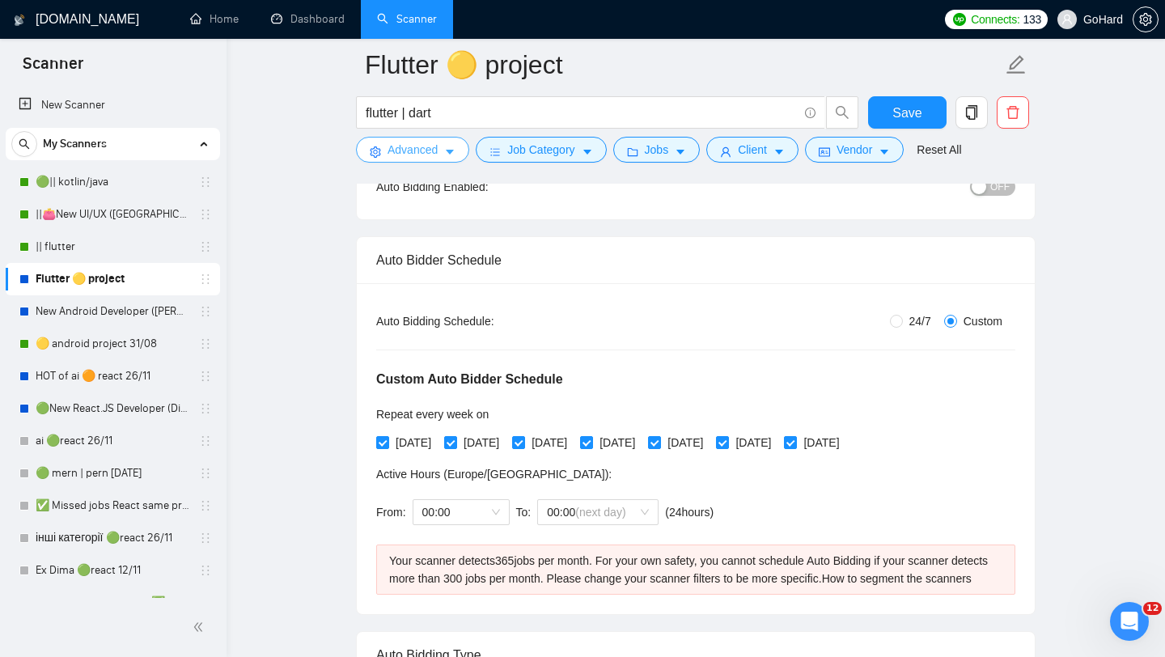
click at [413, 150] on span "Advanced" at bounding box center [412, 150] width 50 height 18
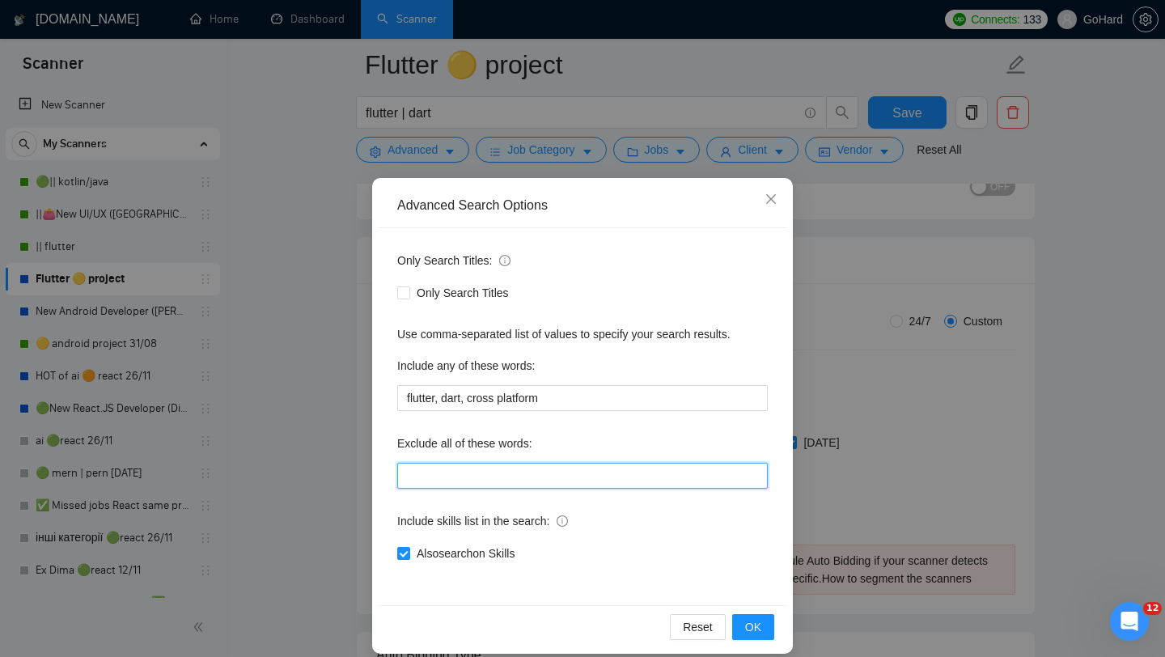
click at [506, 472] on input "text" at bounding box center [582, 476] width 371 height 26
type input ""join our team", small, fix*, bug*, develop*, tweak*, freelancer*,"
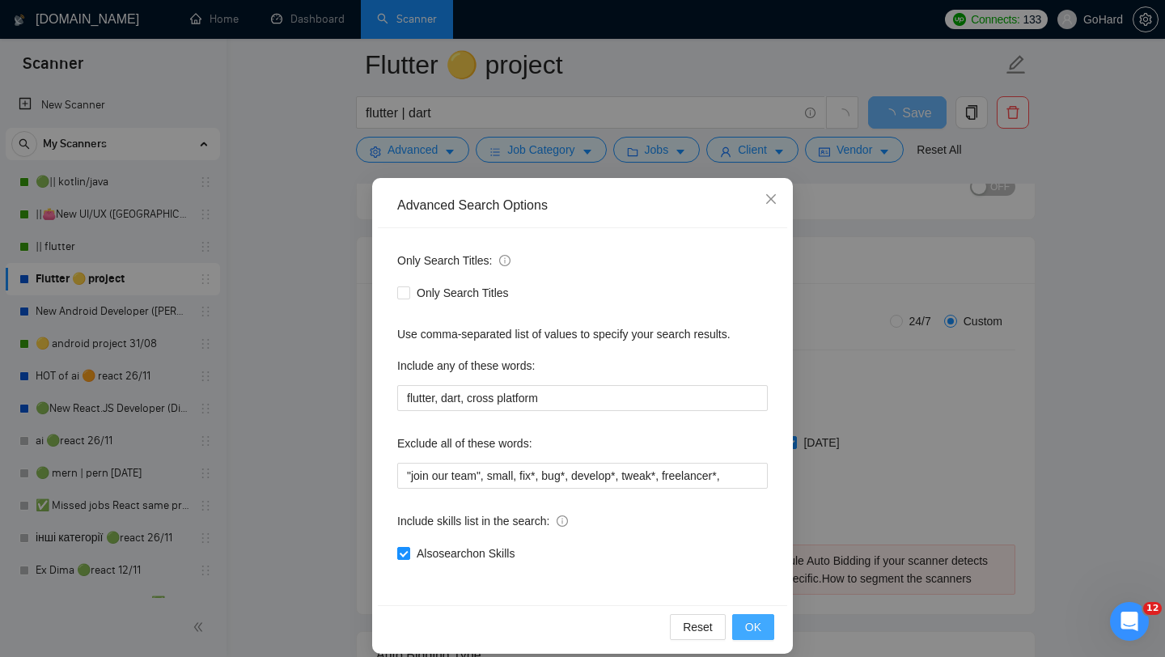
click at [759, 625] on span "OK" at bounding box center [753, 627] width 16 height 18
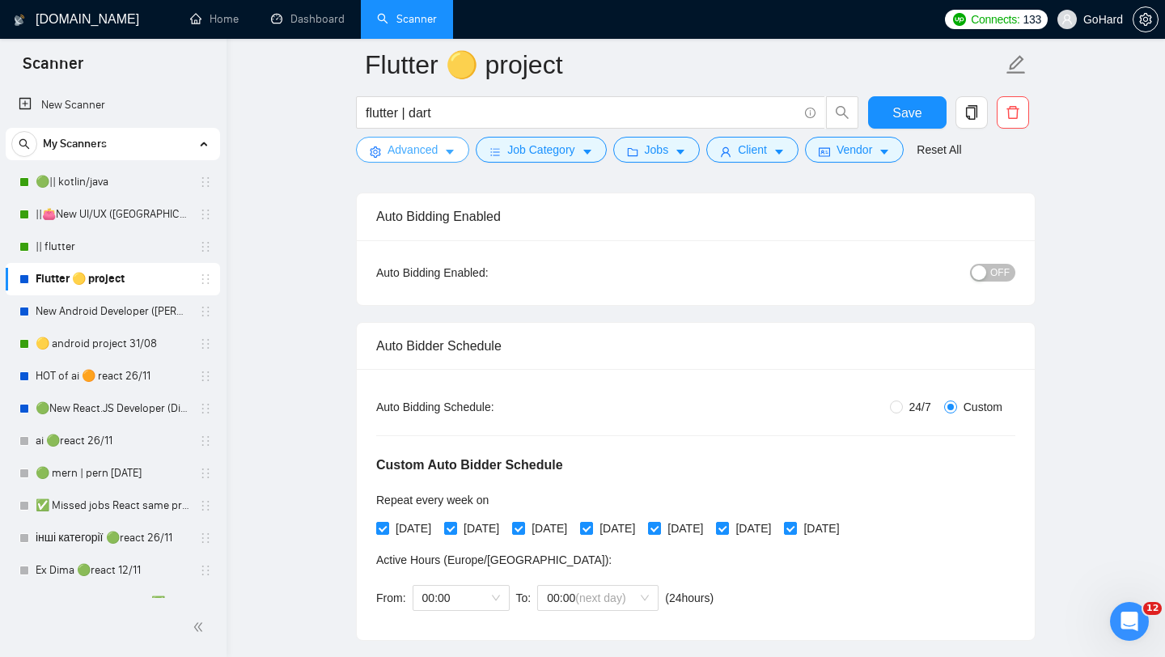
scroll to position [112, 0]
click at [727, 528] on input "[DATE]" at bounding box center [721, 526] width 11 height 11
checkbox input "false"
click at [795, 529] on input "[DATE]" at bounding box center [789, 526] width 11 height 11
checkbox input "false"
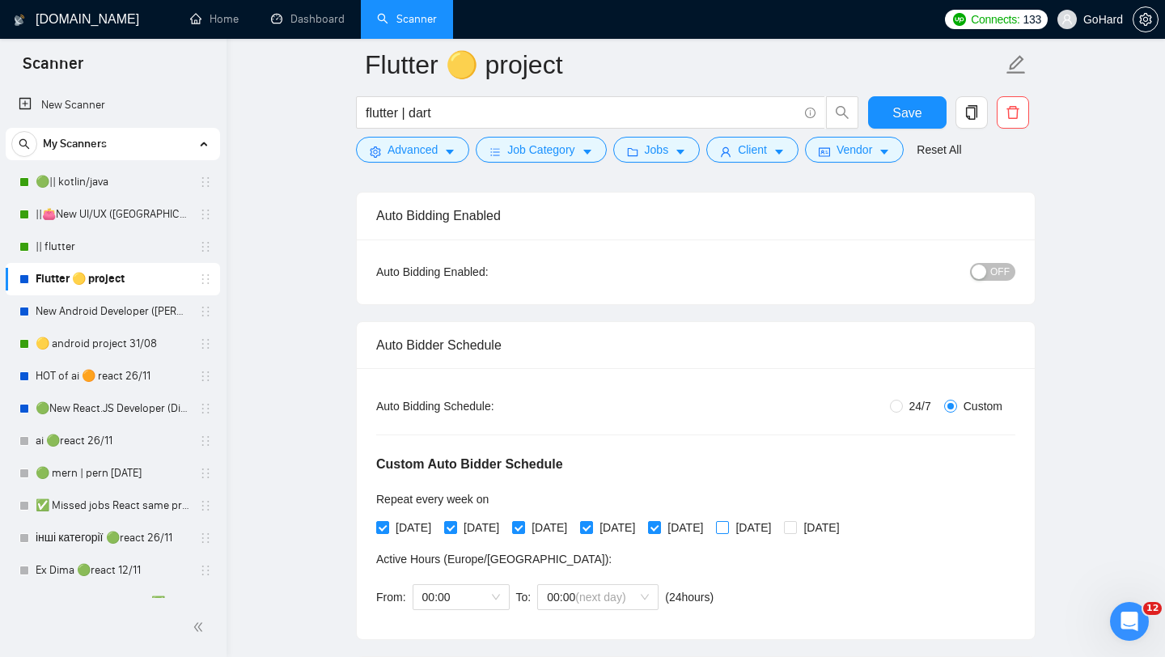
click at [729, 526] on span at bounding box center [722, 527] width 13 height 13
click at [727, 526] on input "[DATE]" at bounding box center [721, 526] width 11 height 11
checkbox input "true"
click at [795, 526] on input "[DATE]" at bounding box center [789, 526] width 11 height 11
checkbox input "true"
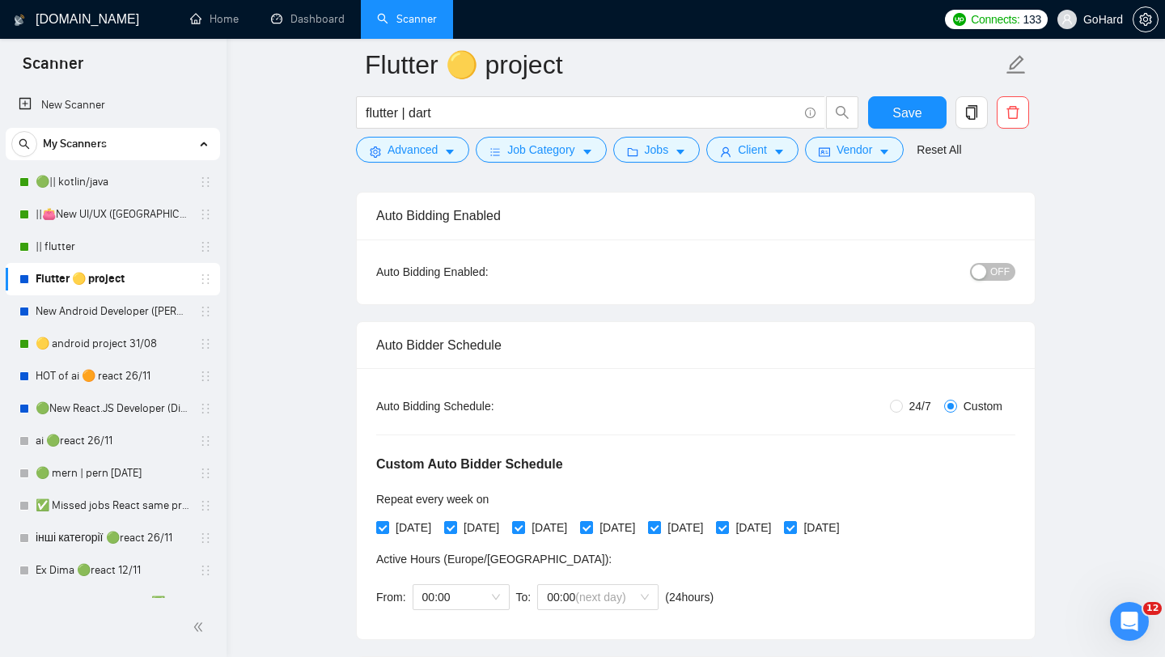
click at [659, 527] on input "[DATE]" at bounding box center [653, 526] width 11 height 11
checkbox input "false"
click at [593, 527] on span at bounding box center [586, 527] width 13 height 13
click at [591, 527] on input "[DATE]" at bounding box center [585, 526] width 11 height 11
checkbox input "false"
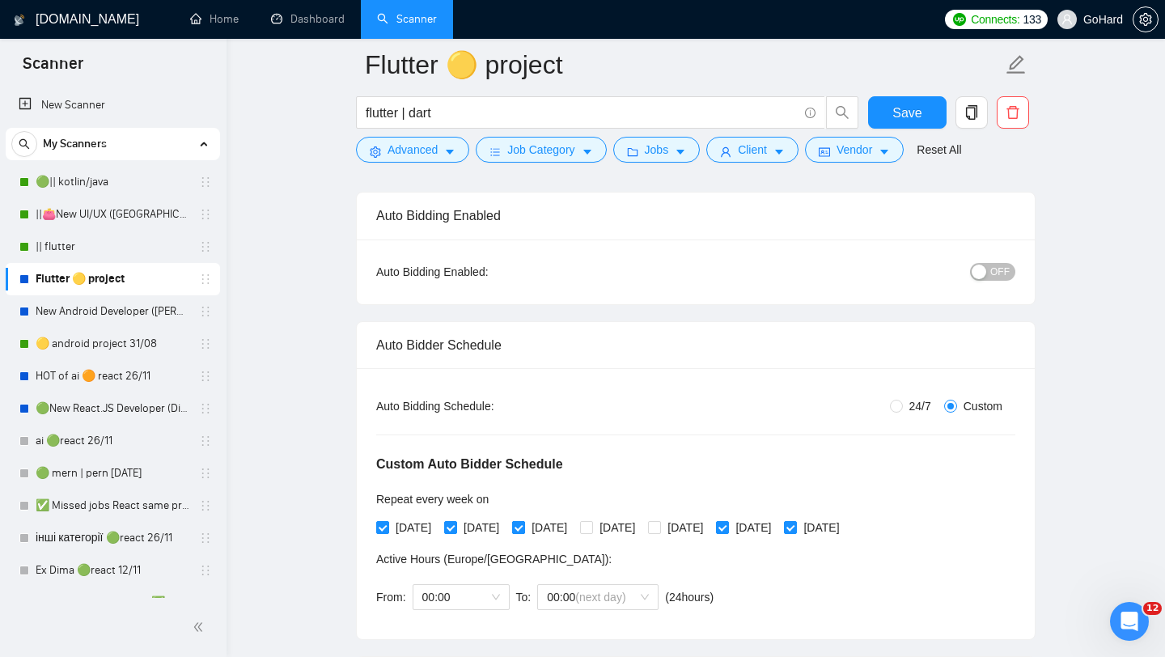
click at [523, 527] on input "[DATE]" at bounding box center [517, 526] width 11 height 11
checkbox input "false"
click at [455, 527] on input "[DATE]" at bounding box center [449, 526] width 11 height 11
checkbox input "false"
click at [384, 527] on input "[DATE]" at bounding box center [381, 526] width 11 height 11
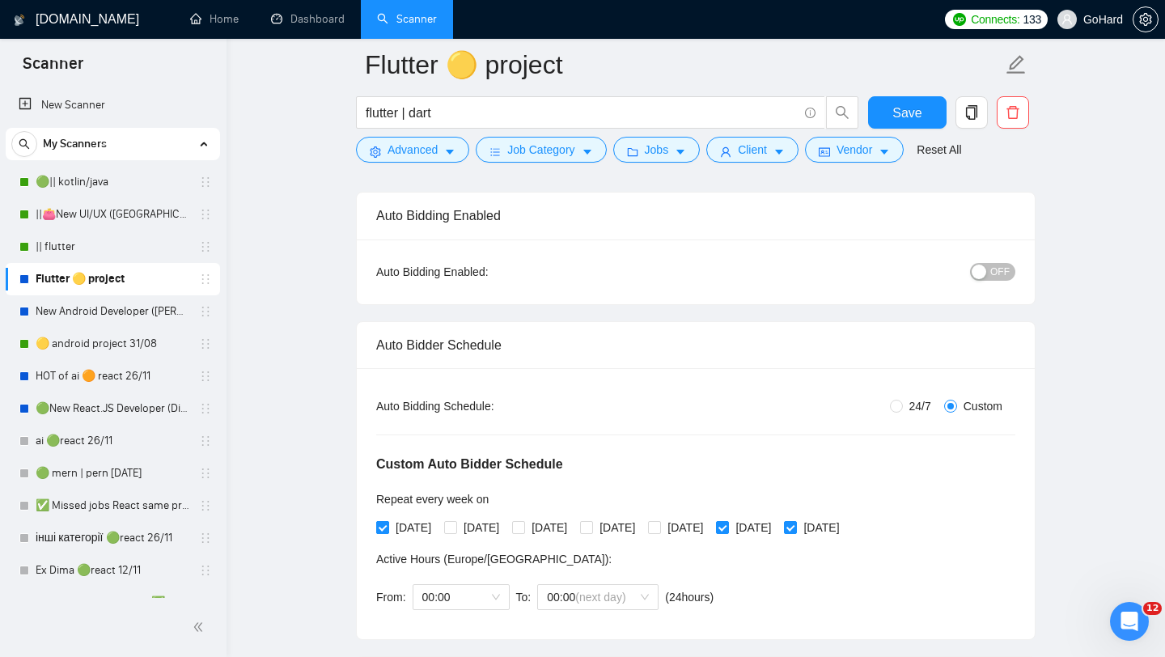
checkbox input "false"
click at [498, 600] on span "00:00" at bounding box center [461, 597] width 78 height 24
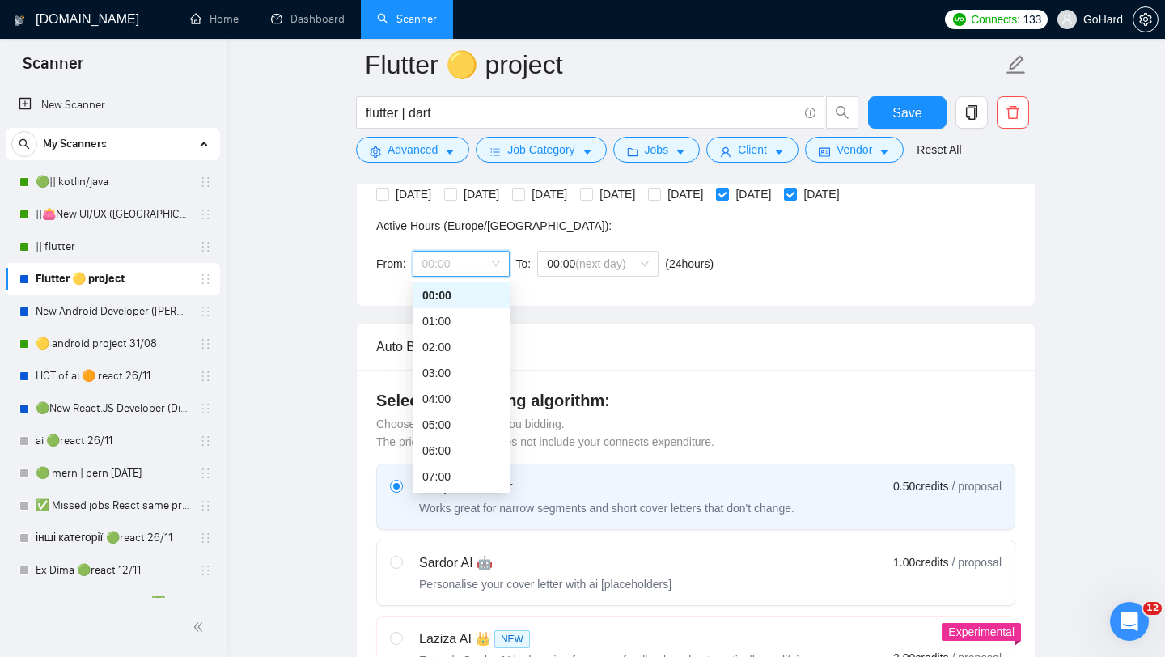
scroll to position [536, 0]
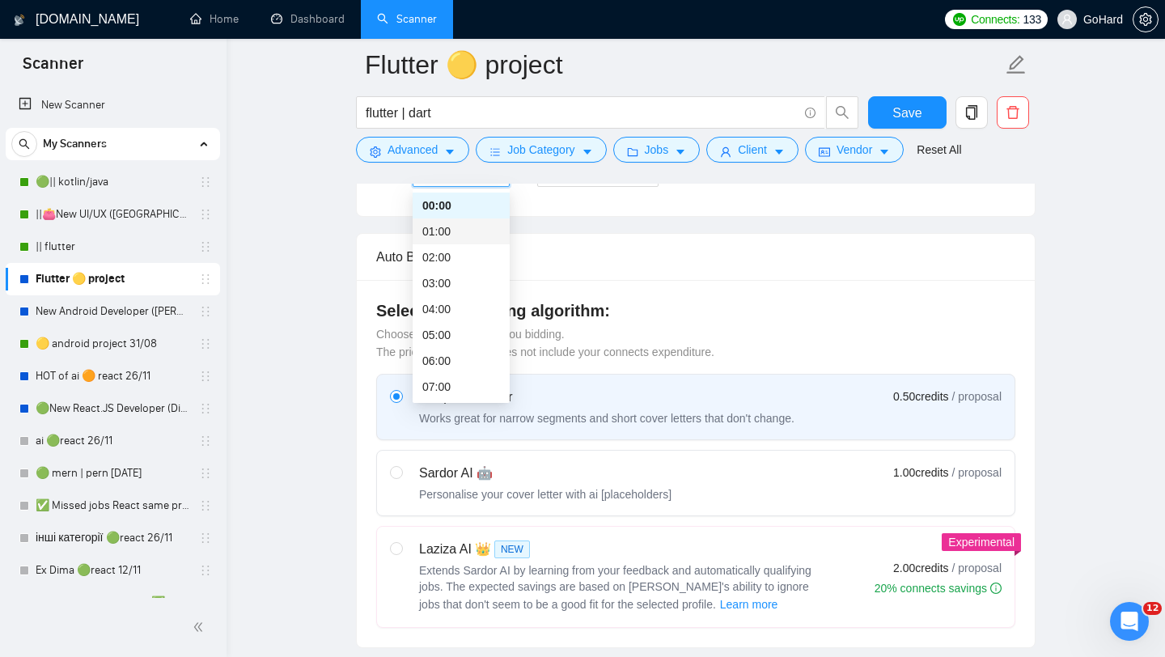
click at [443, 231] on div "01:00" at bounding box center [461, 231] width 78 height 18
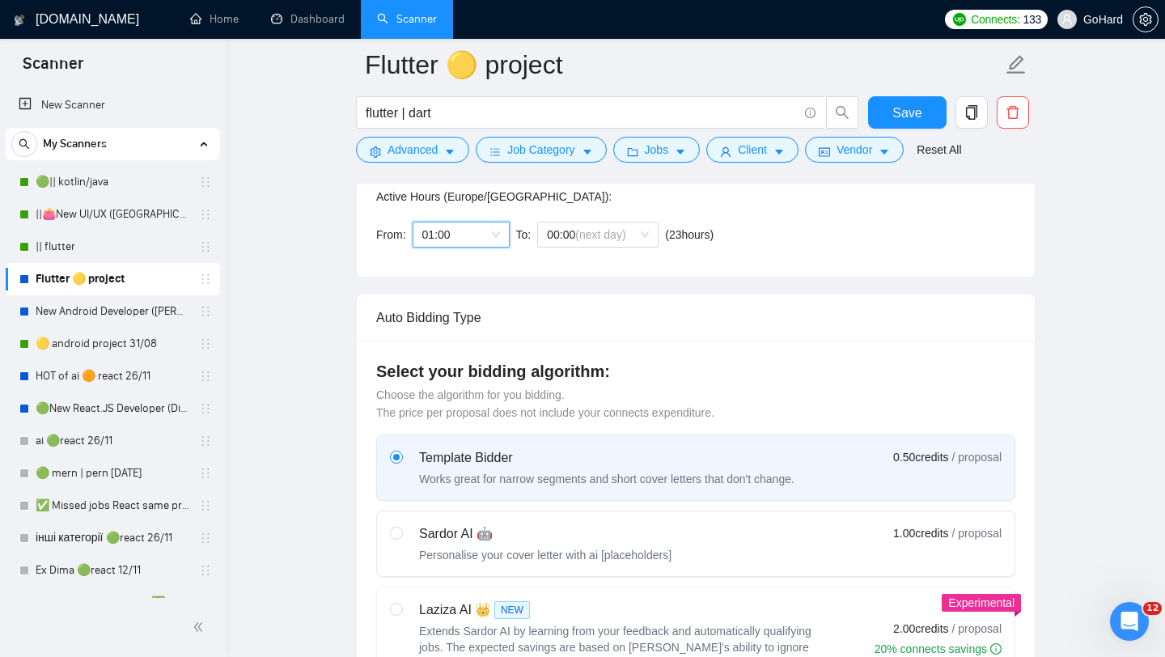
scroll to position [432, 0]
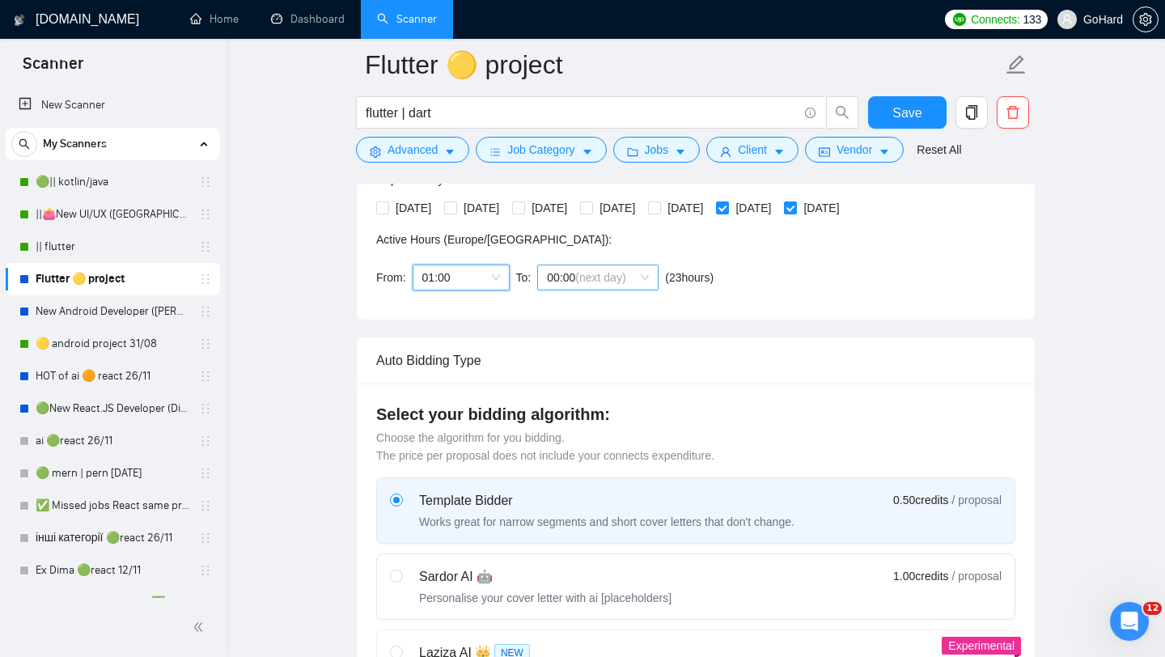
click at [647, 277] on span "00:00 (next day)" at bounding box center [598, 277] width 102 height 24
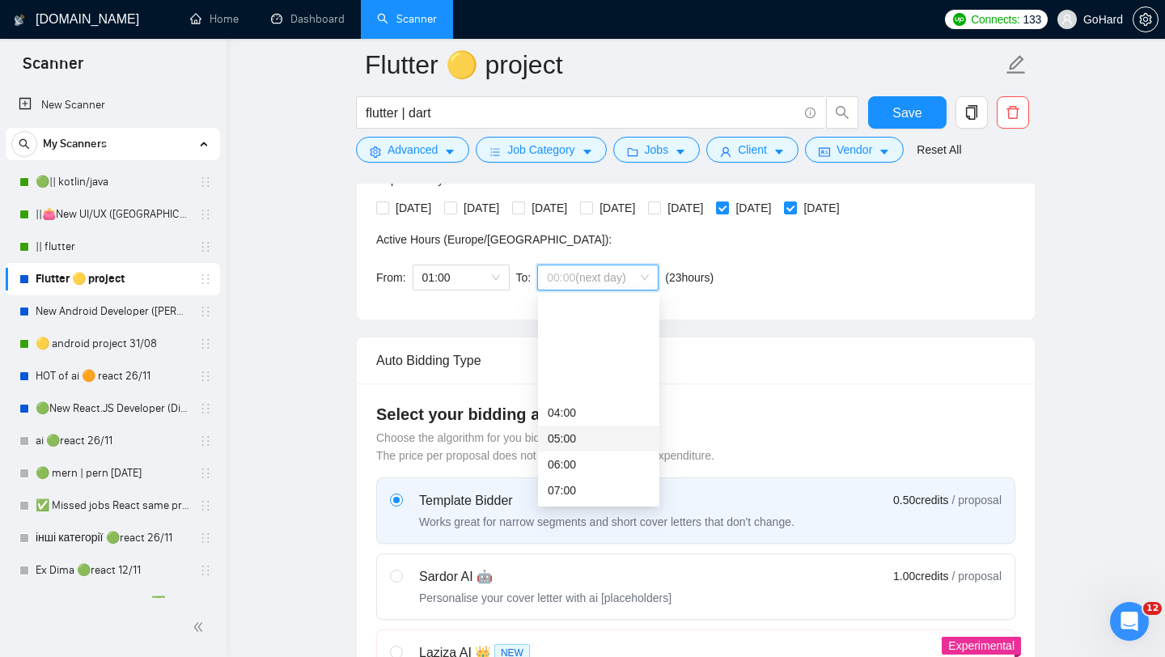
scroll to position [414, 0]
click at [590, 491] on div "23:00" at bounding box center [599, 490] width 102 height 18
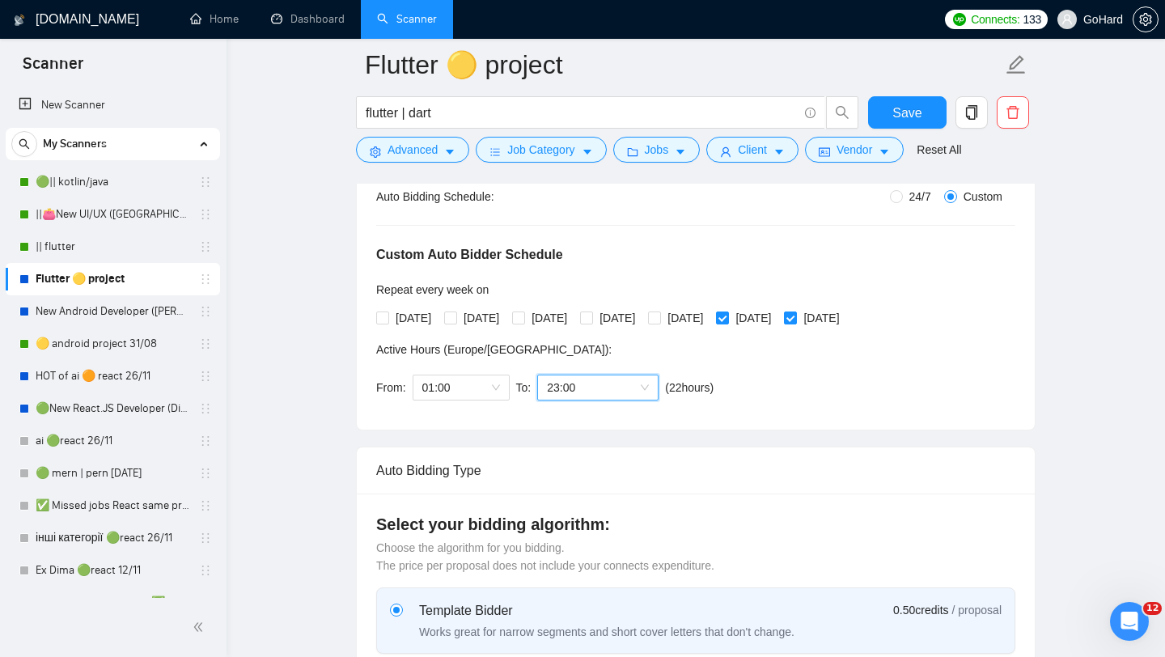
scroll to position [321, 0]
click at [904, 112] on span "Save" at bounding box center [906, 113] width 29 height 20
click at [94, 248] on link "|| flutter" at bounding box center [113, 247] width 154 height 32
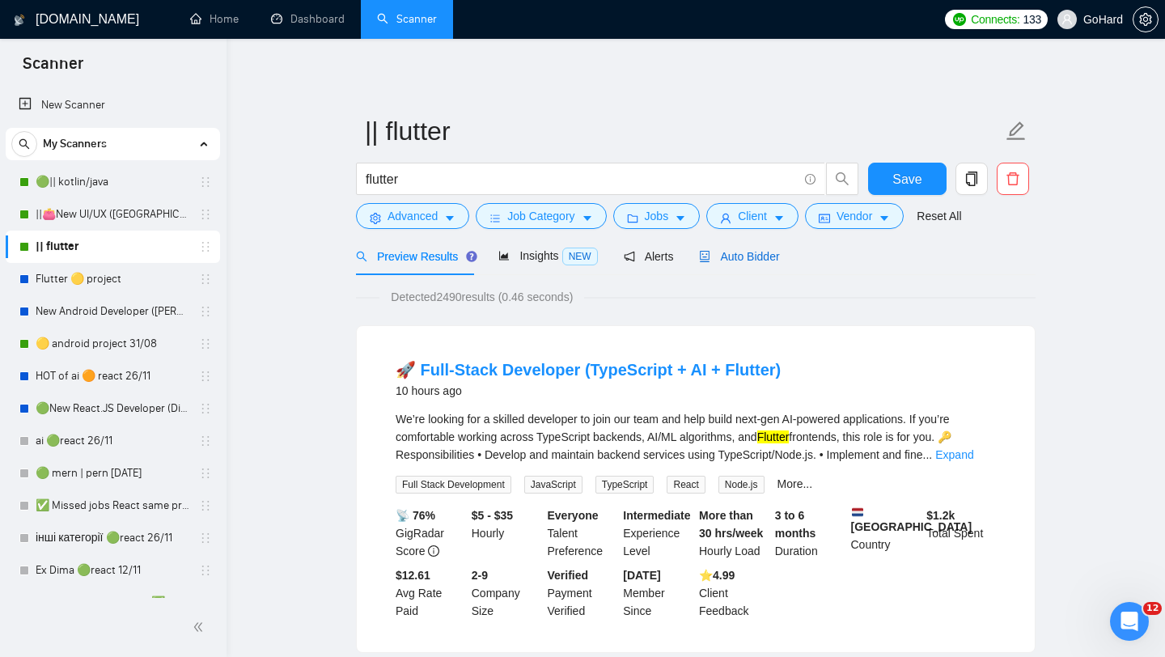
click at [747, 250] on span "Auto Bidder" at bounding box center [739, 256] width 80 height 13
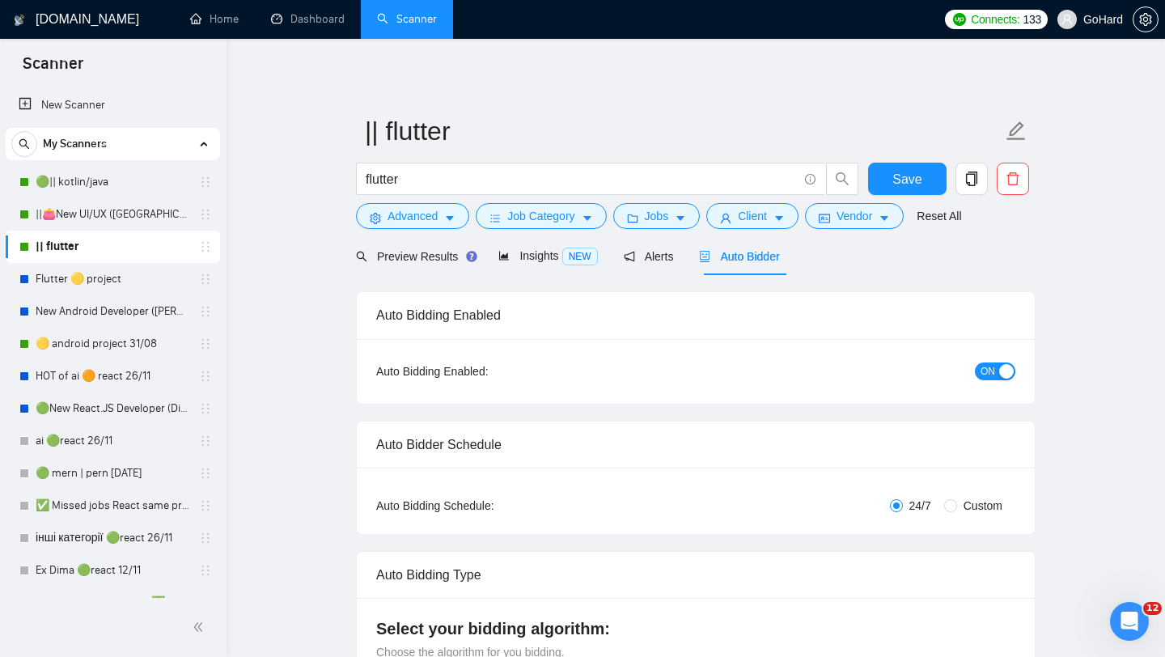
radio input "false"
radio input "true"
checkbox input "true"
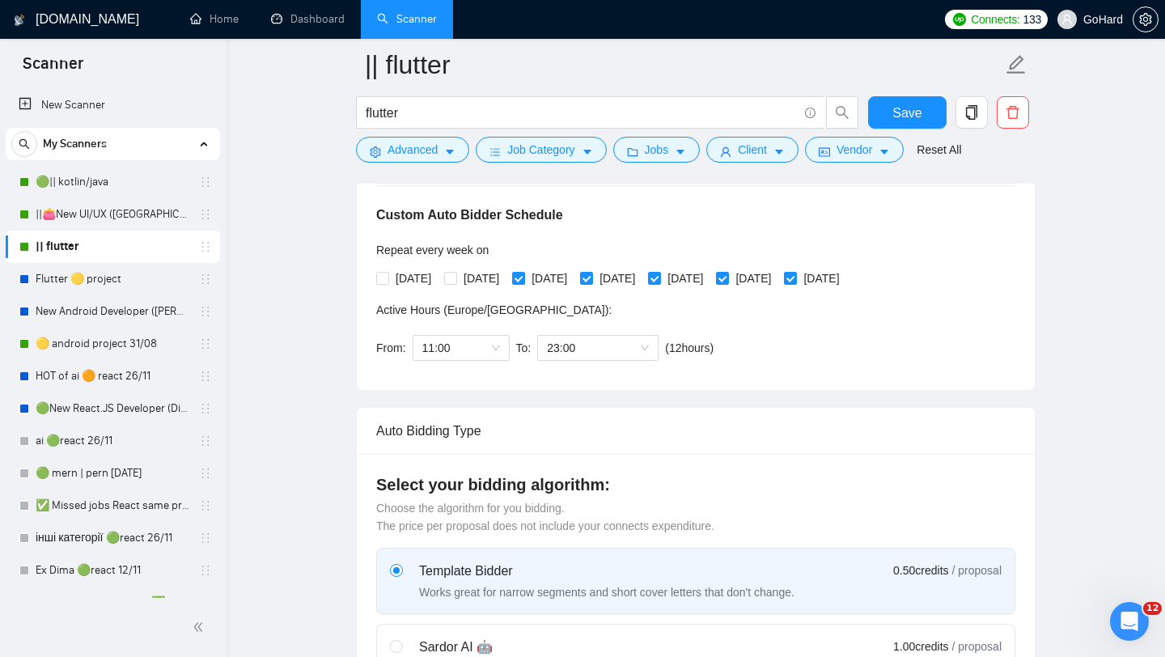
scroll to position [359, 0]
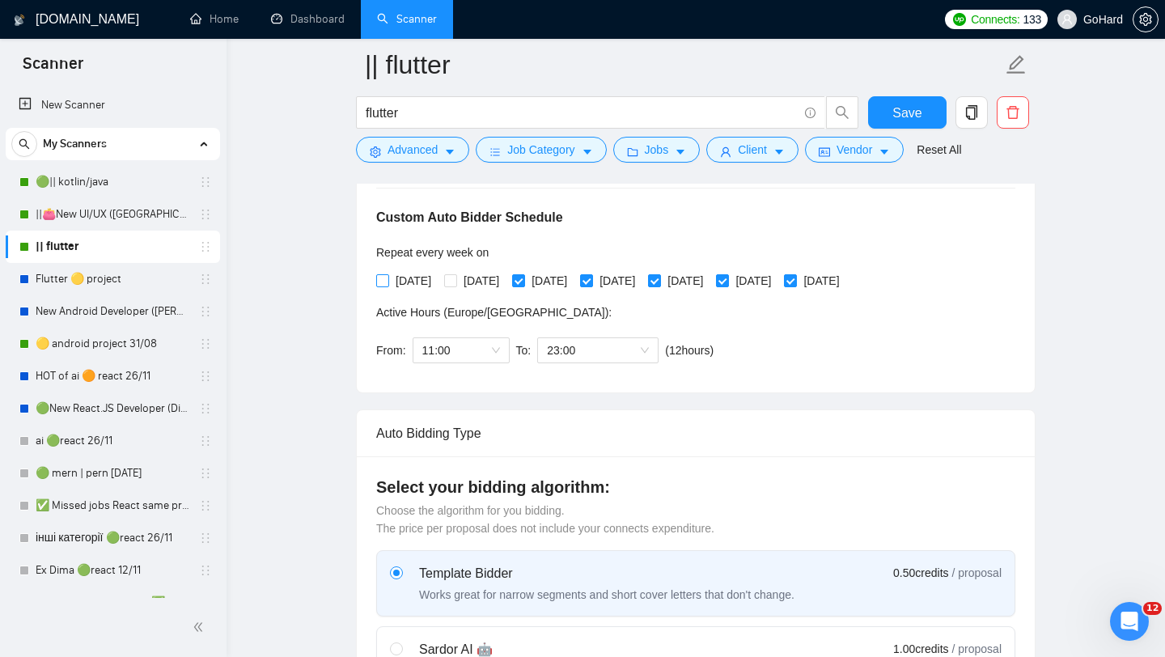
click at [385, 280] on input "[DATE]" at bounding box center [381, 279] width 11 height 11
checkbox input "true"
click at [451, 282] on input "[DATE]" at bounding box center [449, 279] width 11 height 11
checkbox input "true"
click at [494, 347] on span "11:00" at bounding box center [461, 350] width 78 height 24
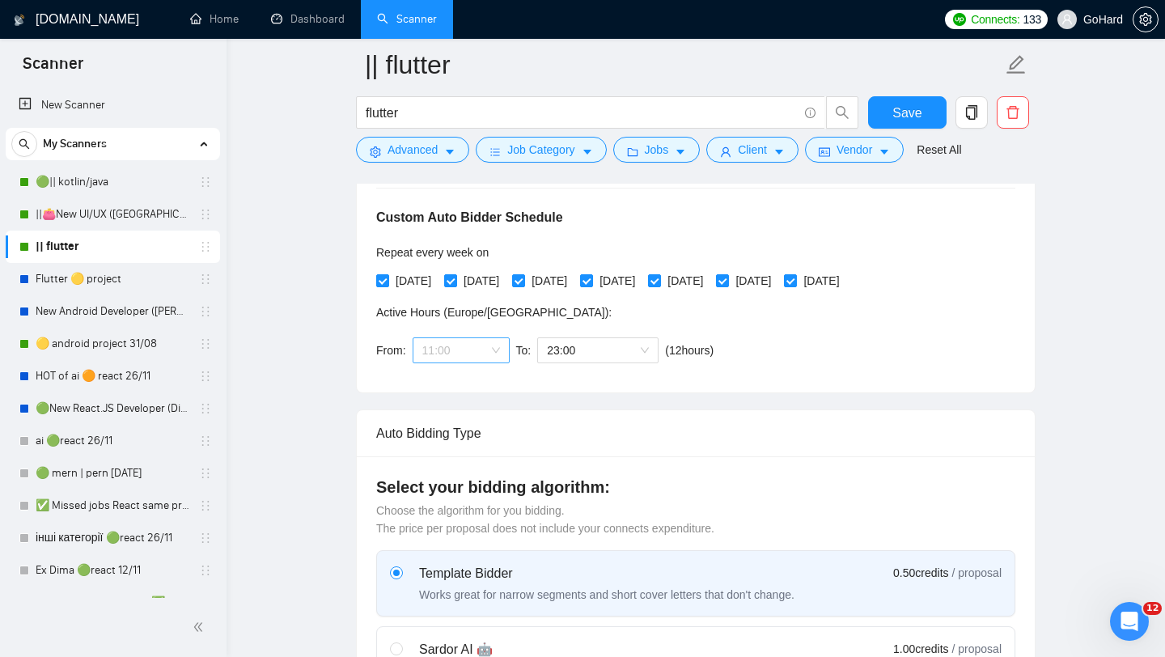
scroll to position [104, 0]
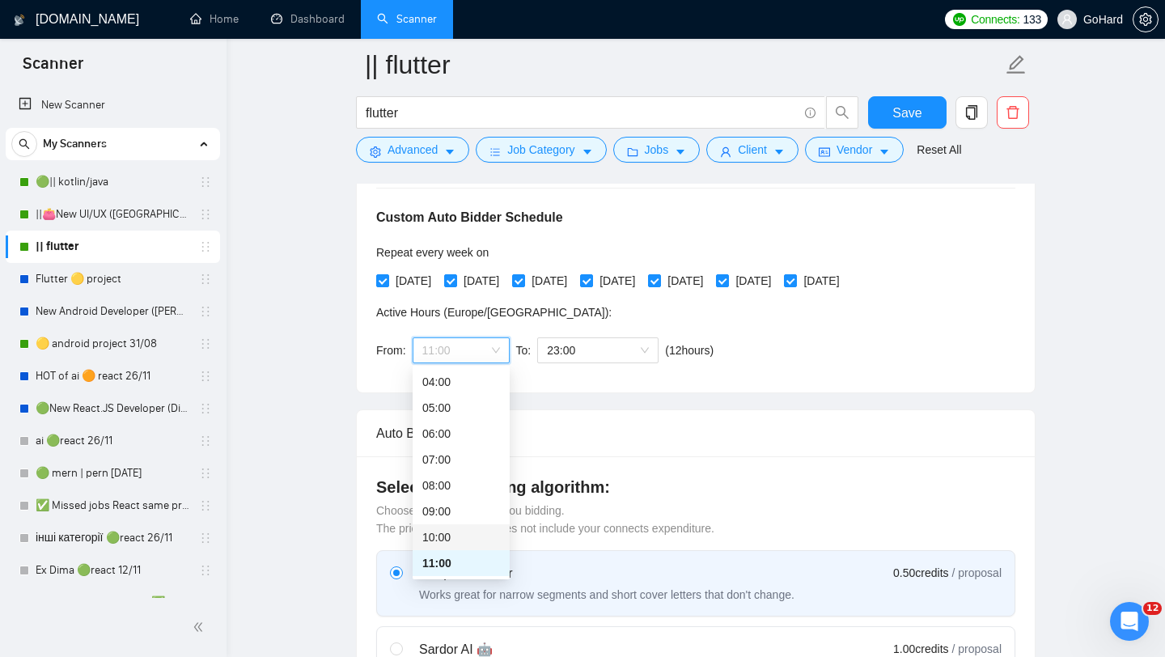
click at [446, 546] on div "10:00" at bounding box center [461, 537] width 97 height 26
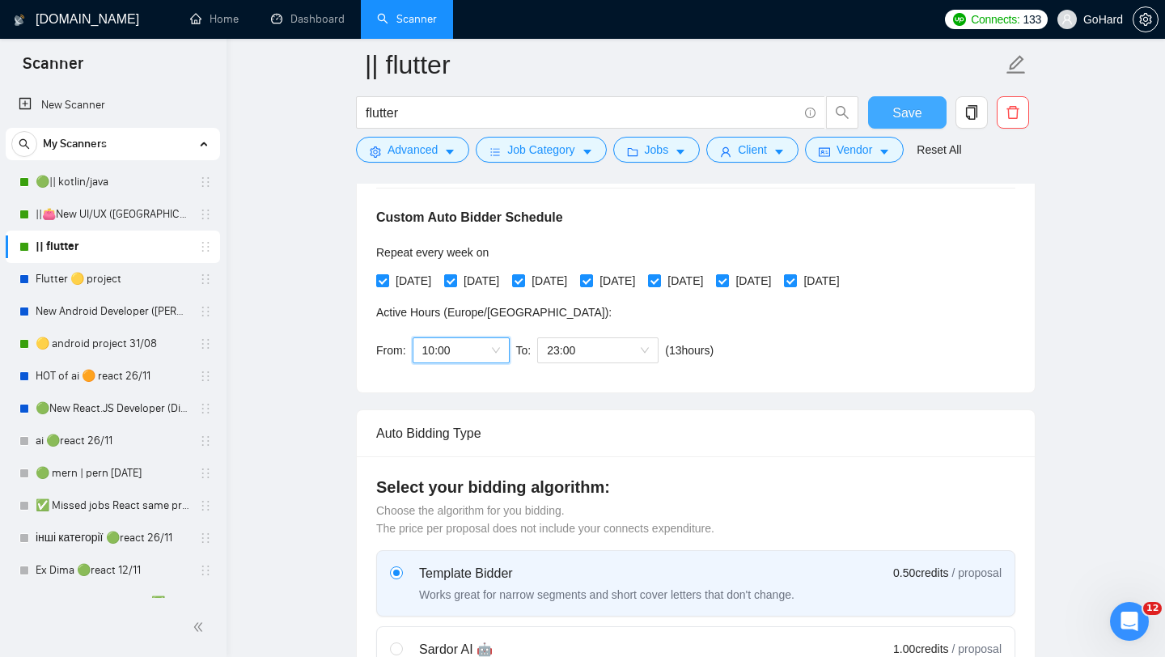
click at [899, 111] on span "Save" at bounding box center [906, 113] width 29 height 20
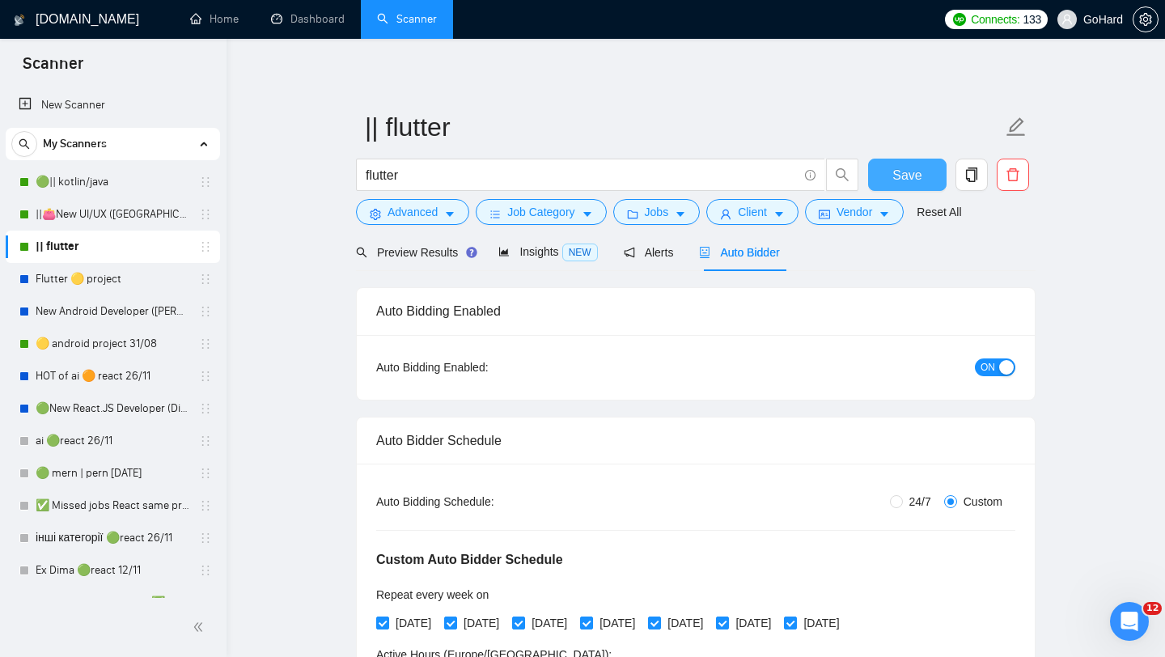
scroll to position [0, 0]
